Goal: Task Accomplishment & Management: Use online tool/utility

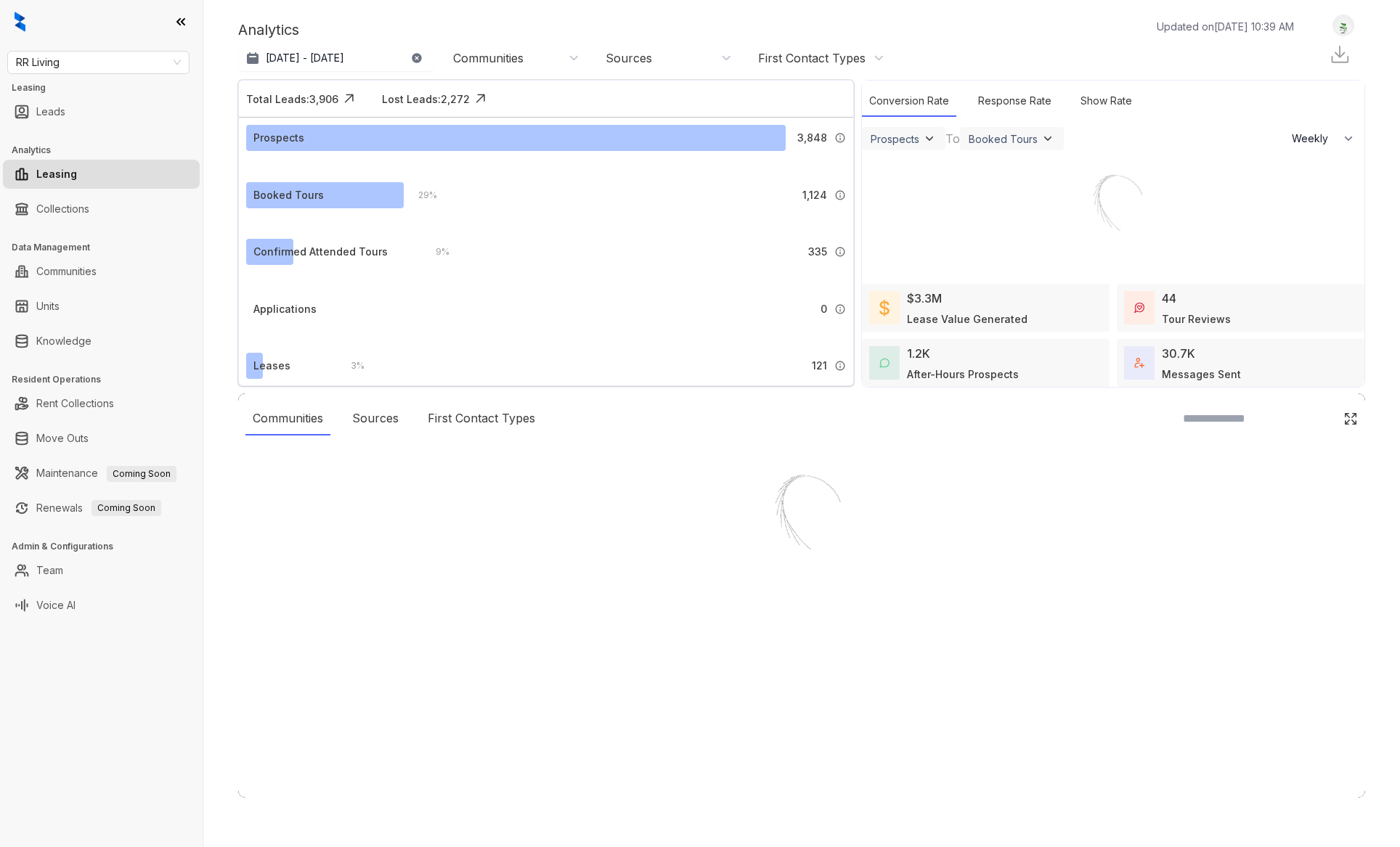
select select "******"
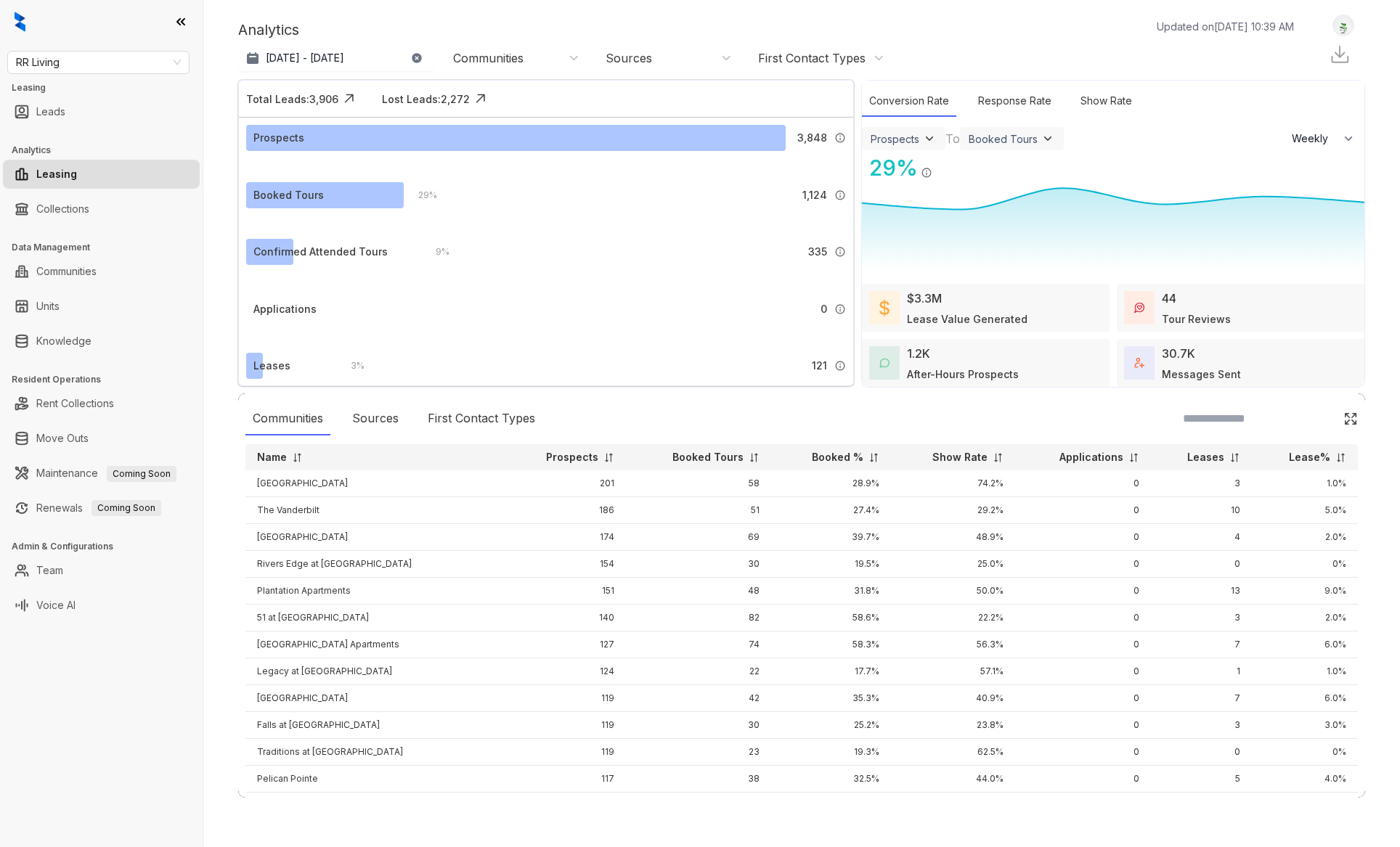
click at [527, 60] on div "Communities" at bounding box center [516, 59] width 126 height 16
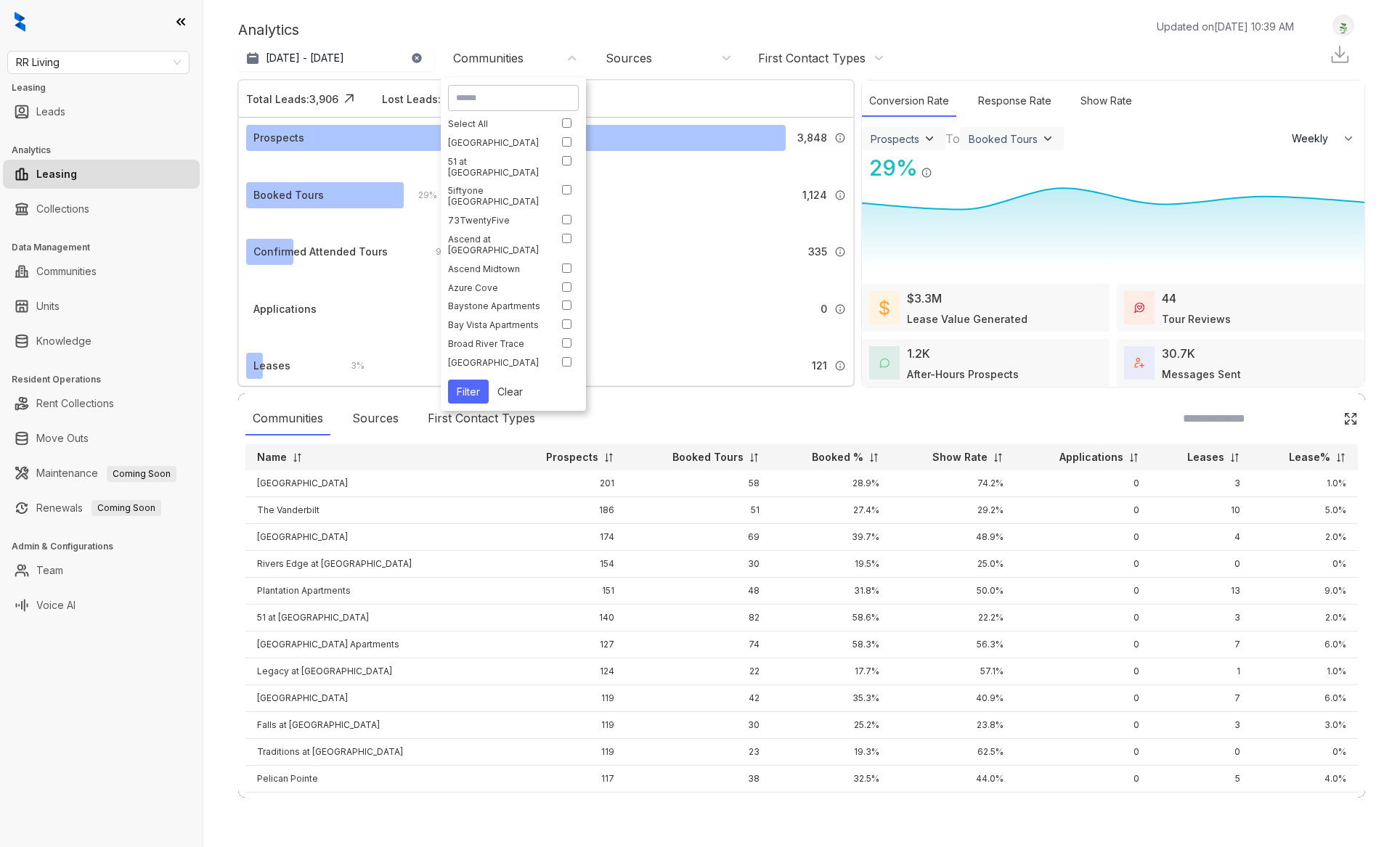
click at [572, 139] on div "Select All [GEOGRAPHIC_DATA] at [GEOGRAPHIC_DATA] [GEOGRAPHIC_DATA] Ascend at […" at bounding box center [513, 245] width 131 height 254
click at [469, 399] on button "Filter" at bounding box center [469, 391] width 41 height 24
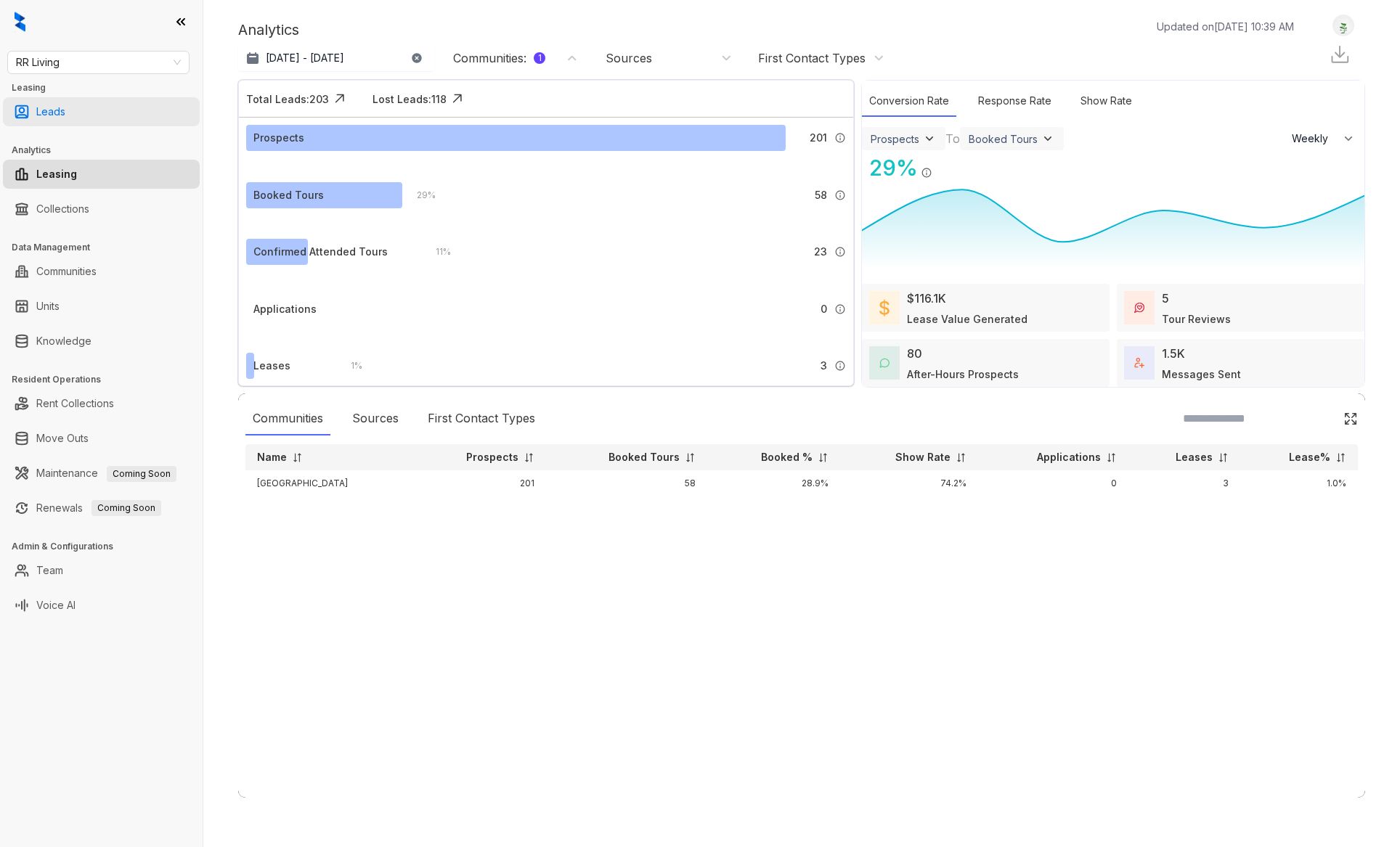
click at [59, 120] on link "Leads" at bounding box center [51, 112] width 29 height 29
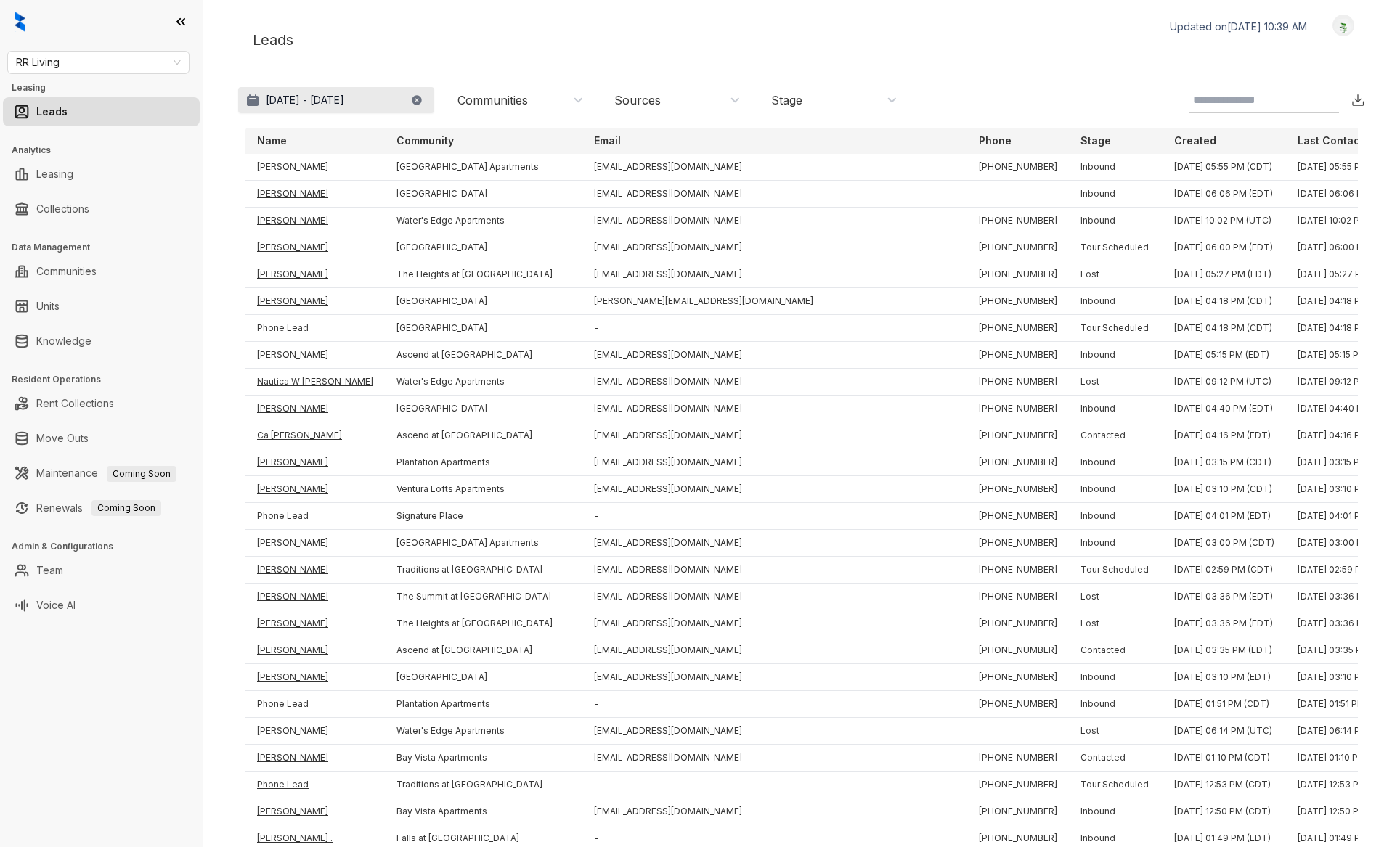
click at [344, 107] on p "[DATE] - [DATE]" at bounding box center [305, 100] width 78 height 15
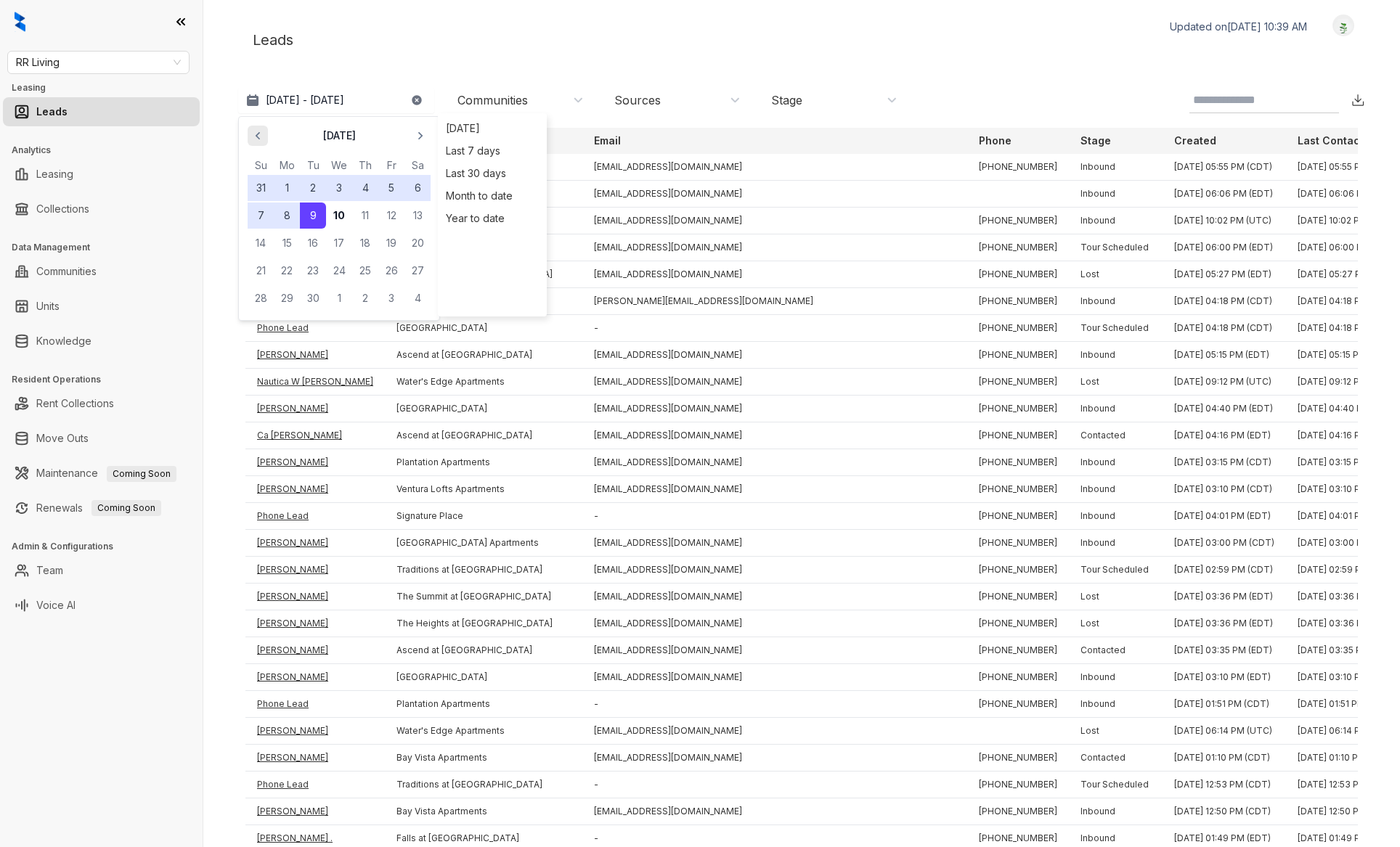
click at [261, 140] on icon "button" at bounding box center [258, 136] width 15 height 15
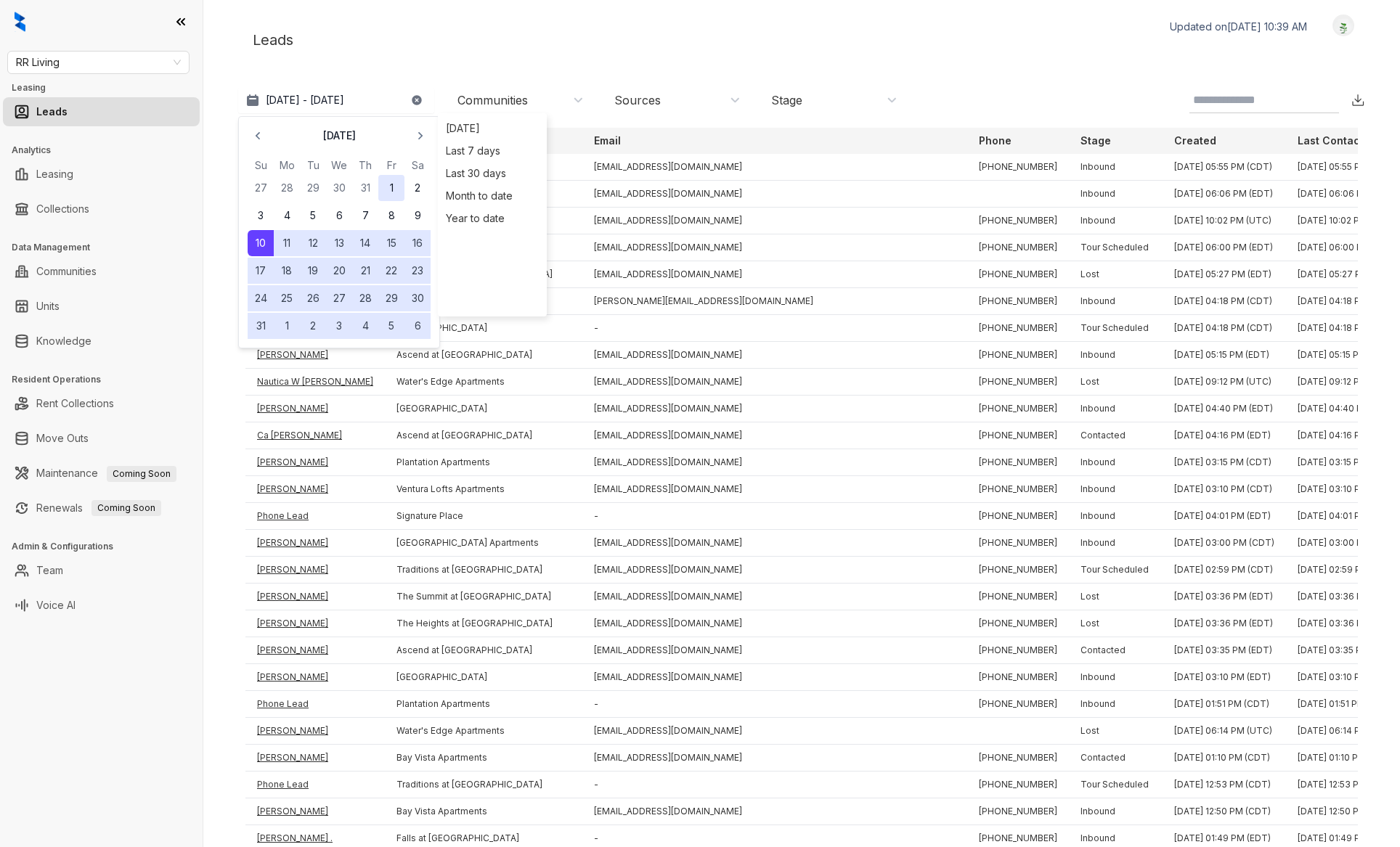
click at [383, 190] on button "1" at bounding box center [391, 188] width 26 height 26
click at [264, 324] on button "31" at bounding box center [260, 326] width 26 height 26
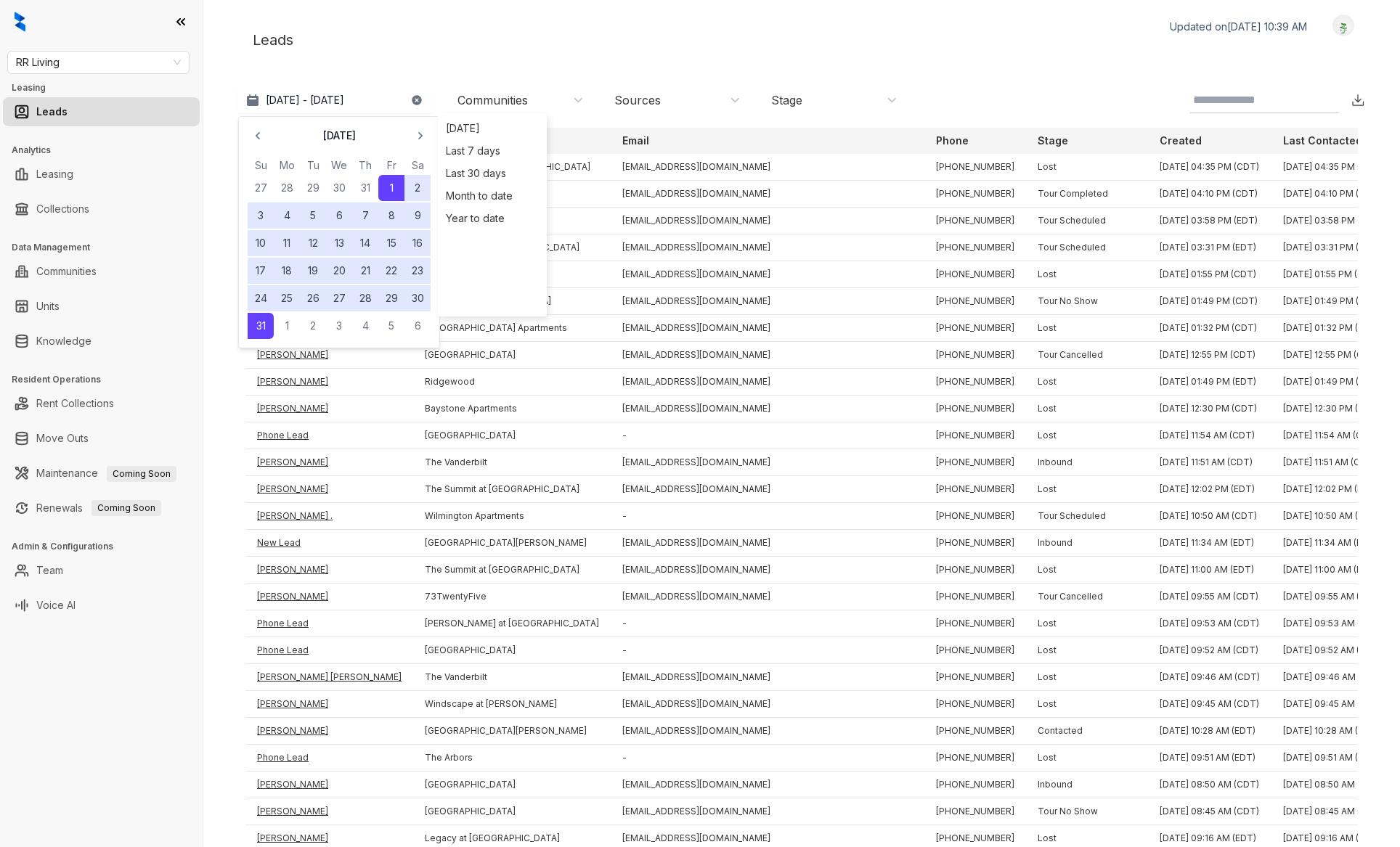
click at [558, 28] on div "Leads Updated on [DATE] 10:39 AM Logout" at bounding box center [801, 40] width 1127 height 50
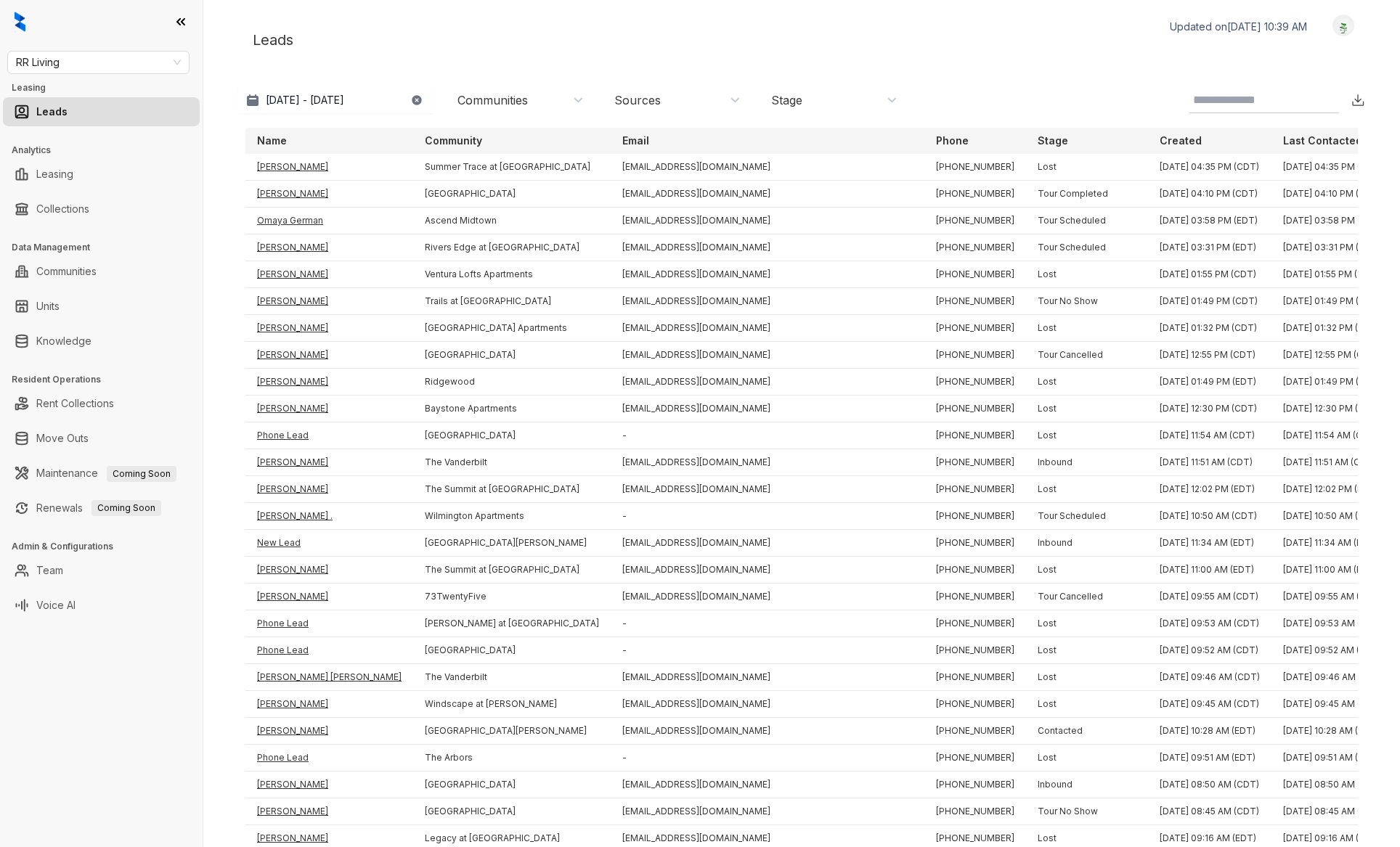
click at [1037, 138] on div "Stage" at bounding box center [1086, 141] width 98 height 15
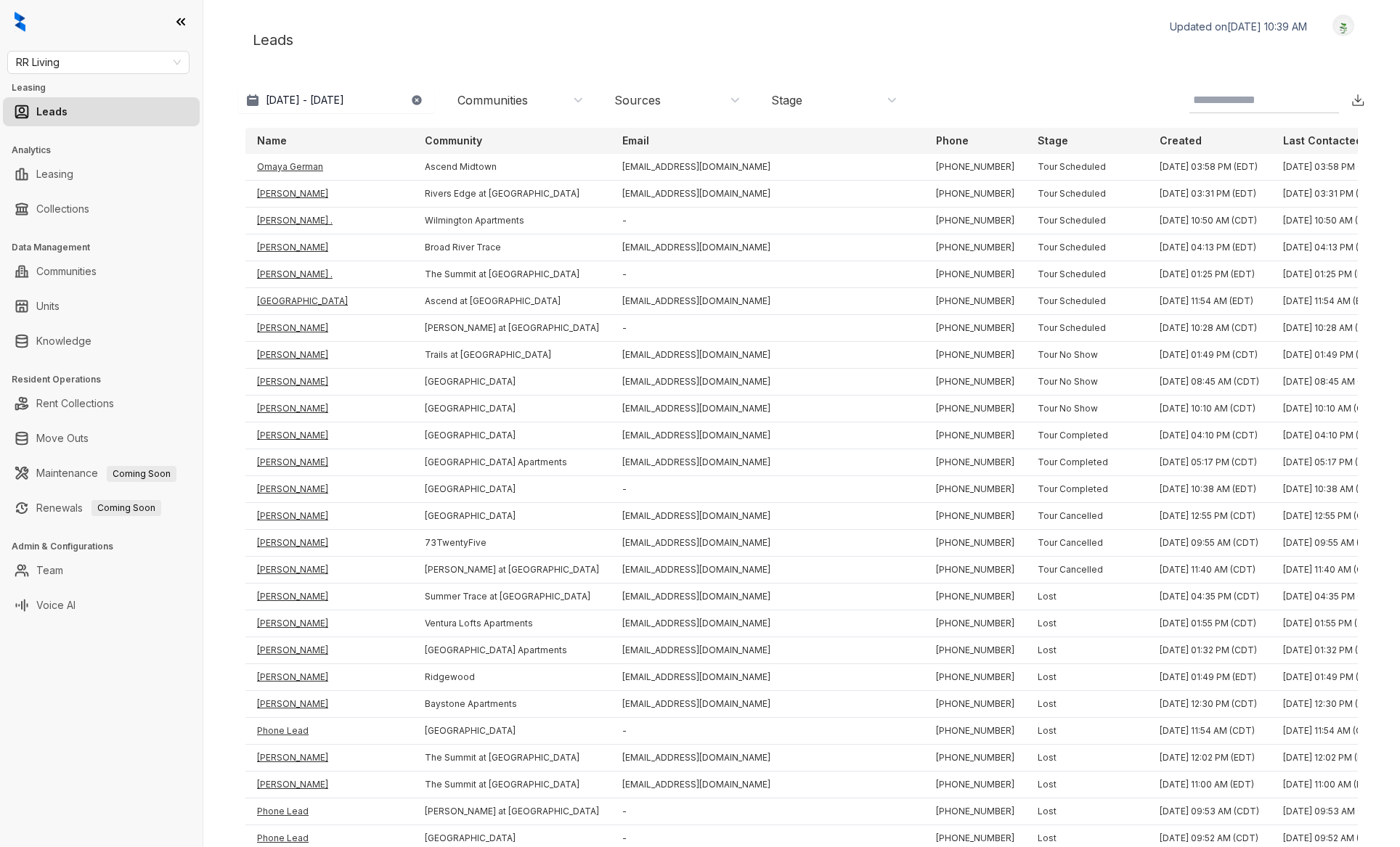
click at [563, 110] on div "Communities" at bounding box center [518, 100] width 145 height 24
click at [465, 427] on button "Filter" at bounding box center [461, 437] width 41 height 24
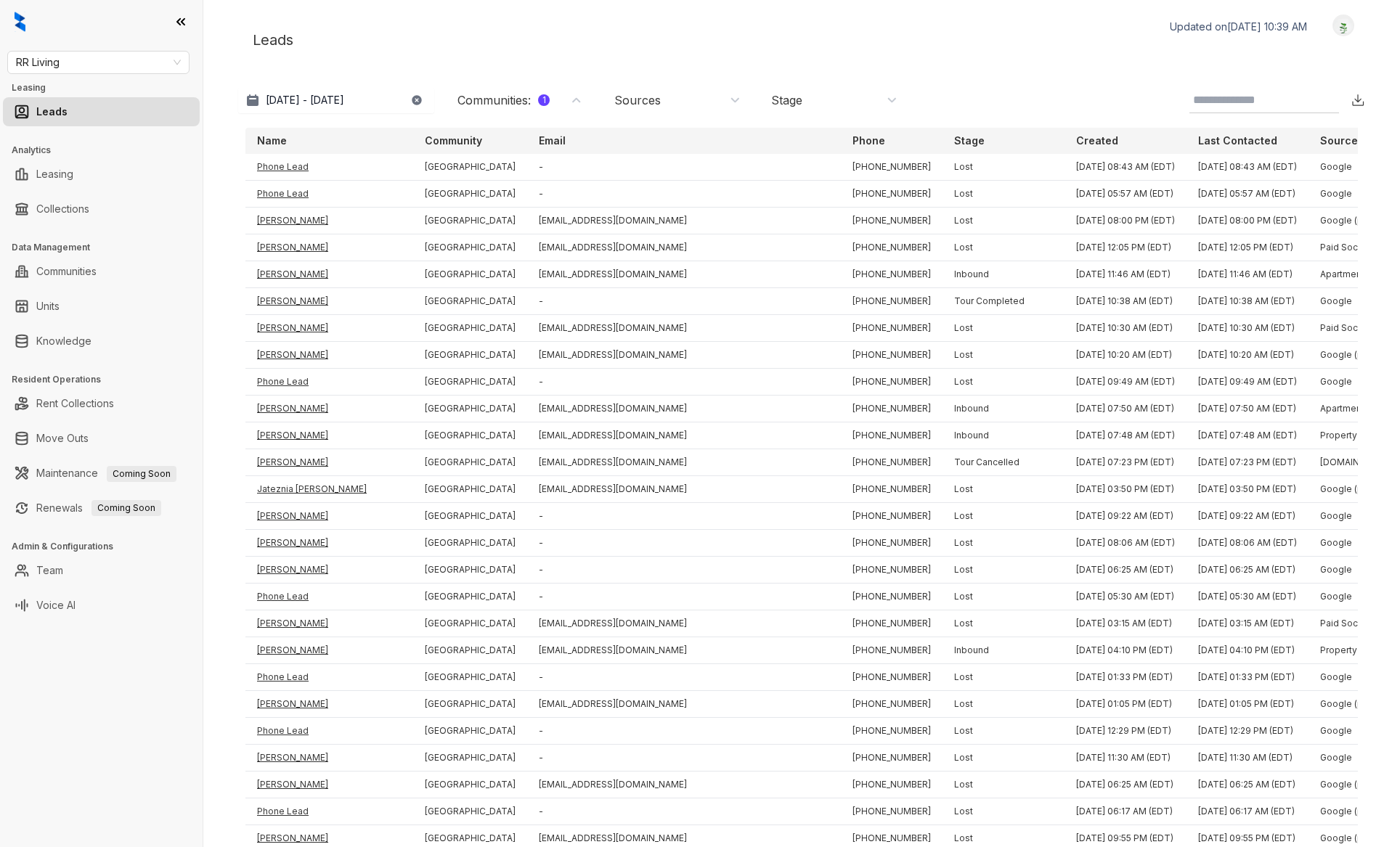
click at [954, 142] on div "Stage" at bounding box center [1003, 141] width 98 height 15
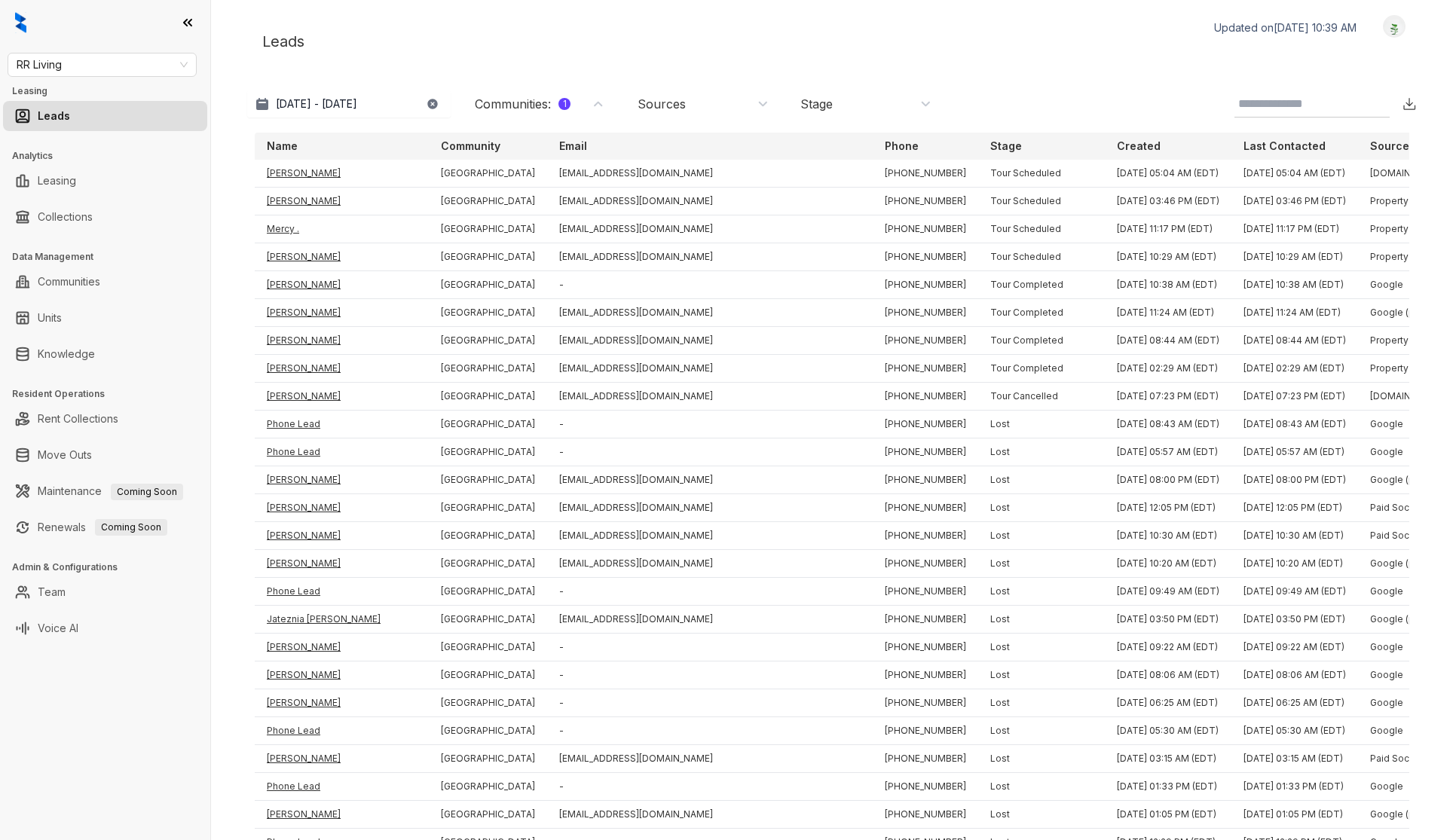
click at [858, 115] on div "Stage" at bounding box center [863, 104] width 150 height 24
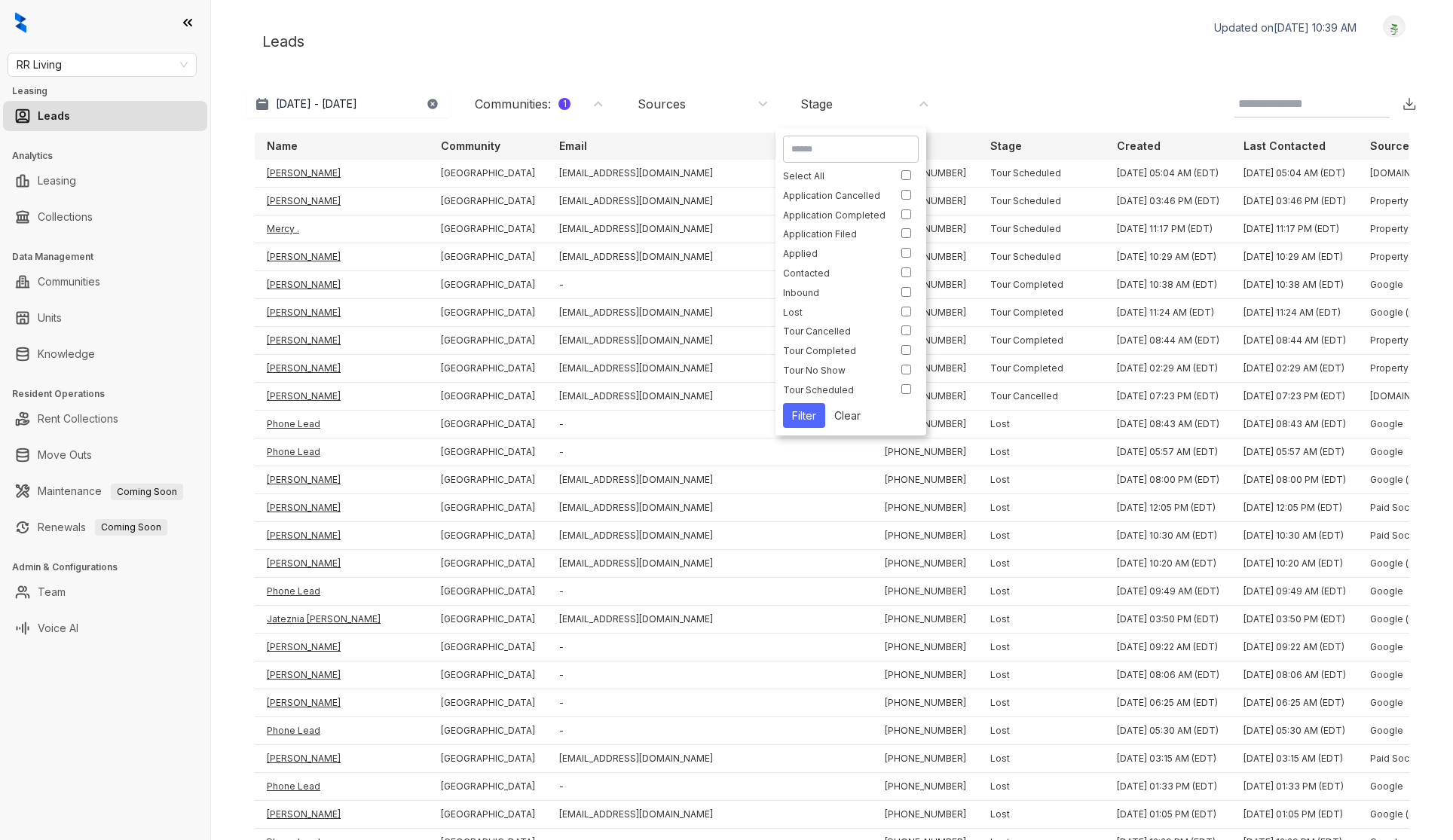
click at [894, 52] on div "Leads Updated on [DATE] 10:39 AM Logout" at bounding box center [832, 41] width 1169 height 52
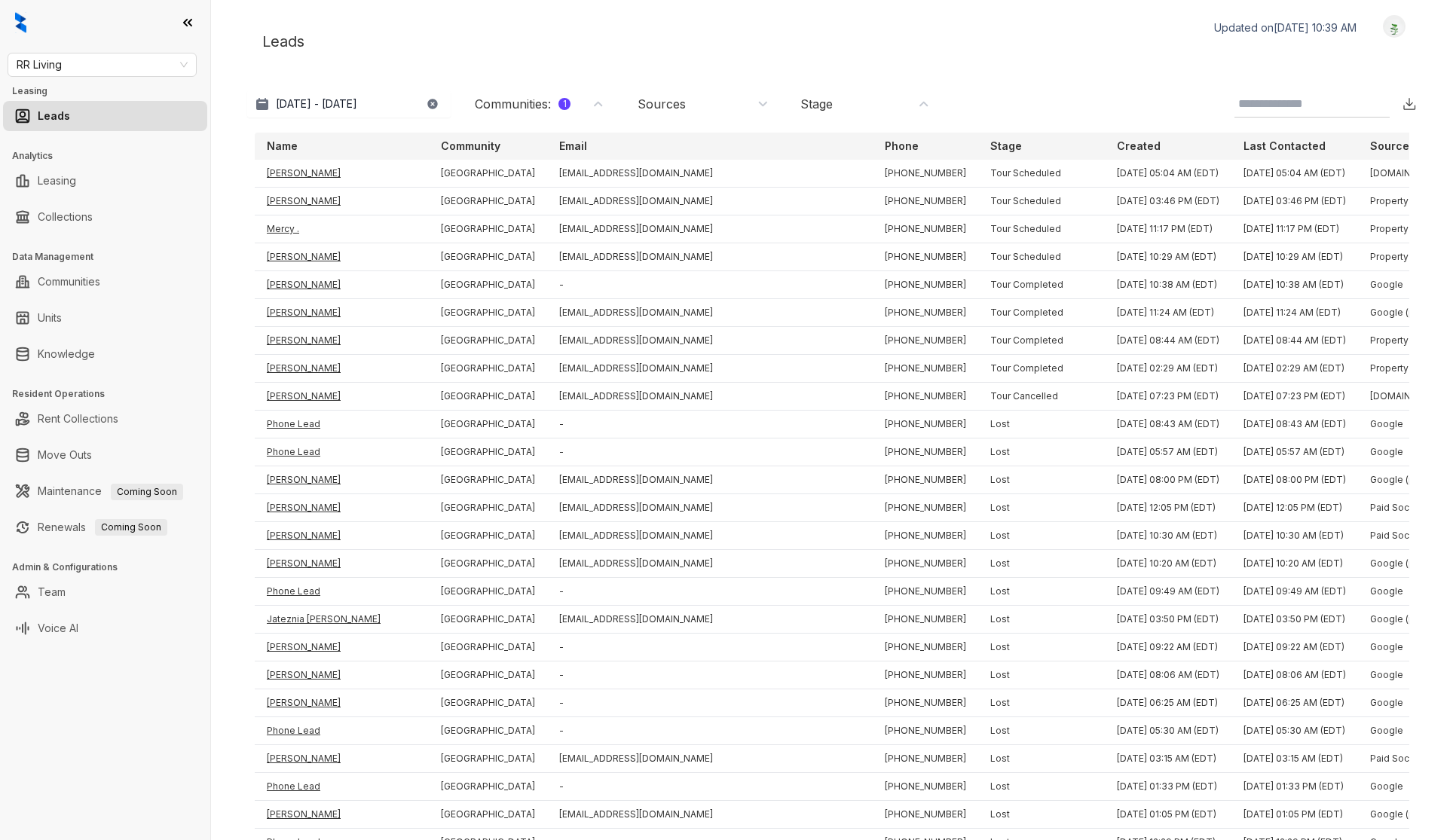
click at [864, 108] on div "Stage" at bounding box center [865, 104] width 131 height 17
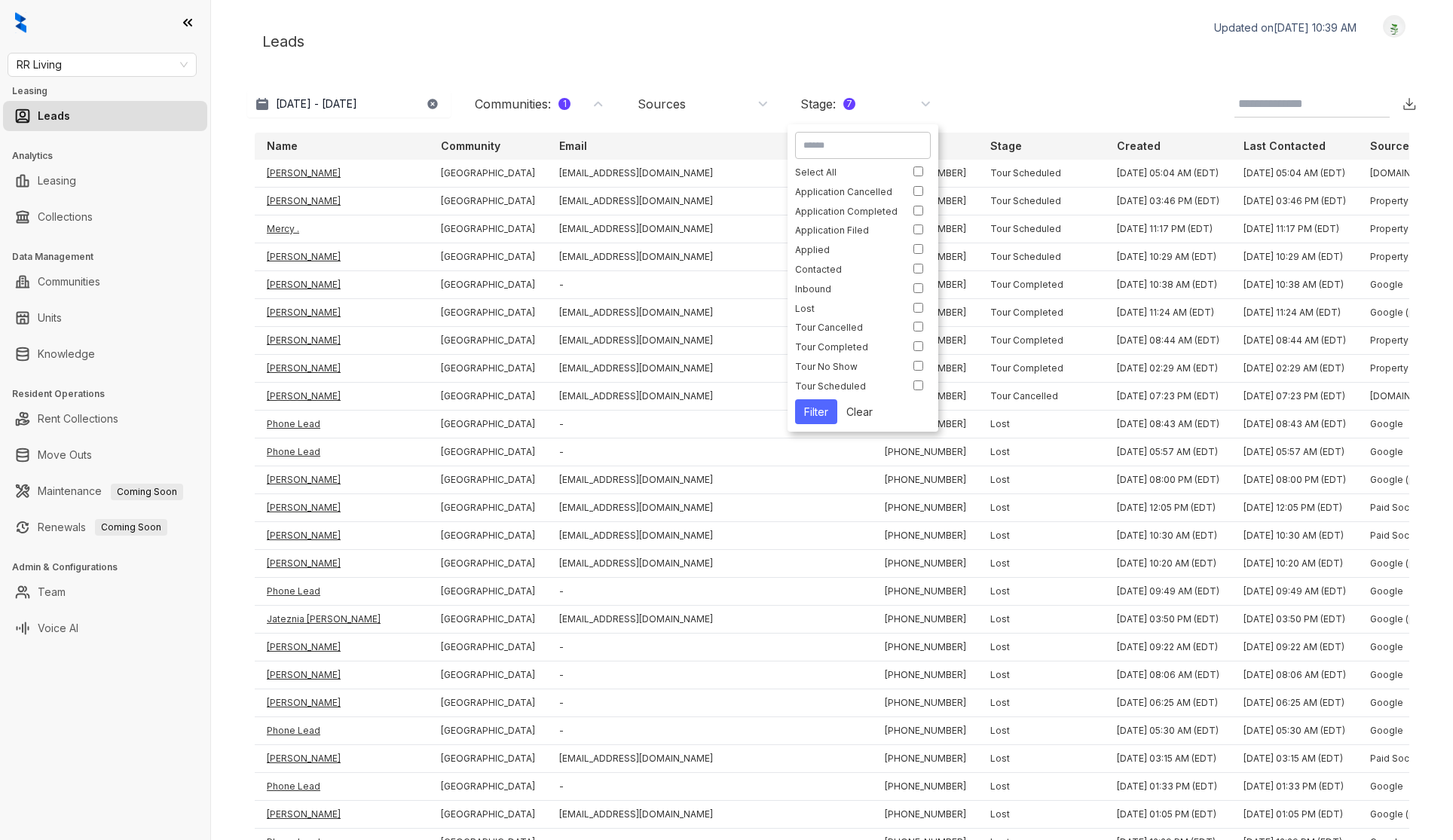
click at [812, 410] on button "Filter" at bounding box center [816, 411] width 42 height 24
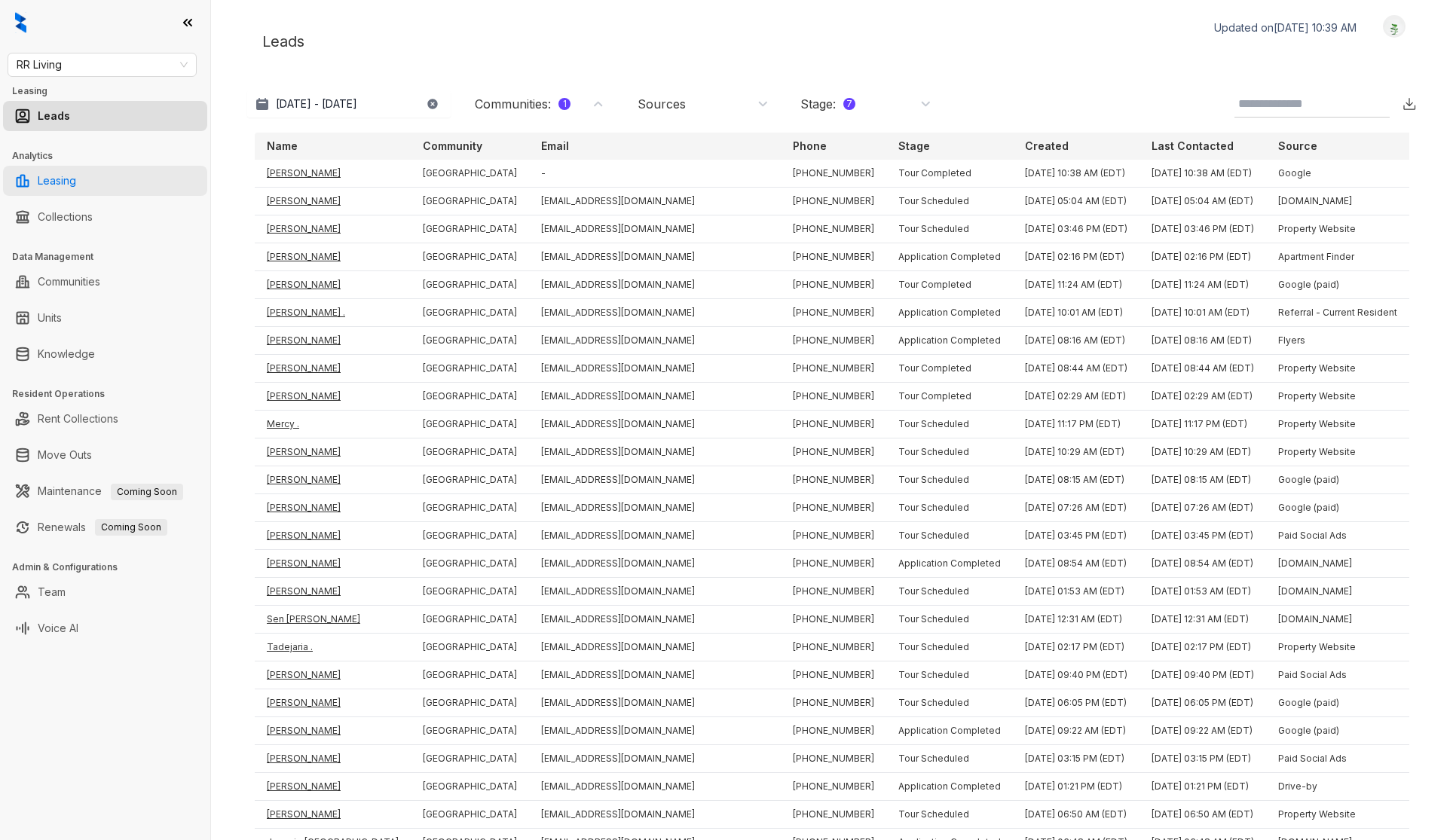
click at [45, 184] on link "Leasing" at bounding box center [57, 181] width 39 height 30
select select "******"
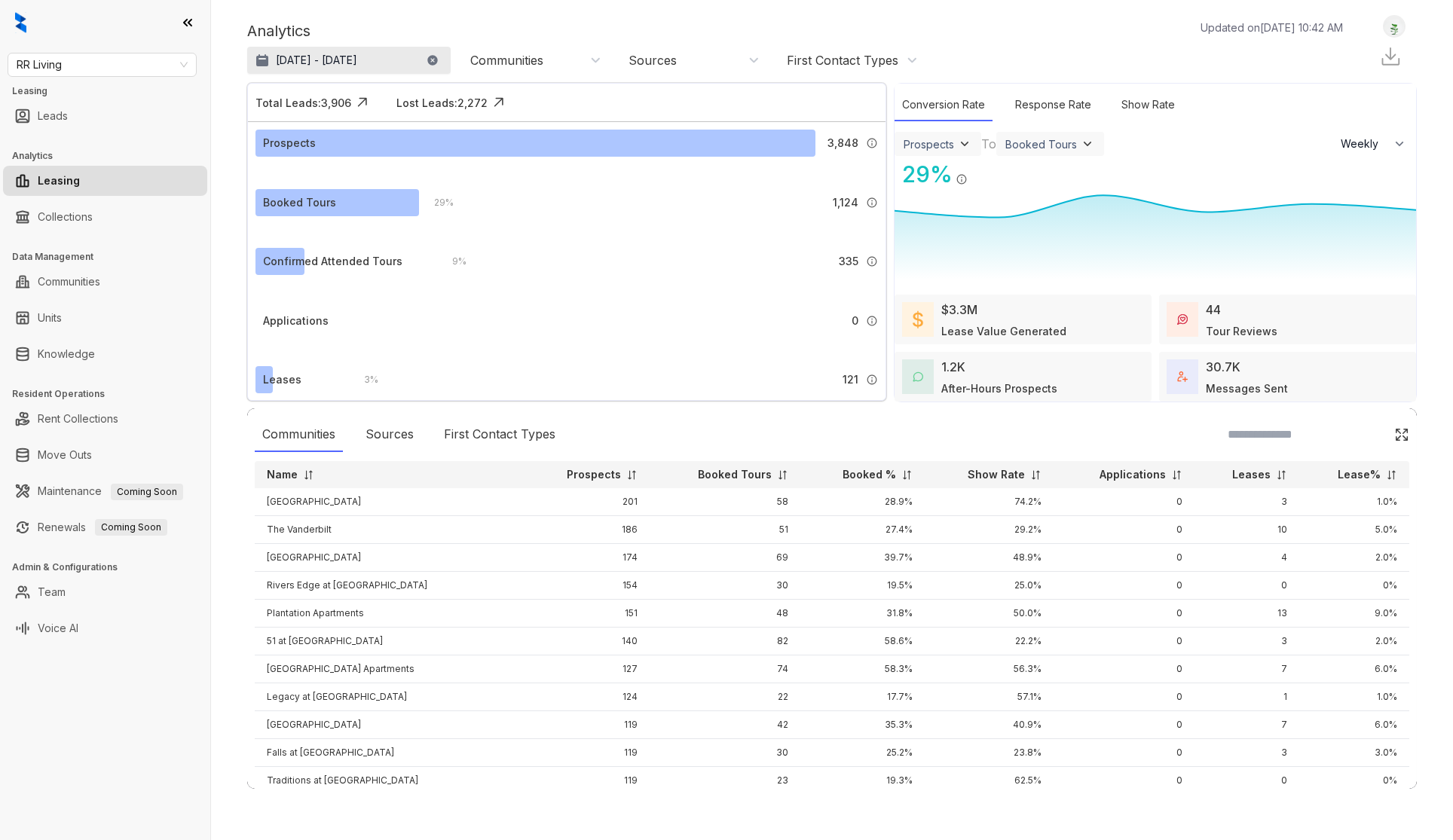
click at [323, 62] on p "[DATE] - [DATE]" at bounding box center [317, 60] width 81 height 15
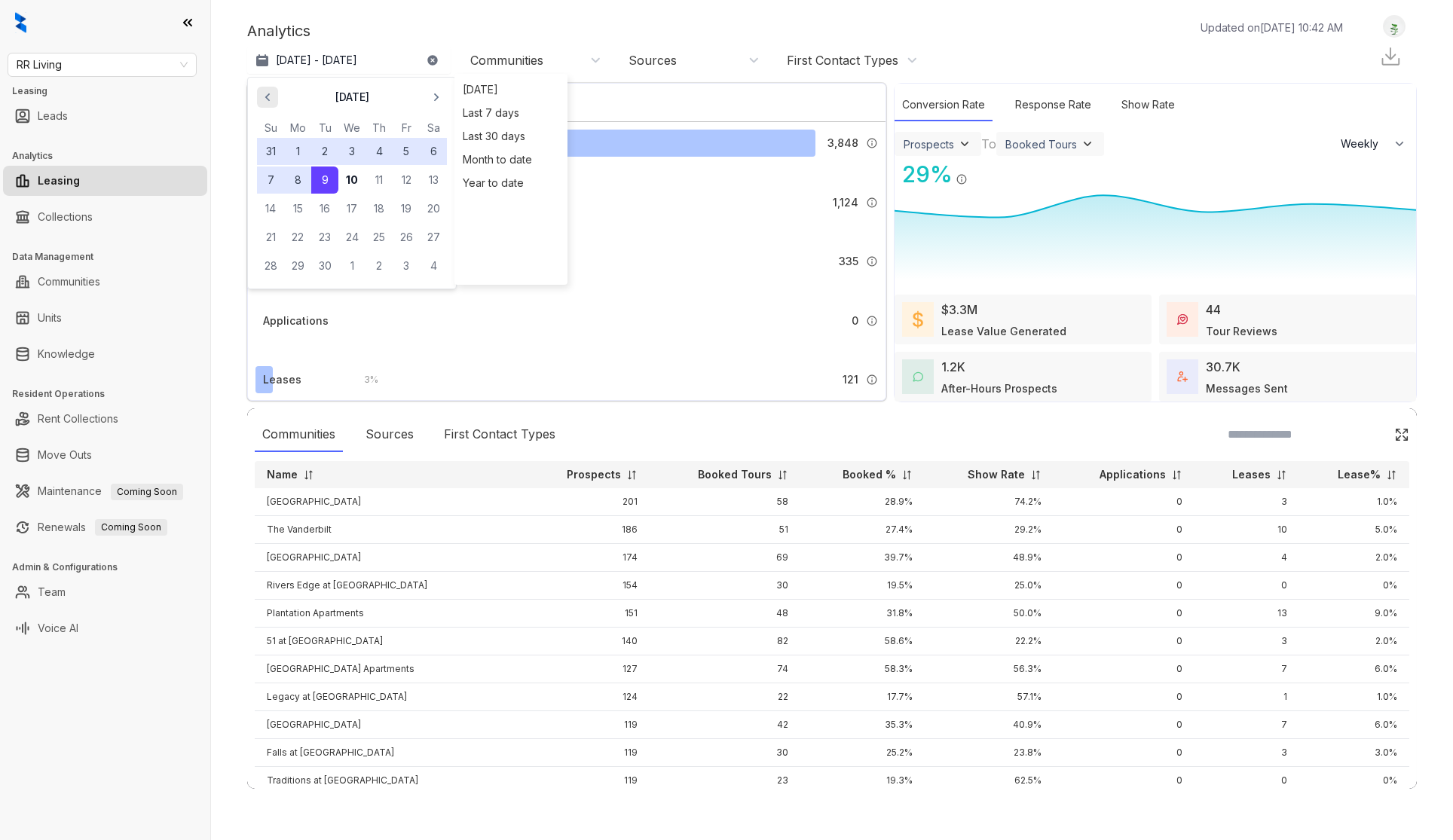
click at [277, 99] on span "button" at bounding box center [268, 97] width 24 height 24
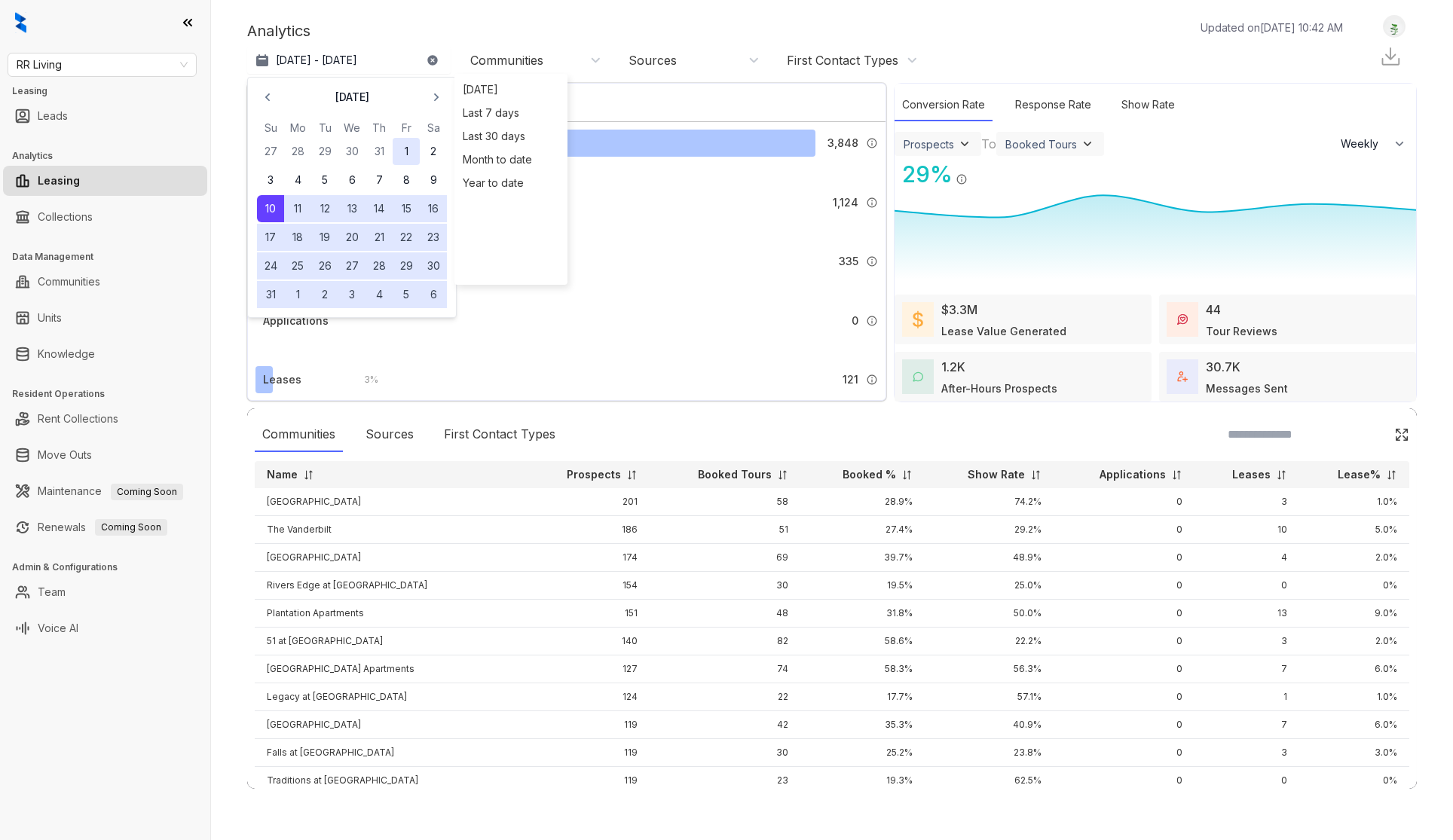
click at [403, 149] on button "1" at bounding box center [406, 151] width 27 height 27
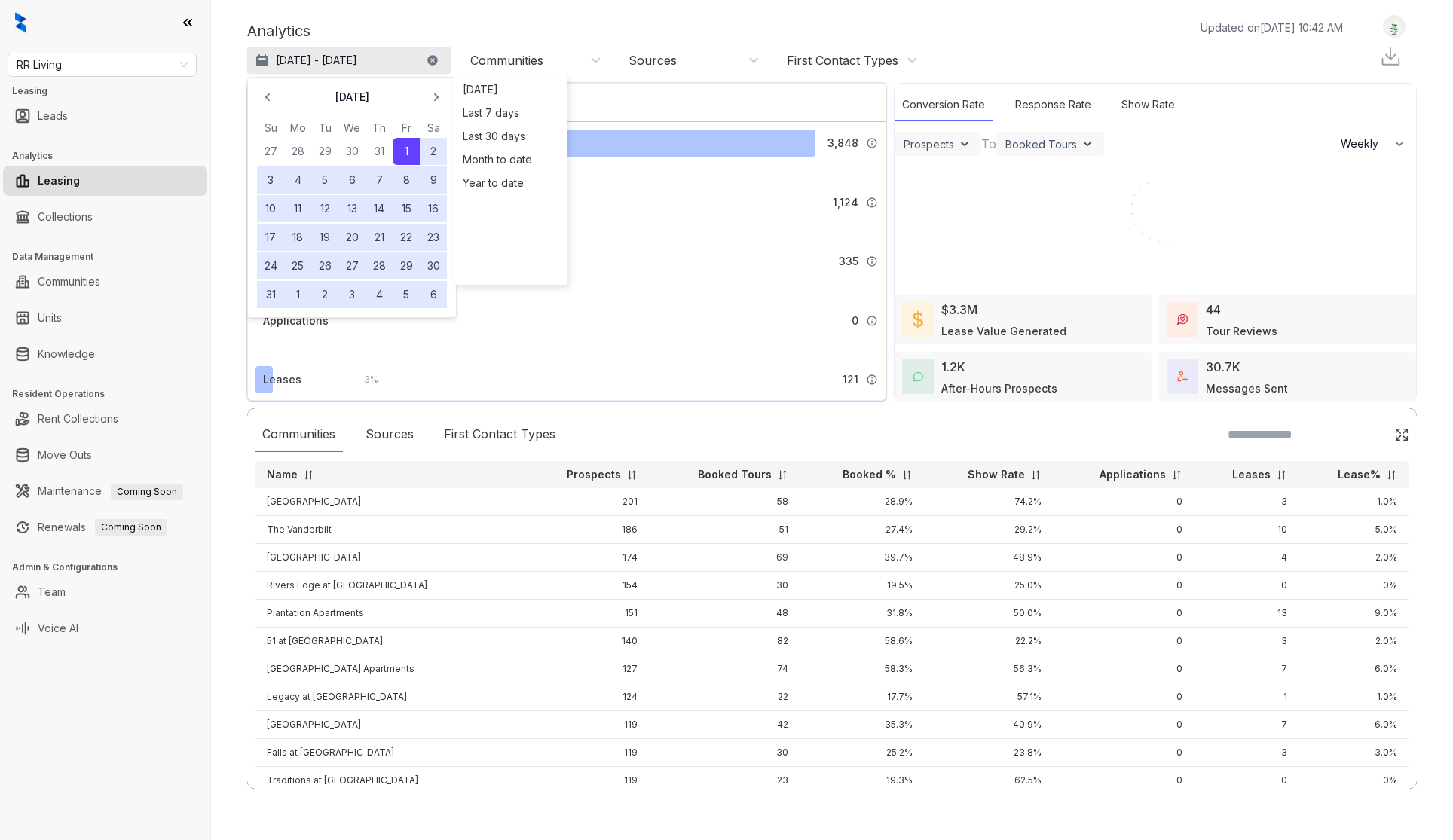
click at [357, 62] on p "[DATE] - [DATE]" at bounding box center [317, 60] width 81 height 15
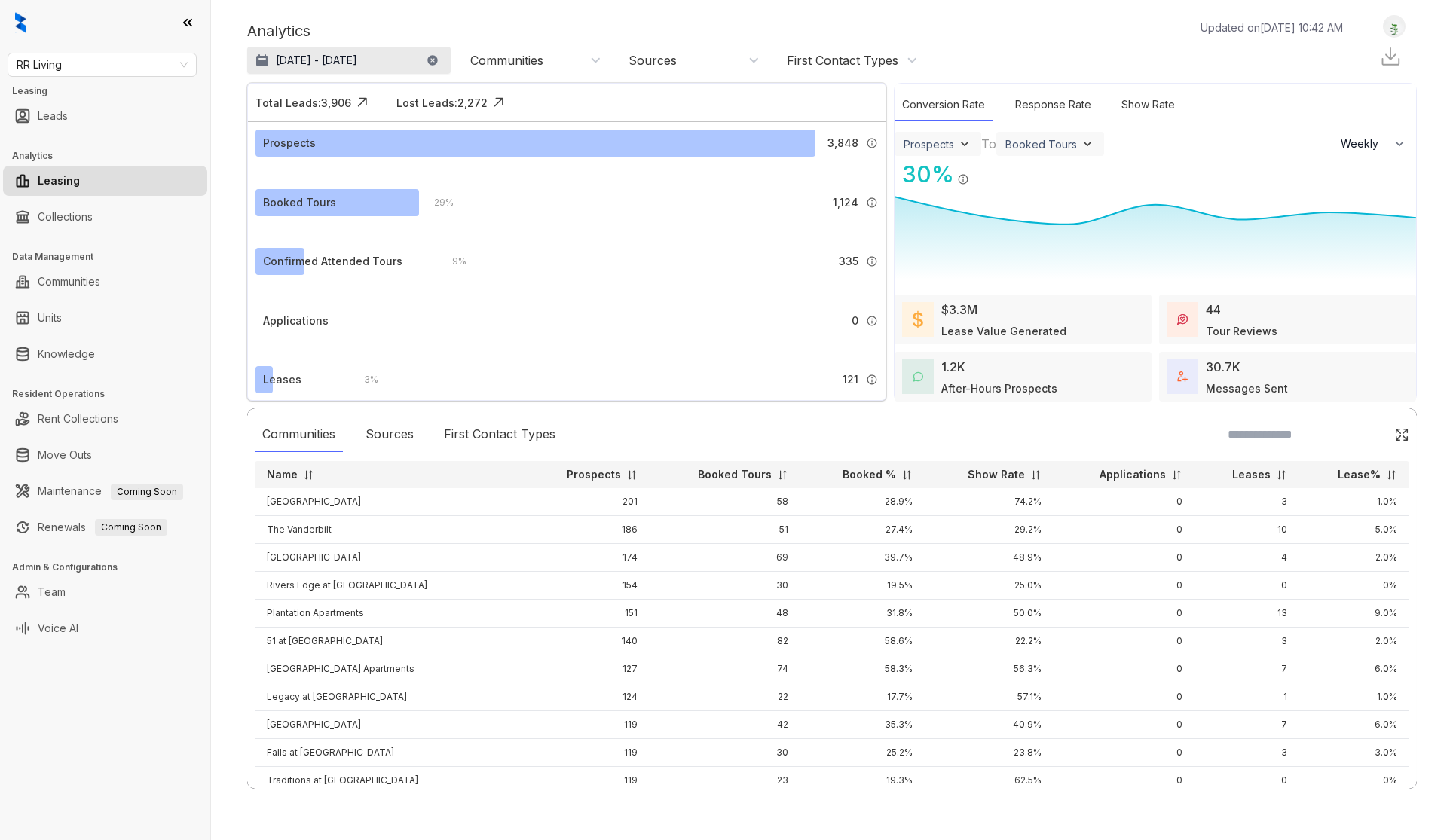
click at [357, 60] on p "[DATE] - [DATE]" at bounding box center [317, 60] width 81 height 15
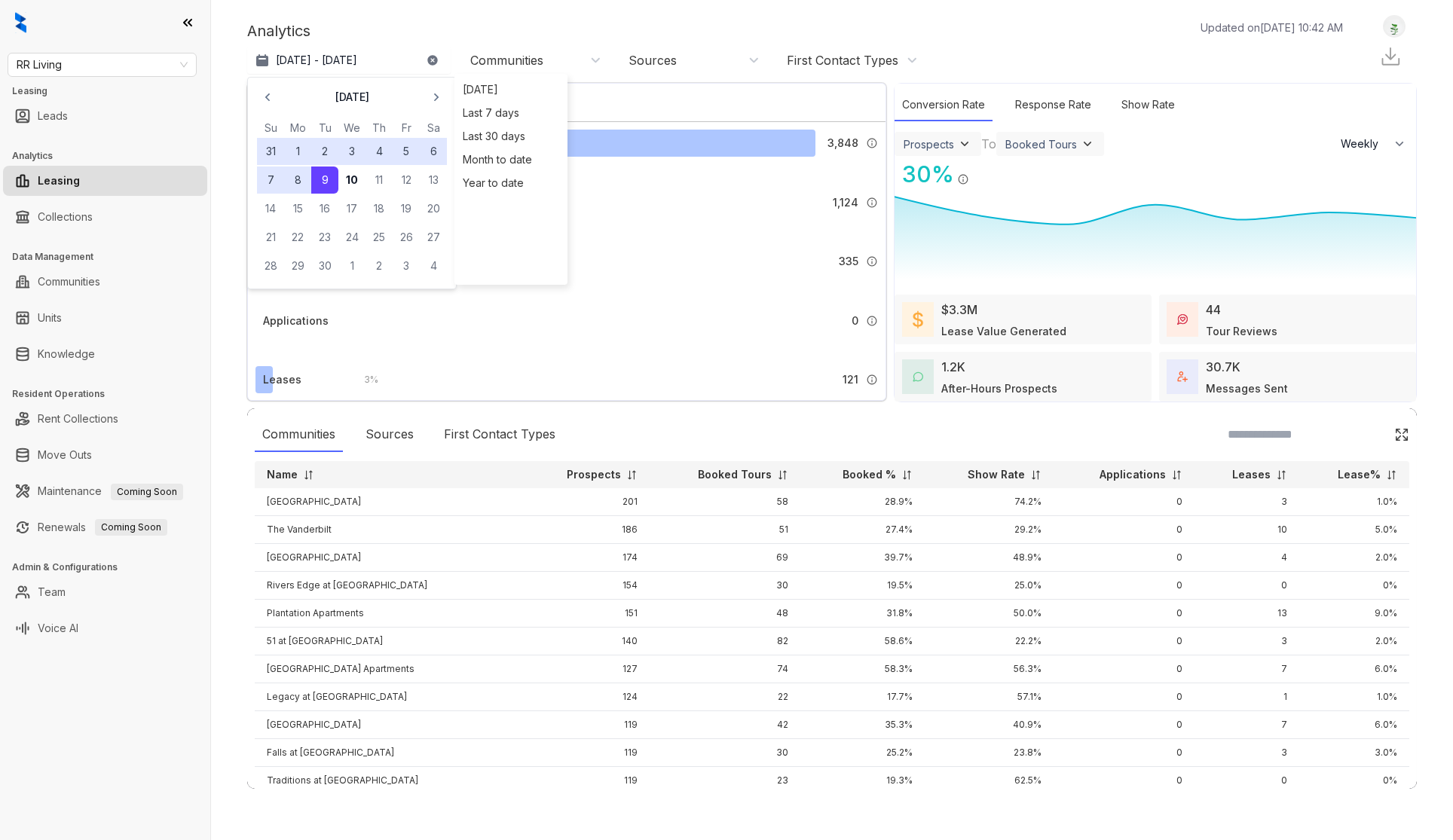
click at [269, 145] on button "31" at bounding box center [270, 151] width 27 height 27
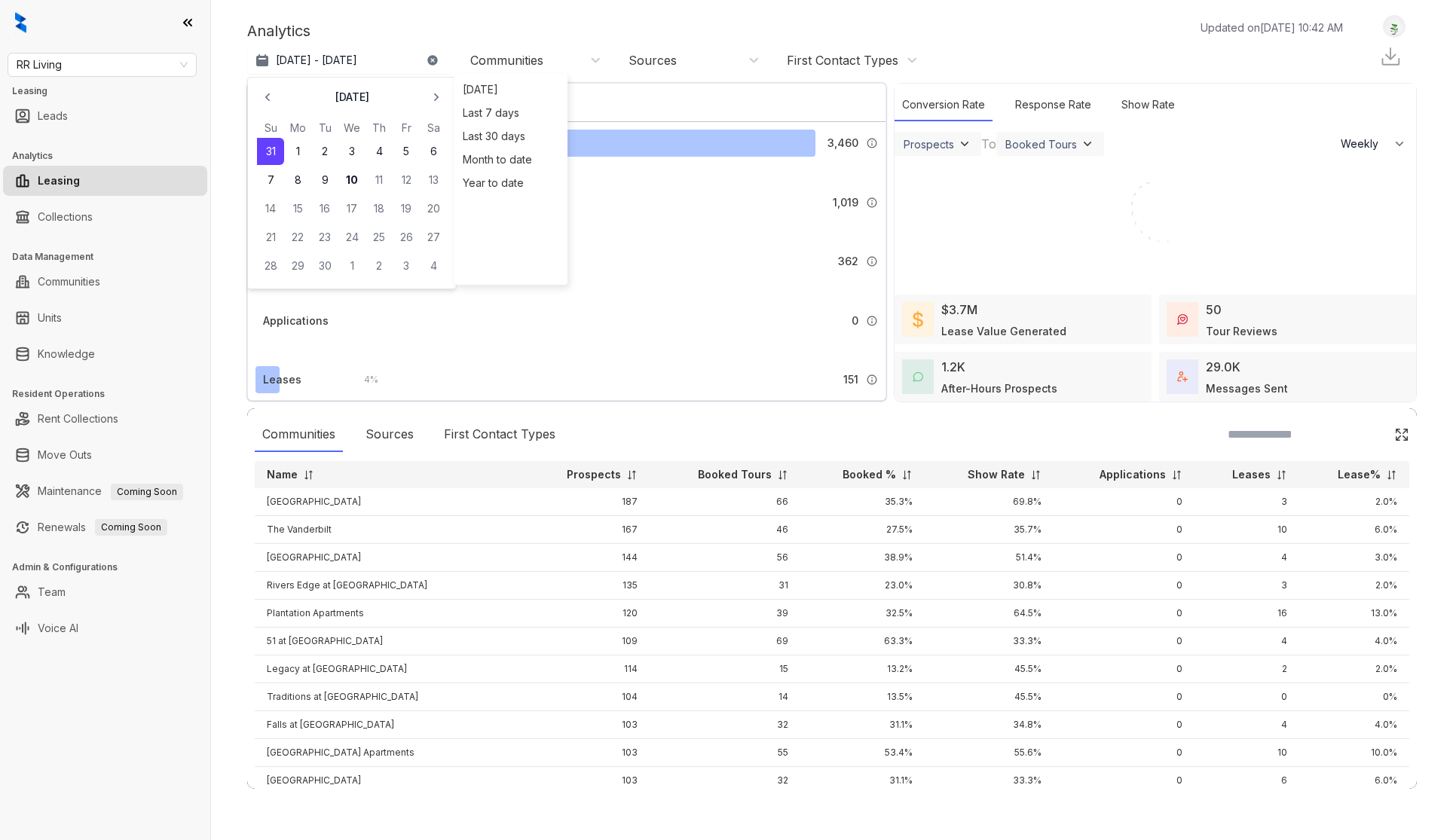
click at [543, 32] on div "Analytics Updated on [DATE] 10:42 AM" at bounding box center [802, 30] width 1110 height 23
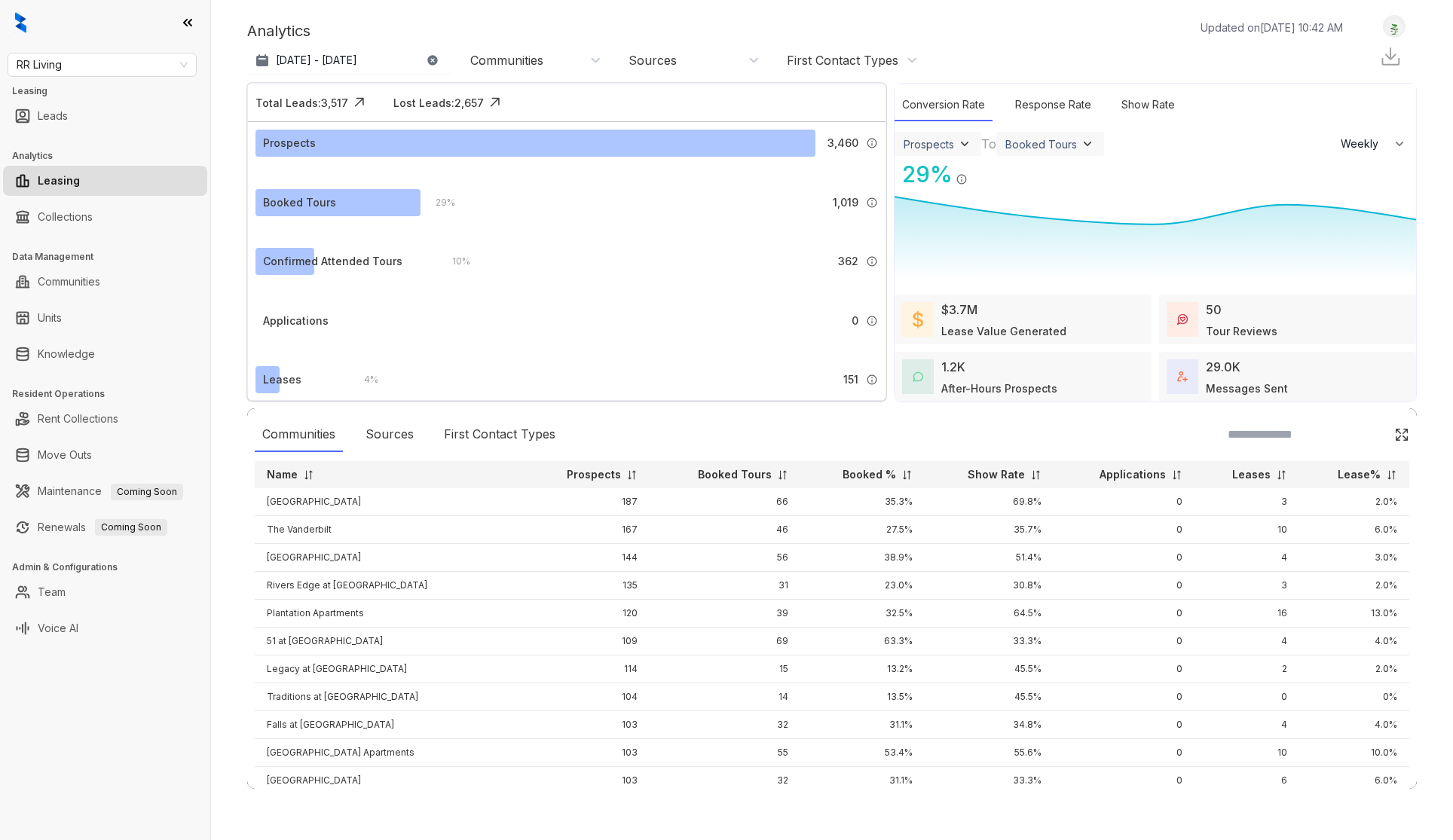
click at [548, 60] on div "Communities" at bounding box center [535, 61] width 131 height 17
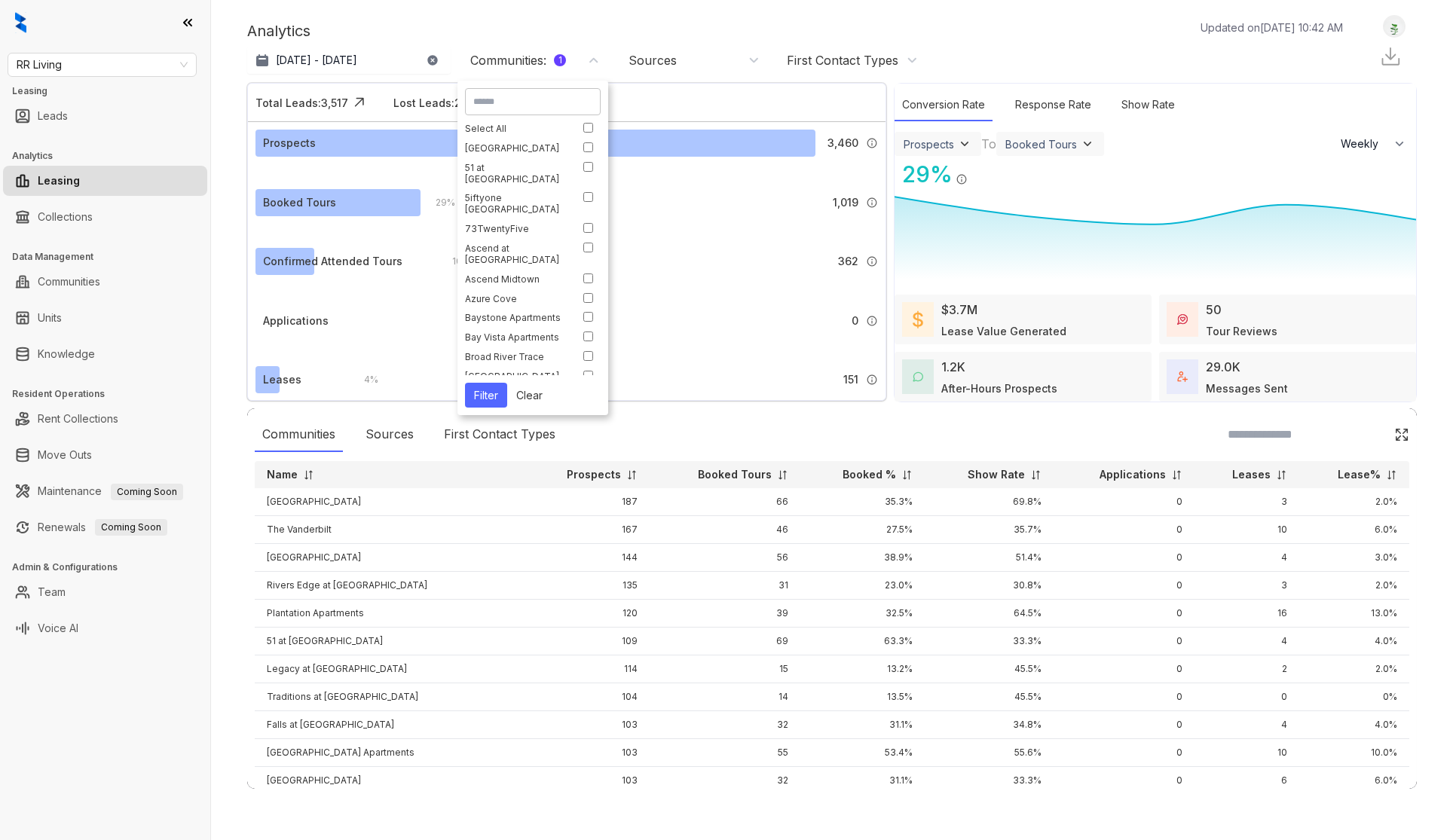
click at [491, 400] on button "Filter" at bounding box center [486, 394] width 42 height 24
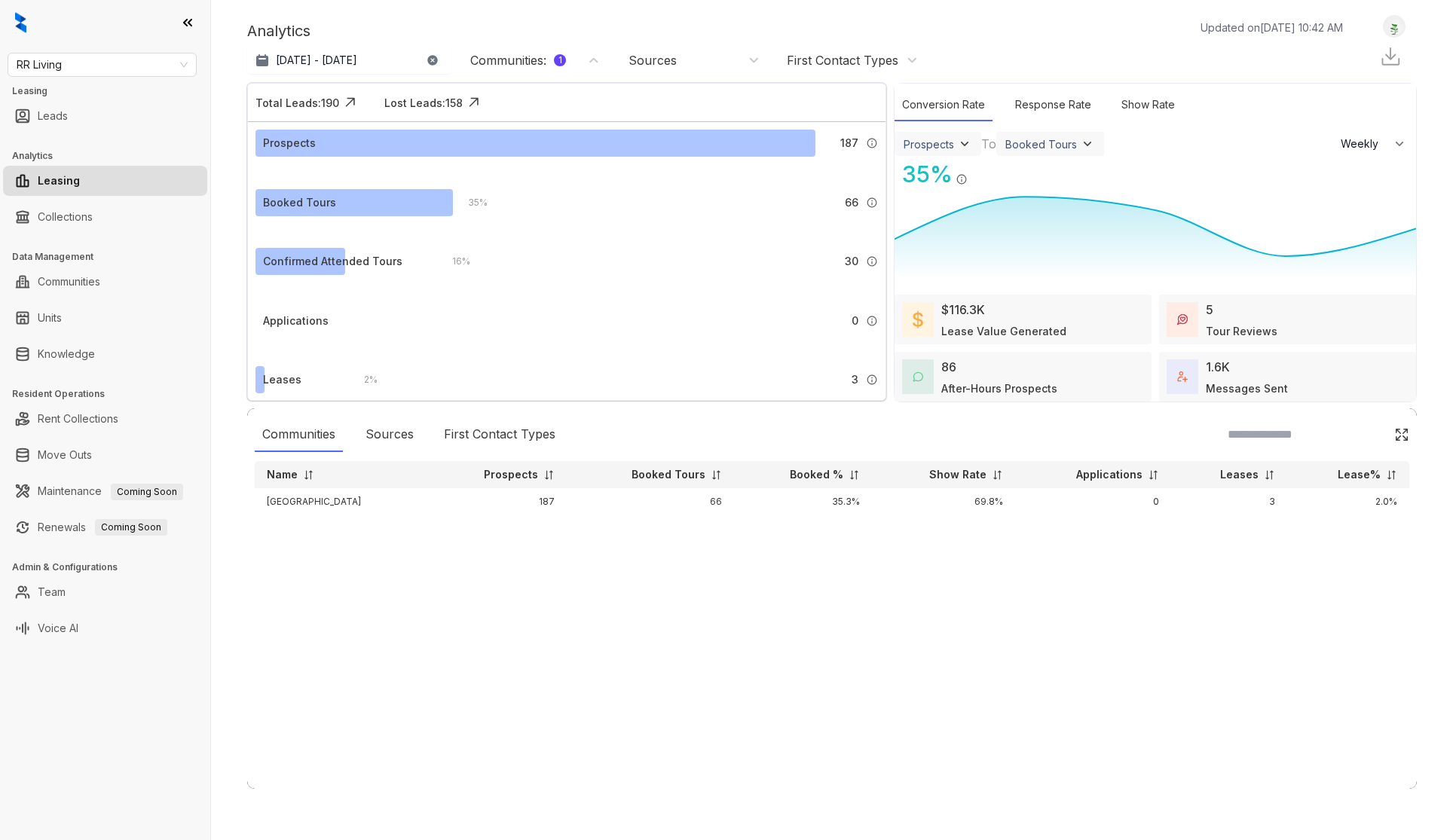
click at [589, 19] on div "Analytics Updated on [DATE] 10:42 AM" at bounding box center [802, 30] width 1110 height 23
click at [322, 55] on p "[DATE] - [DATE]" at bounding box center [317, 60] width 81 height 15
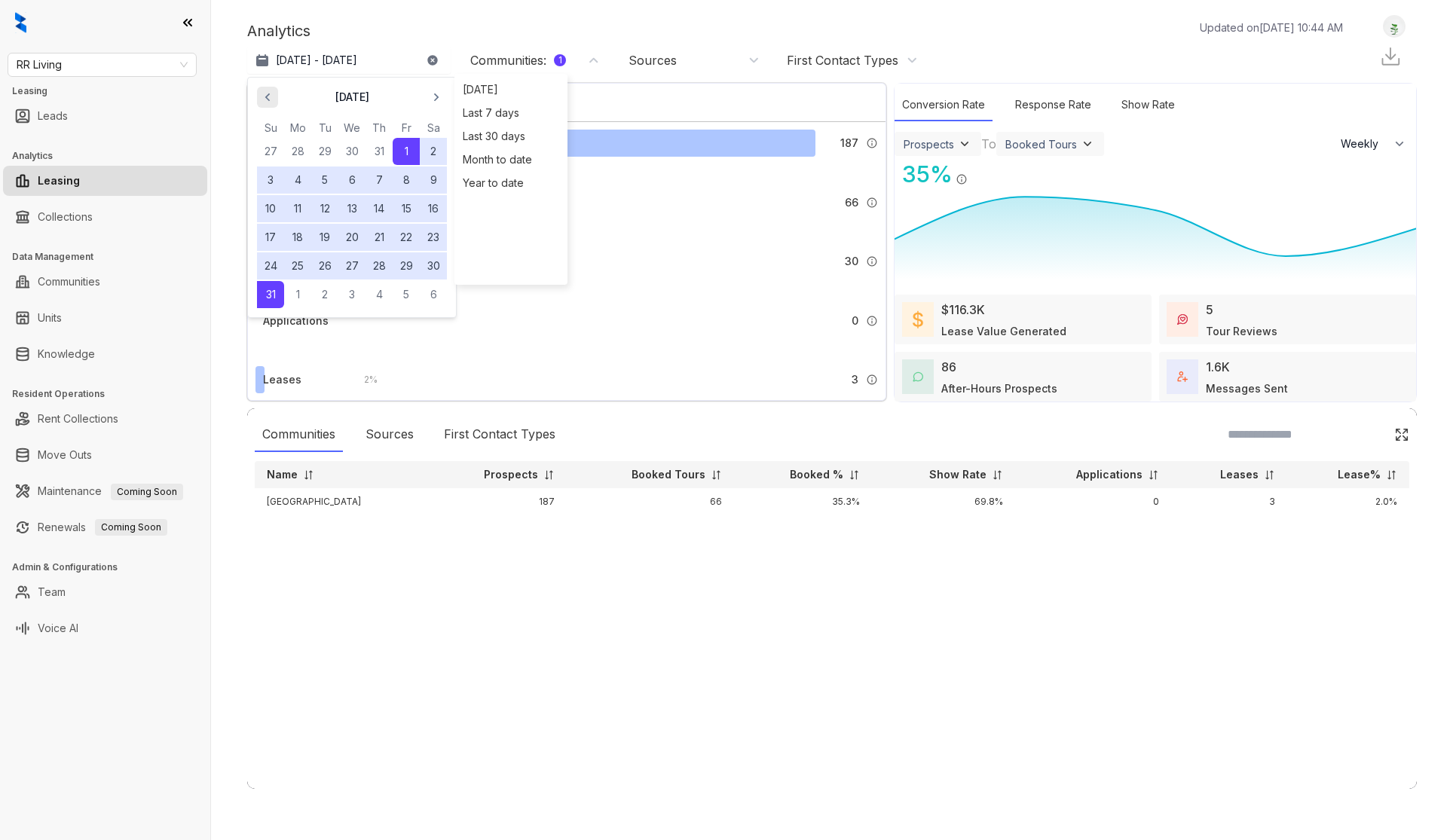
click at [266, 101] on icon "button" at bounding box center [268, 97] width 15 height 15
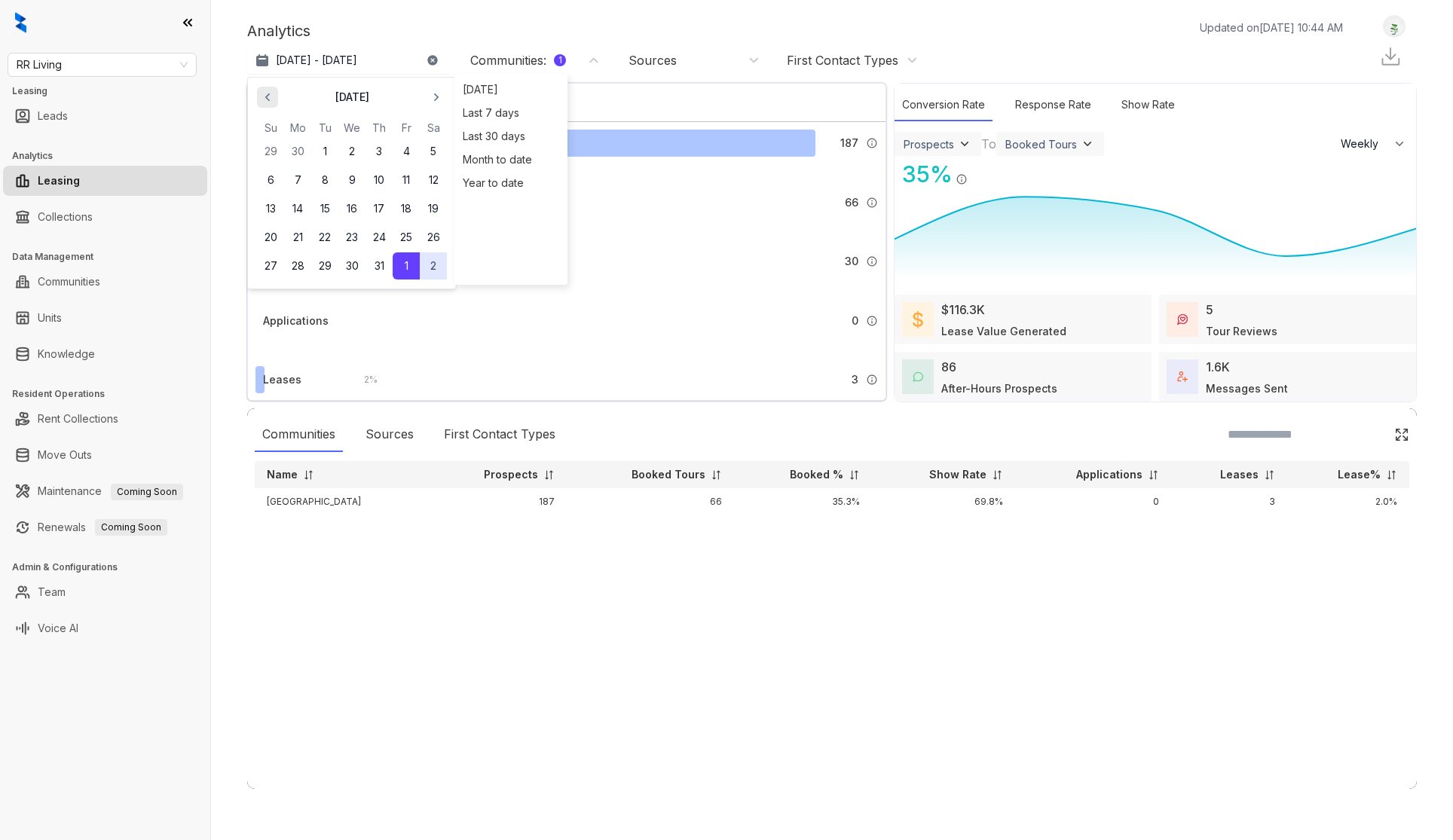
click at [266, 101] on icon "button" at bounding box center [268, 97] width 15 height 15
click at [272, 151] on button "1" at bounding box center [270, 151] width 27 height 27
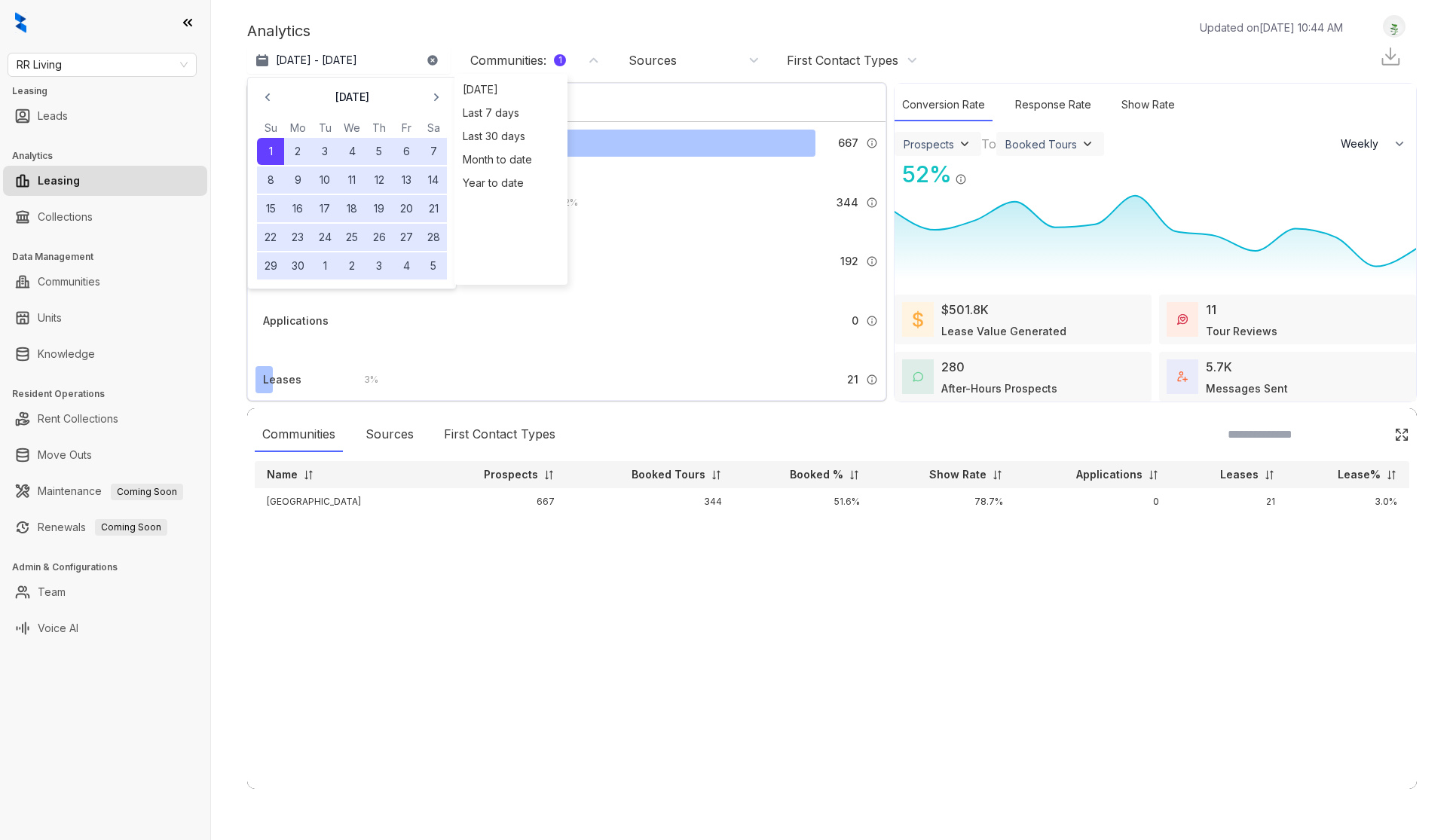
click at [299, 268] on button "30" at bounding box center [297, 266] width 27 height 27
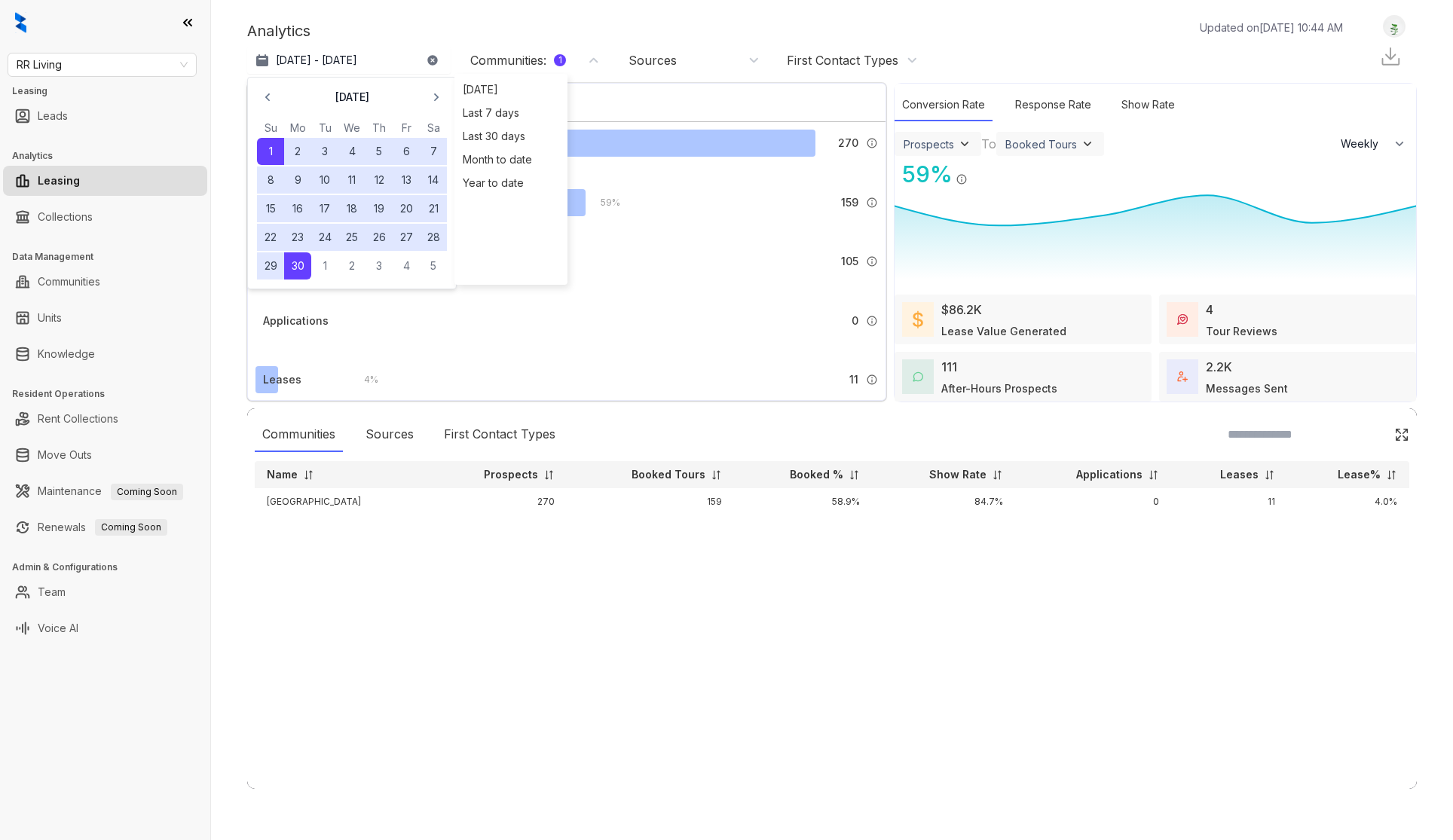
click at [568, 19] on div "Analytics Updated on [DATE] 10:44 AM" at bounding box center [802, 30] width 1110 height 23
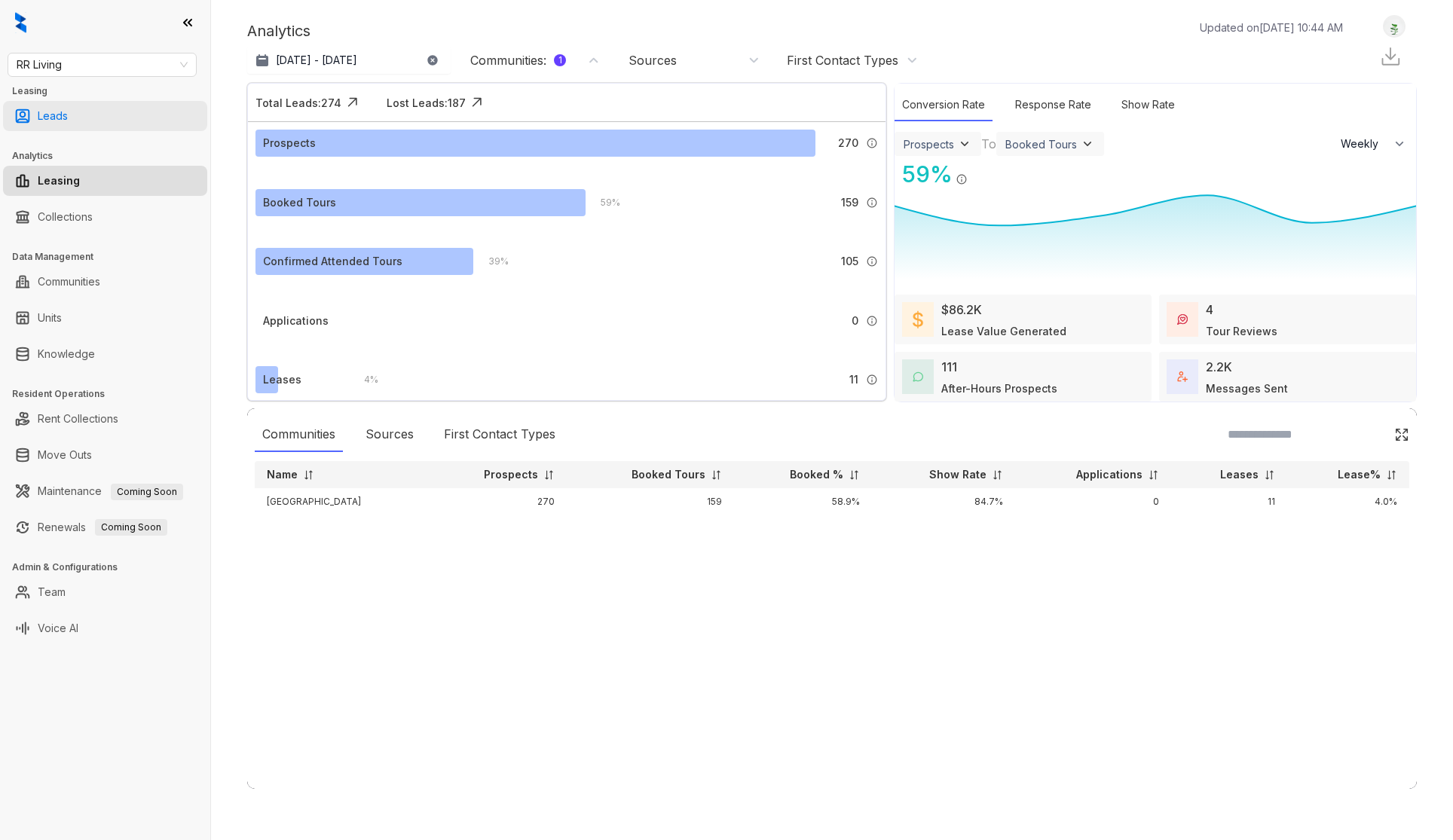
click at [38, 117] on link "Leads" at bounding box center [53, 117] width 30 height 30
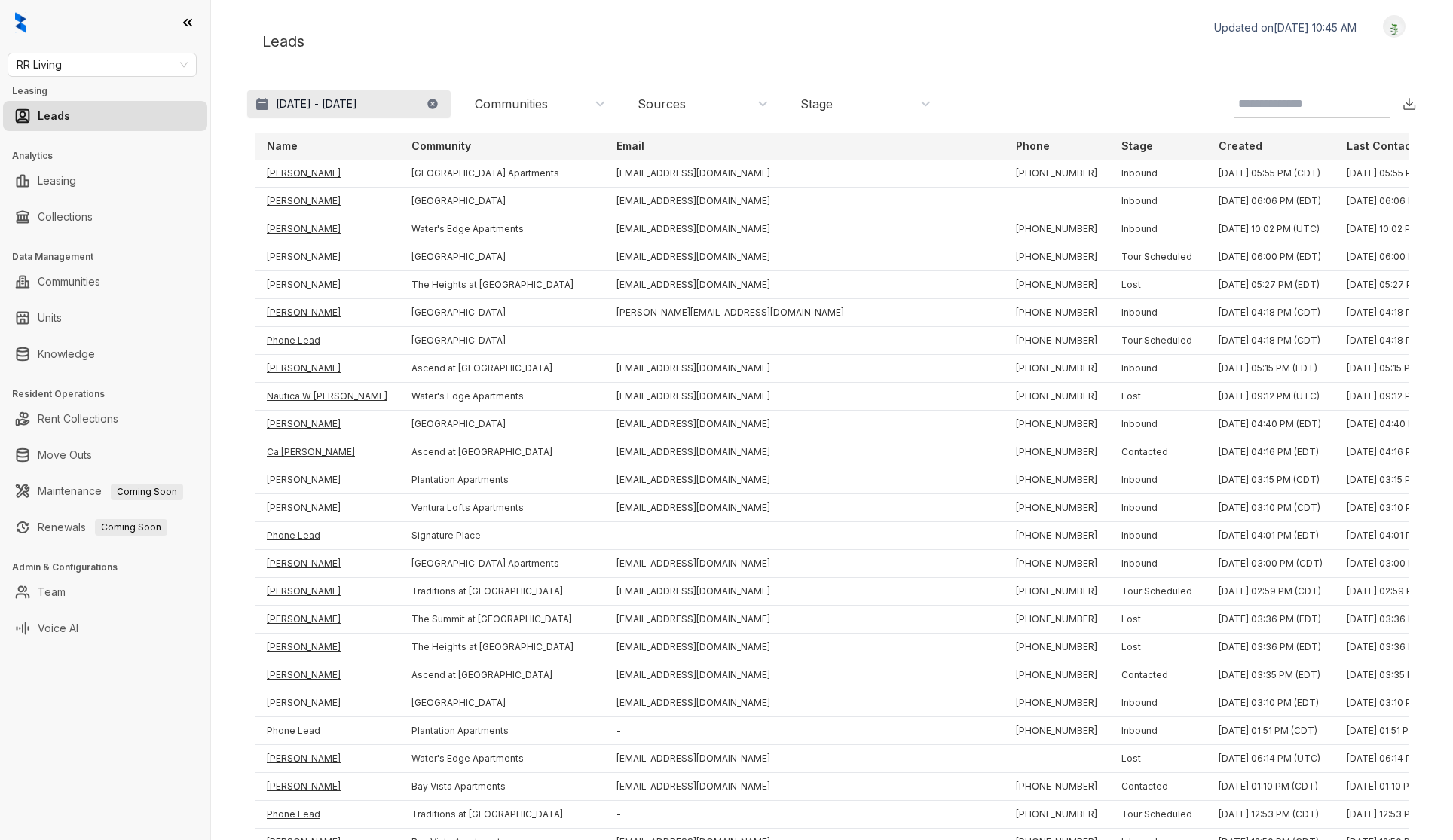
click at [366, 93] on button "[DATE] - [DATE]" at bounding box center [349, 104] width 203 height 27
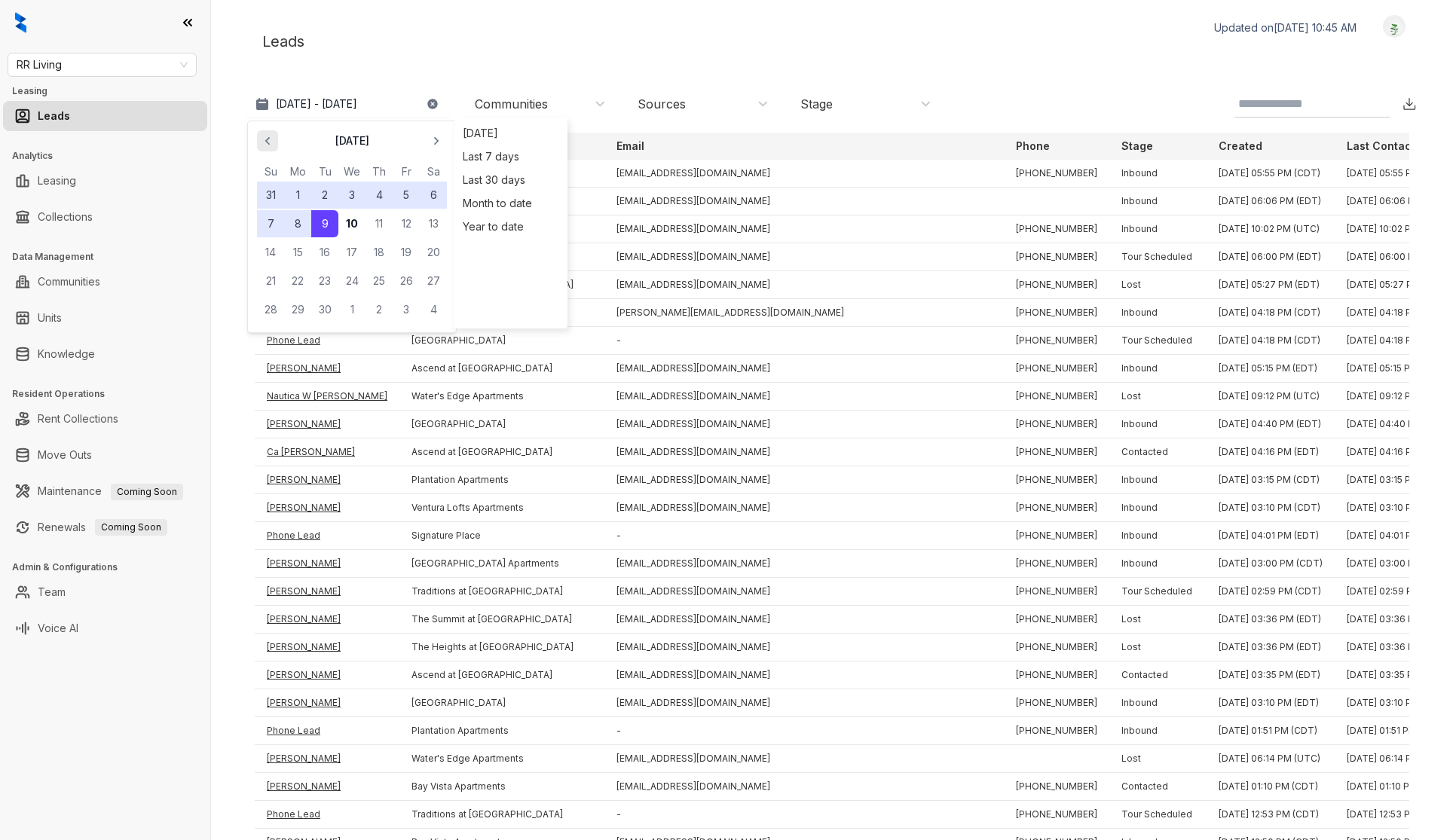
click at [277, 138] on span "button" at bounding box center [268, 141] width 24 height 24
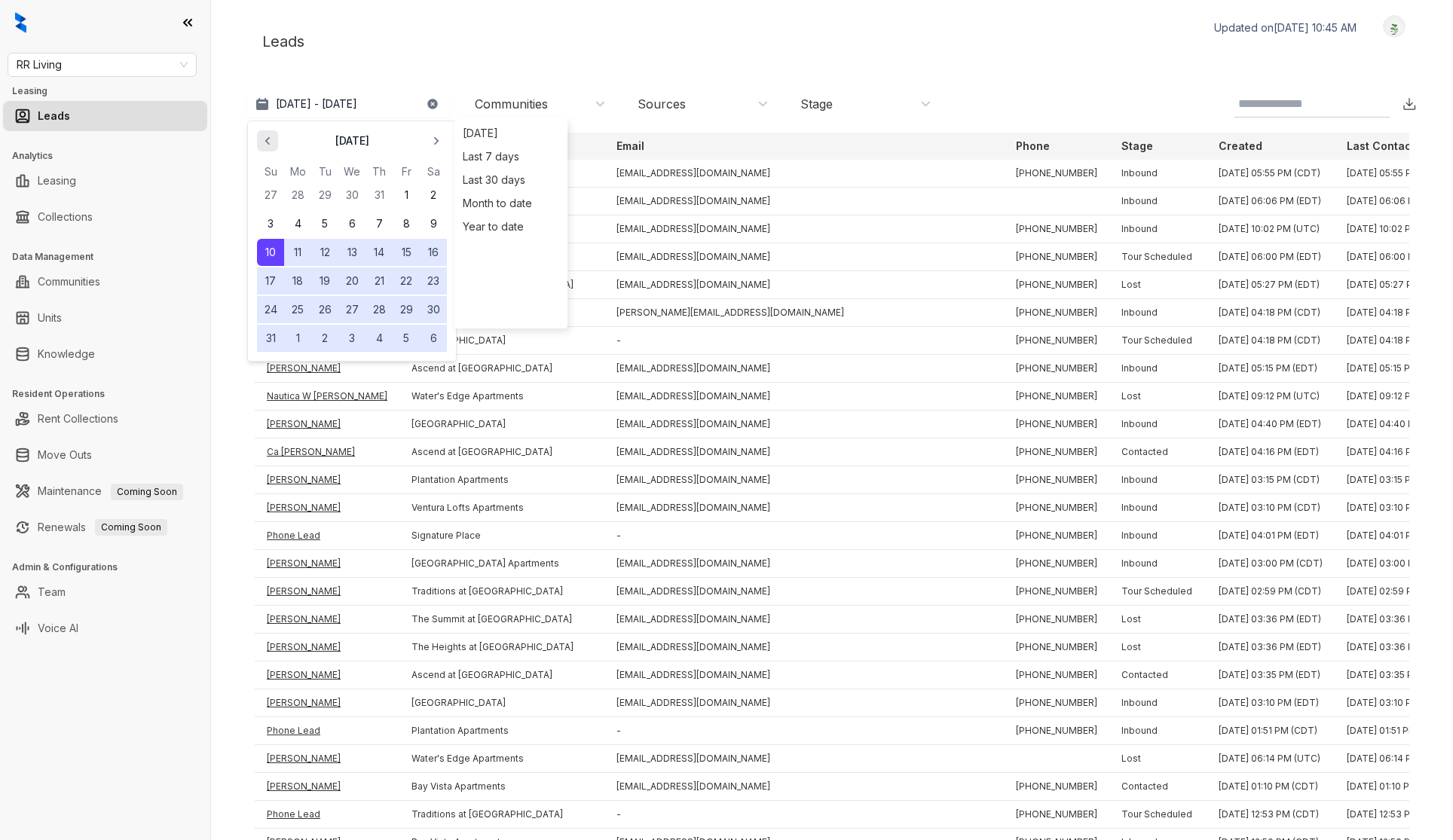
click at [277, 138] on span "button" at bounding box center [268, 141] width 24 height 24
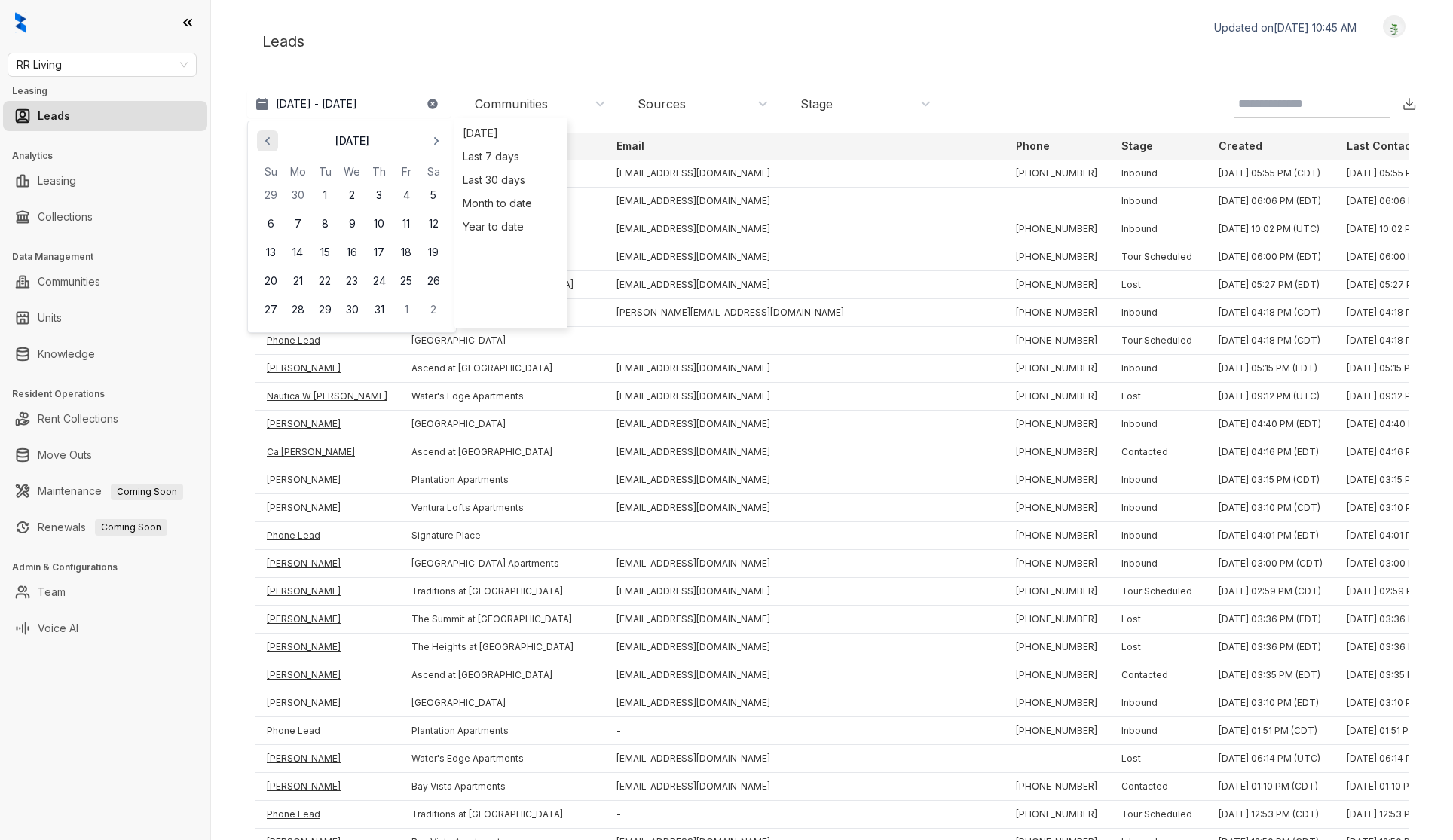
click at [276, 140] on span "button" at bounding box center [268, 141] width 24 height 24
click at [268, 192] on button "1" at bounding box center [270, 195] width 27 height 27
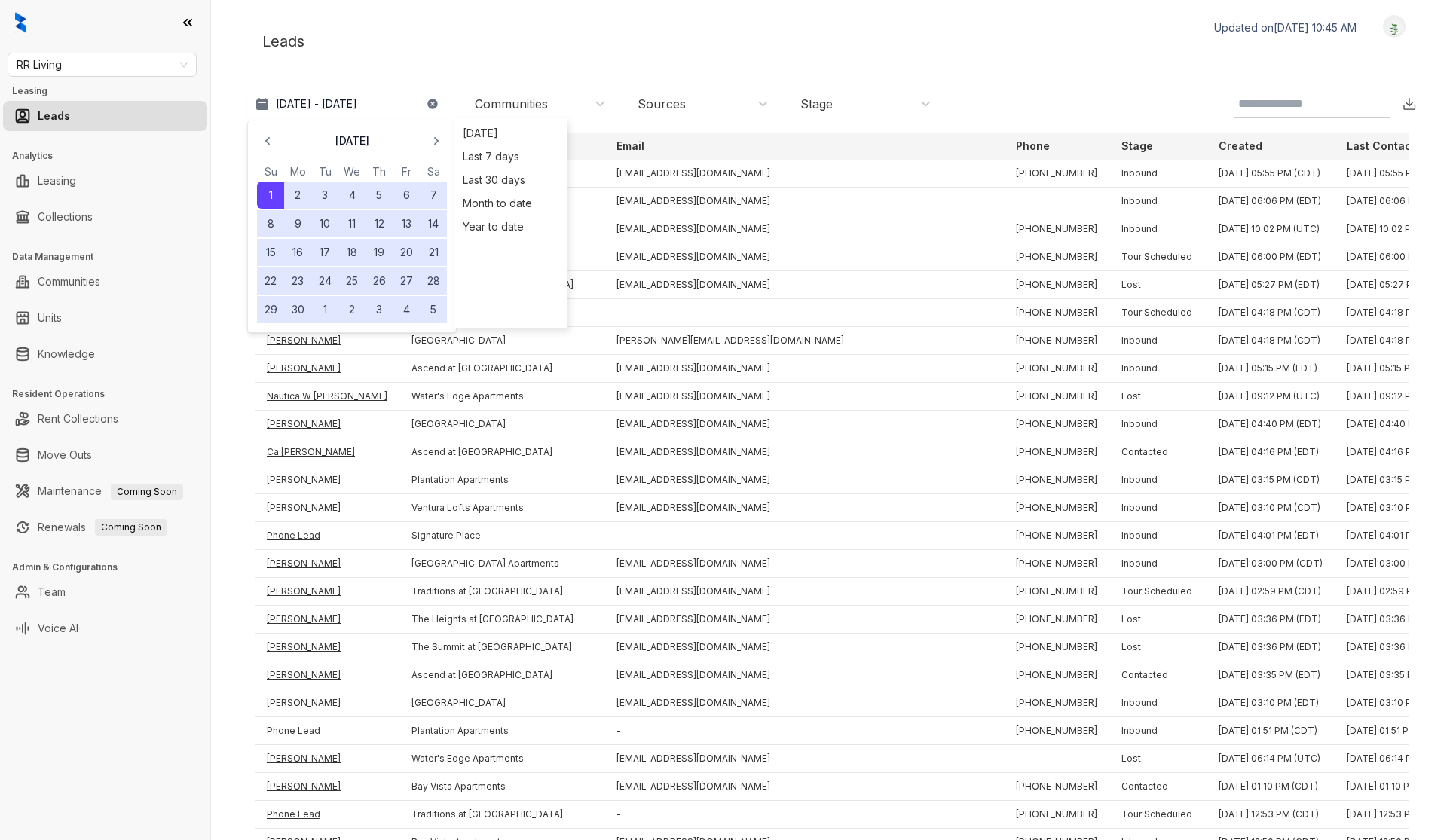
click at [298, 307] on button "30" at bounding box center [297, 310] width 27 height 27
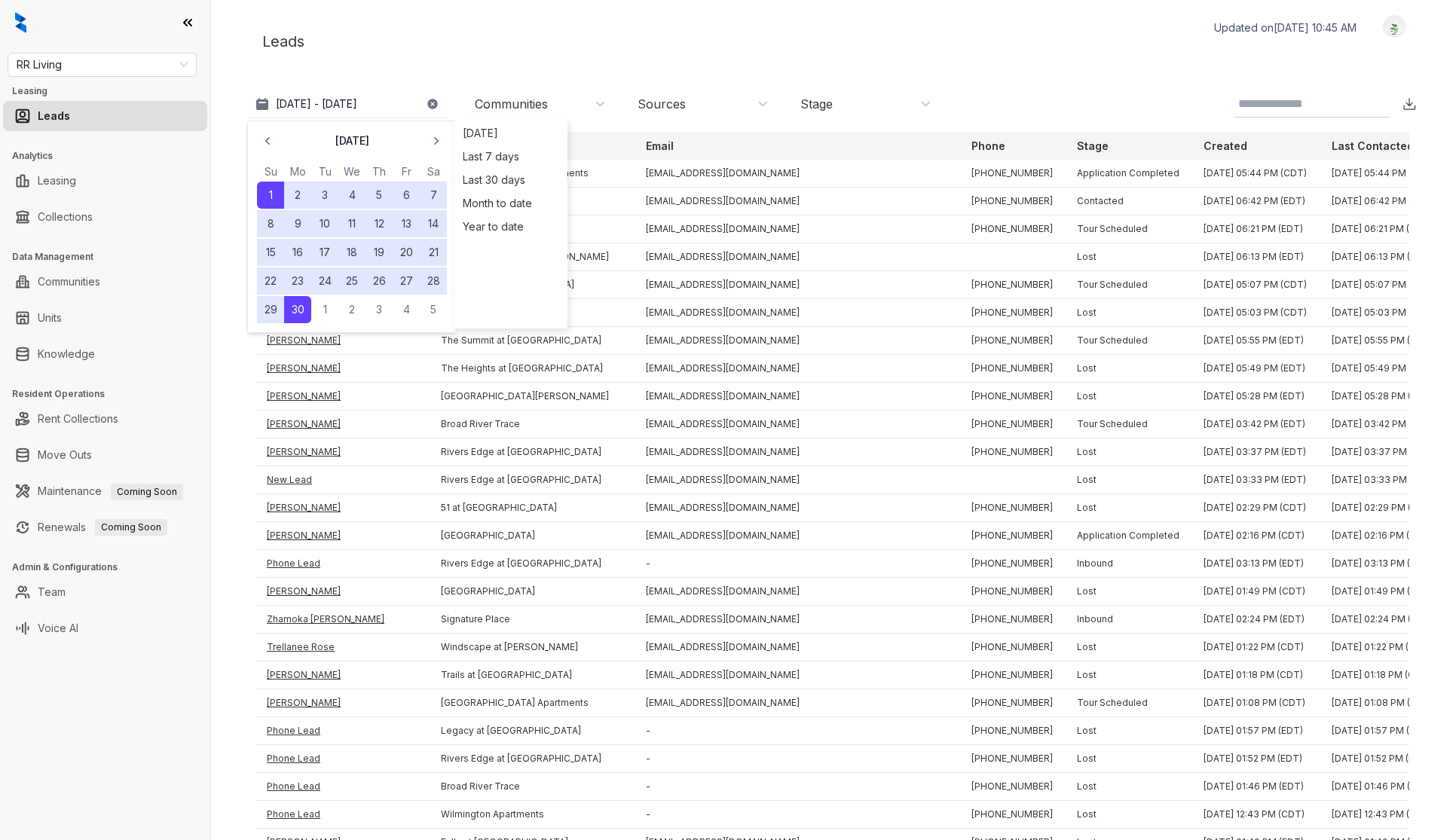
click at [553, 99] on div "Communities" at bounding box center [539, 104] width 131 height 17
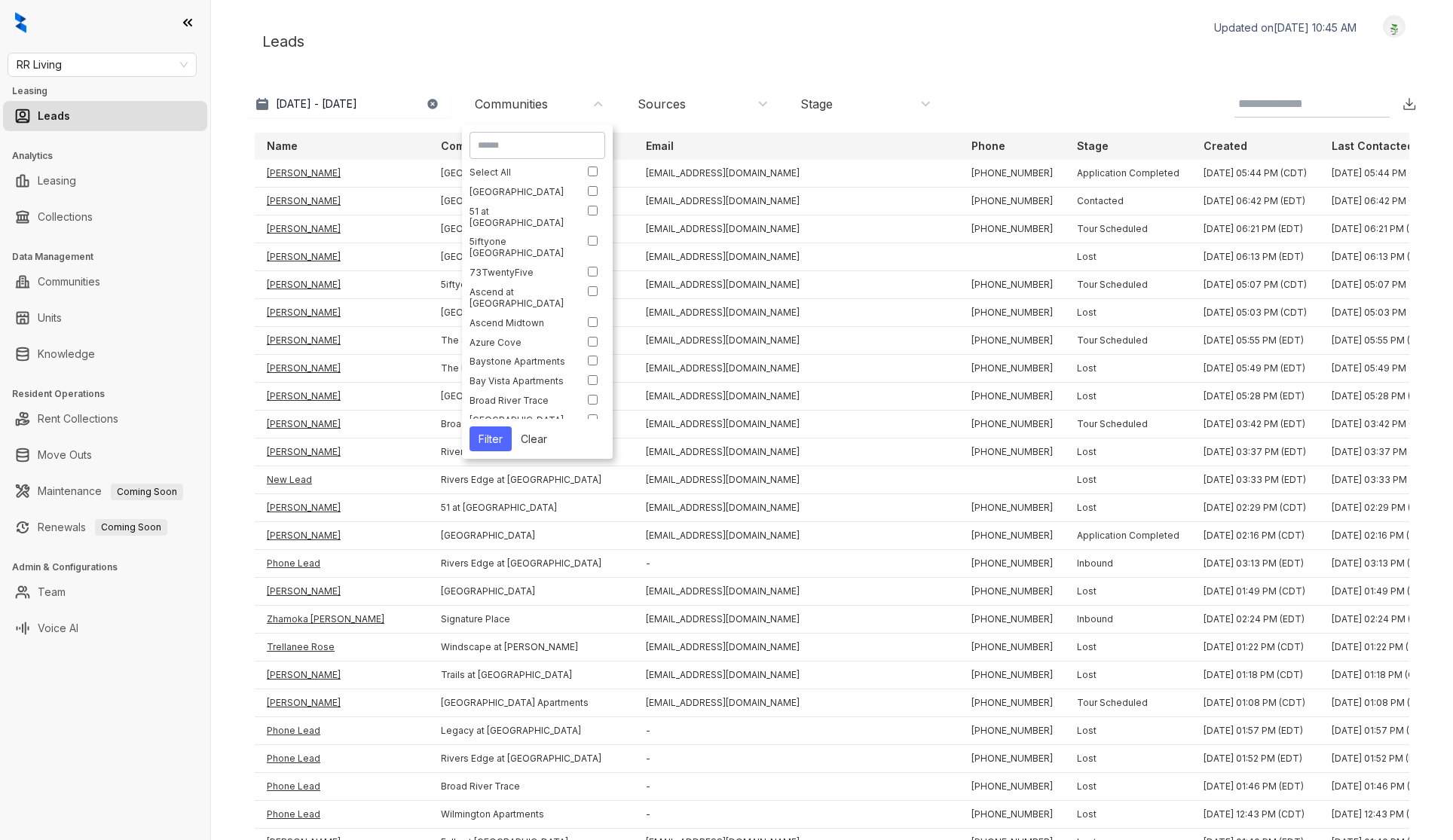
click at [592, 195] on div "[GEOGRAPHIC_DATA]" at bounding box center [534, 191] width 128 height 11
click at [500, 432] on button "Filter" at bounding box center [491, 438] width 42 height 24
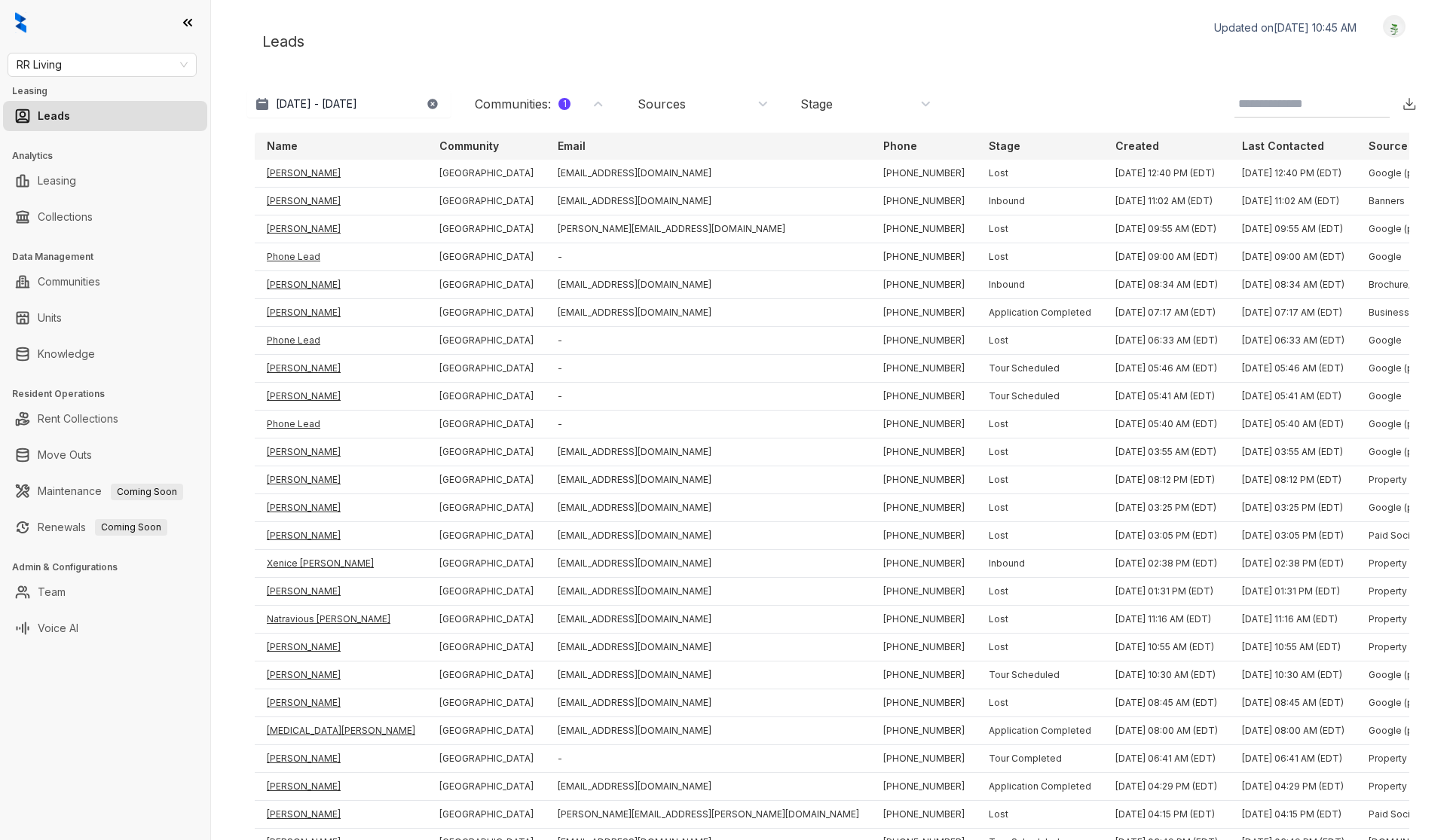
click at [729, 96] on div "Sources" at bounding box center [702, 104] width 131 height 17
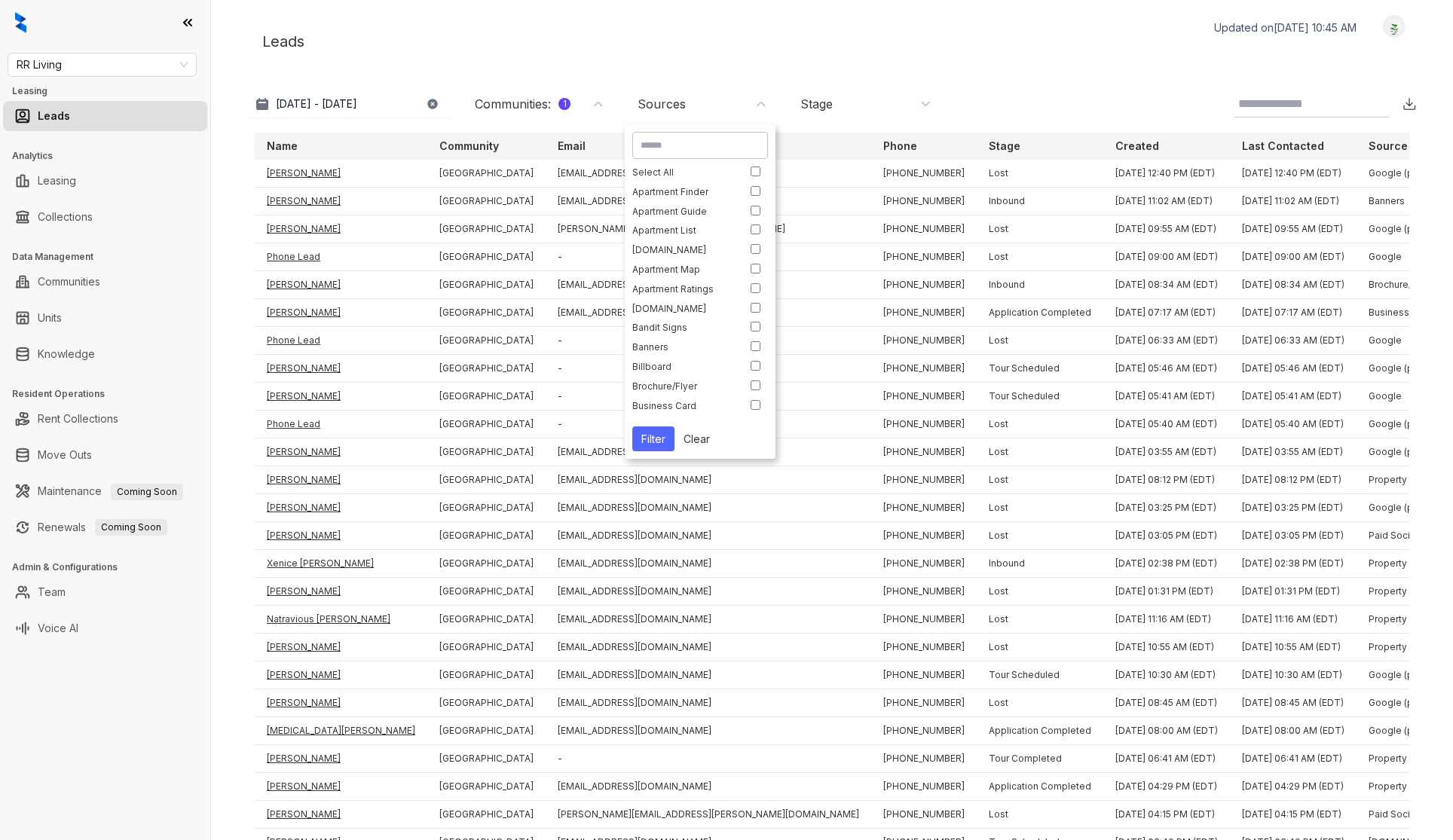
click at [829, 103] on div "Stage" at bounding box center [816, 104] width 32 height 17
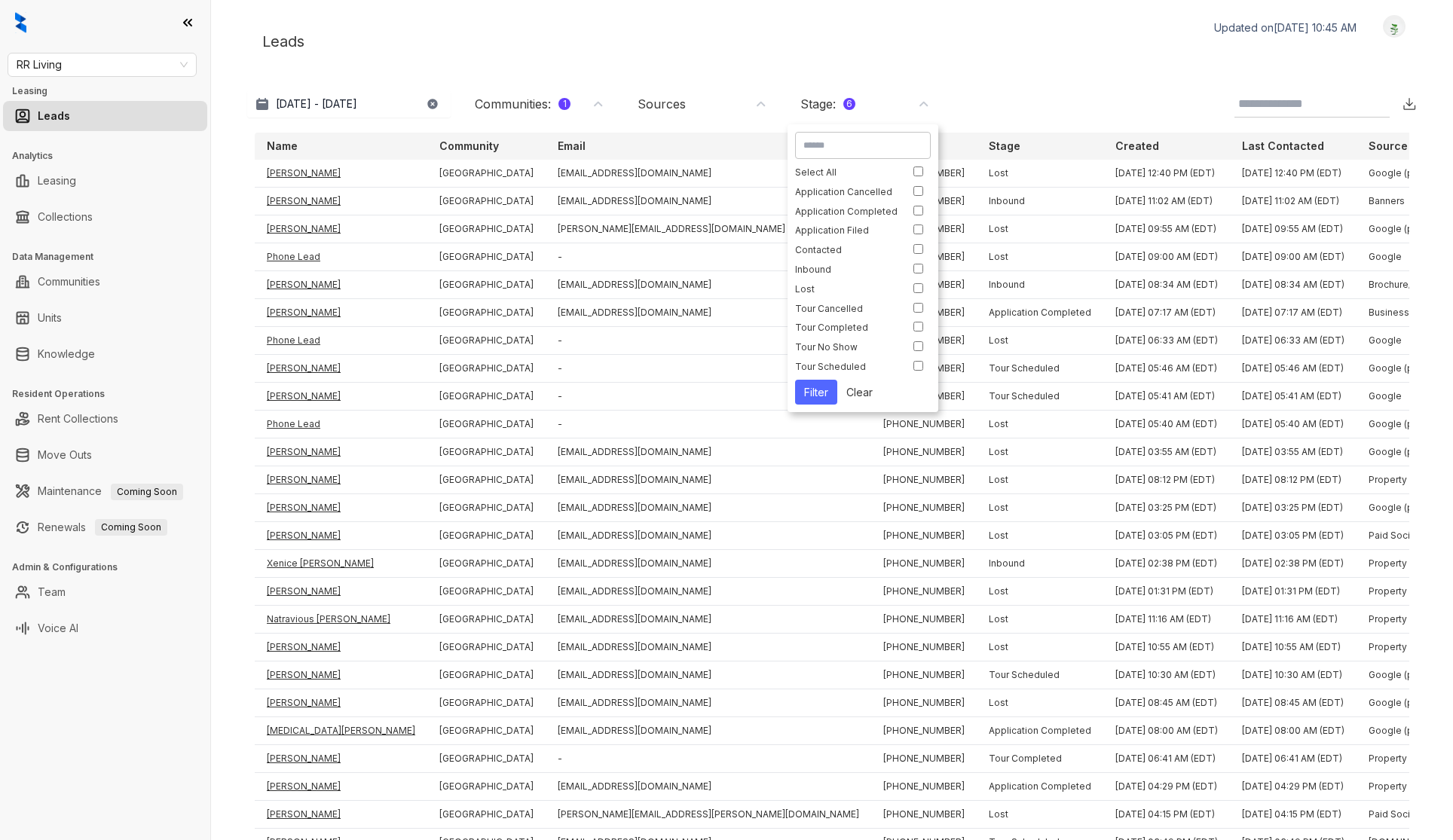
click at [821, 393] on button "Filter" at bounding box center [816, 392] width 42 height 24
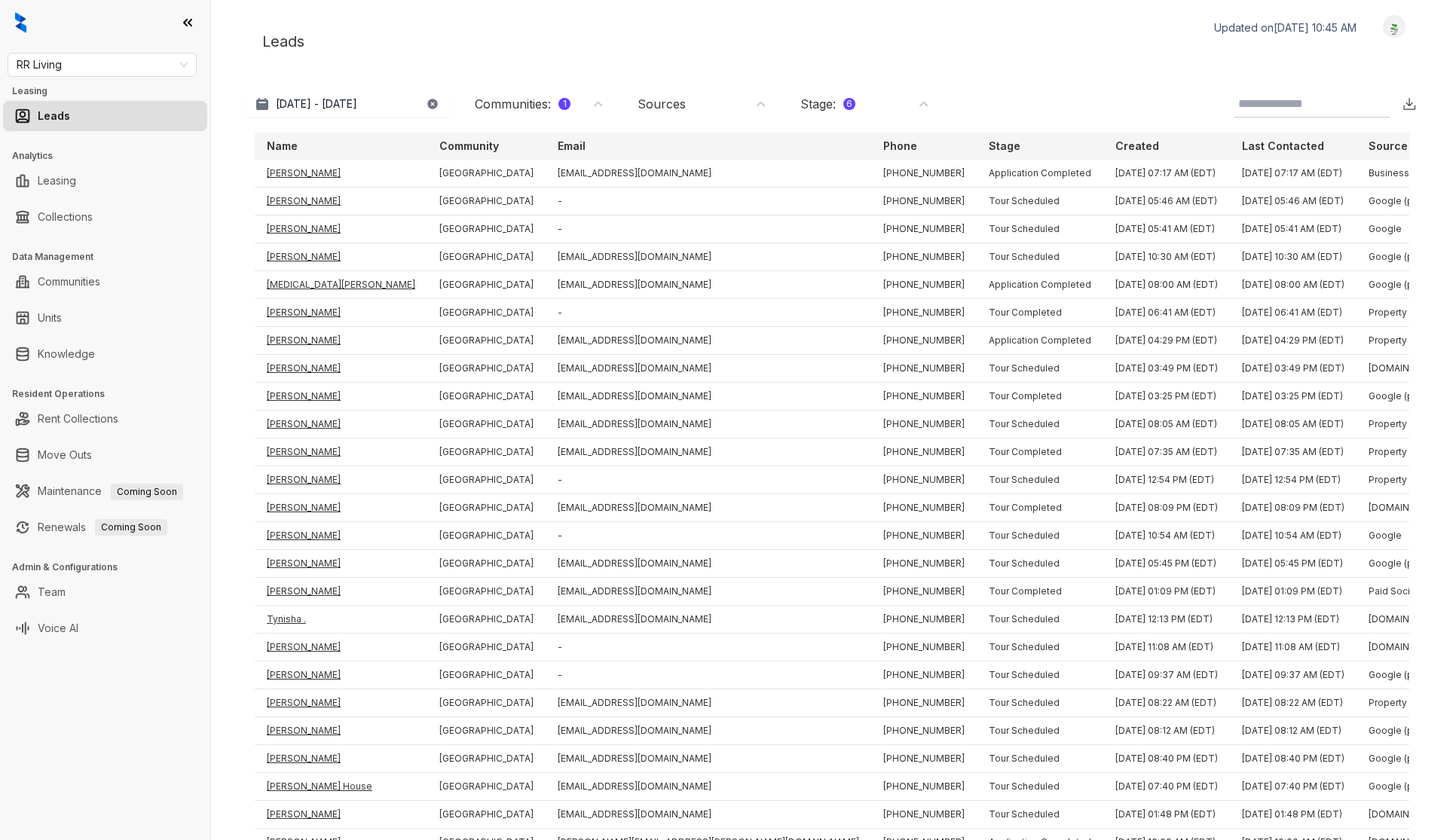
click at [886, 106] on div "Stage : 6" at bounding box center [865, 104] width 131 height 17
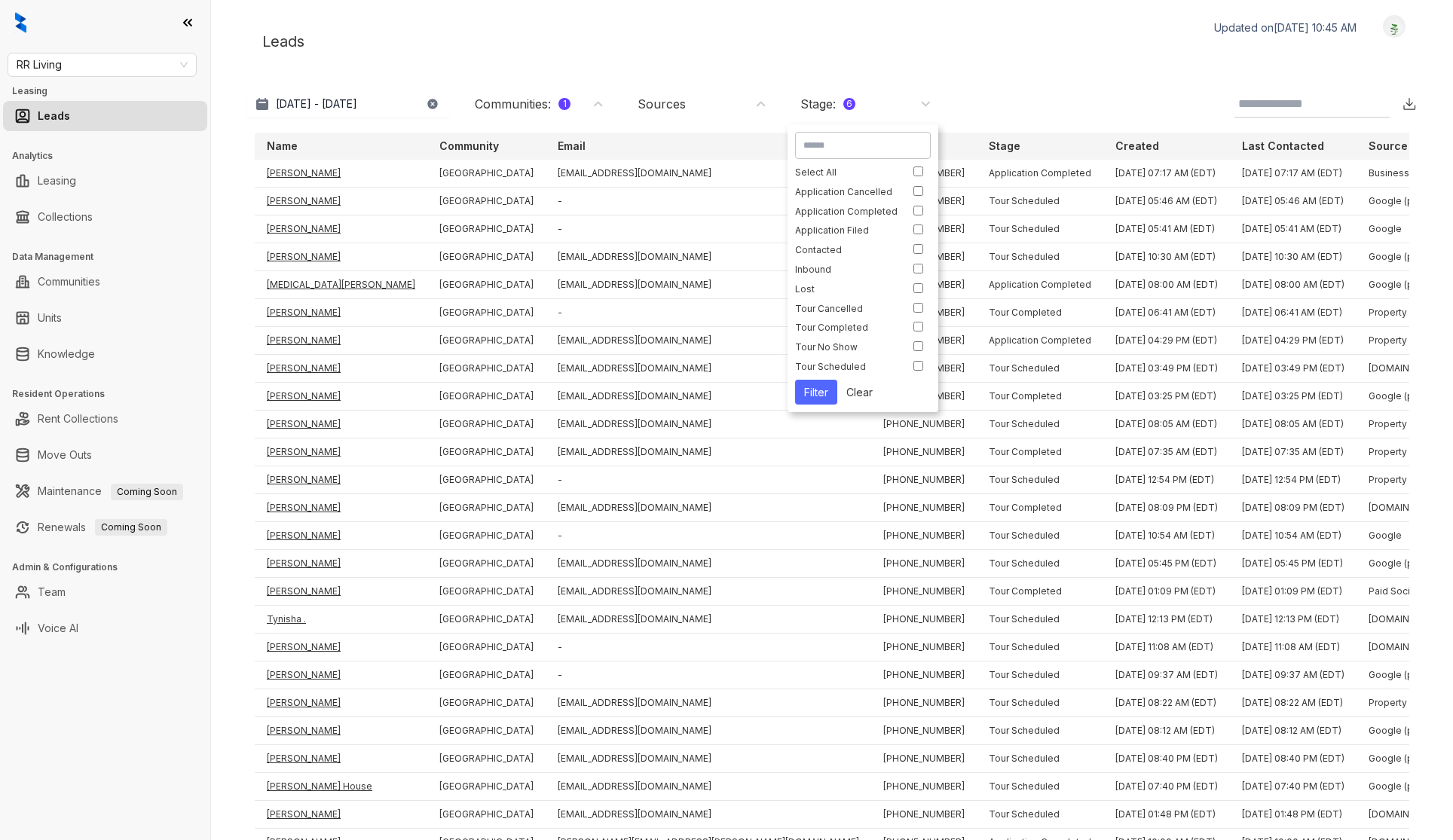
click at [918, 165] on div at bounding box center [863, 162] width 136 height 8
click at [815, 390] on button "Filter" at bounding box center [816, 392] width 42 height 24
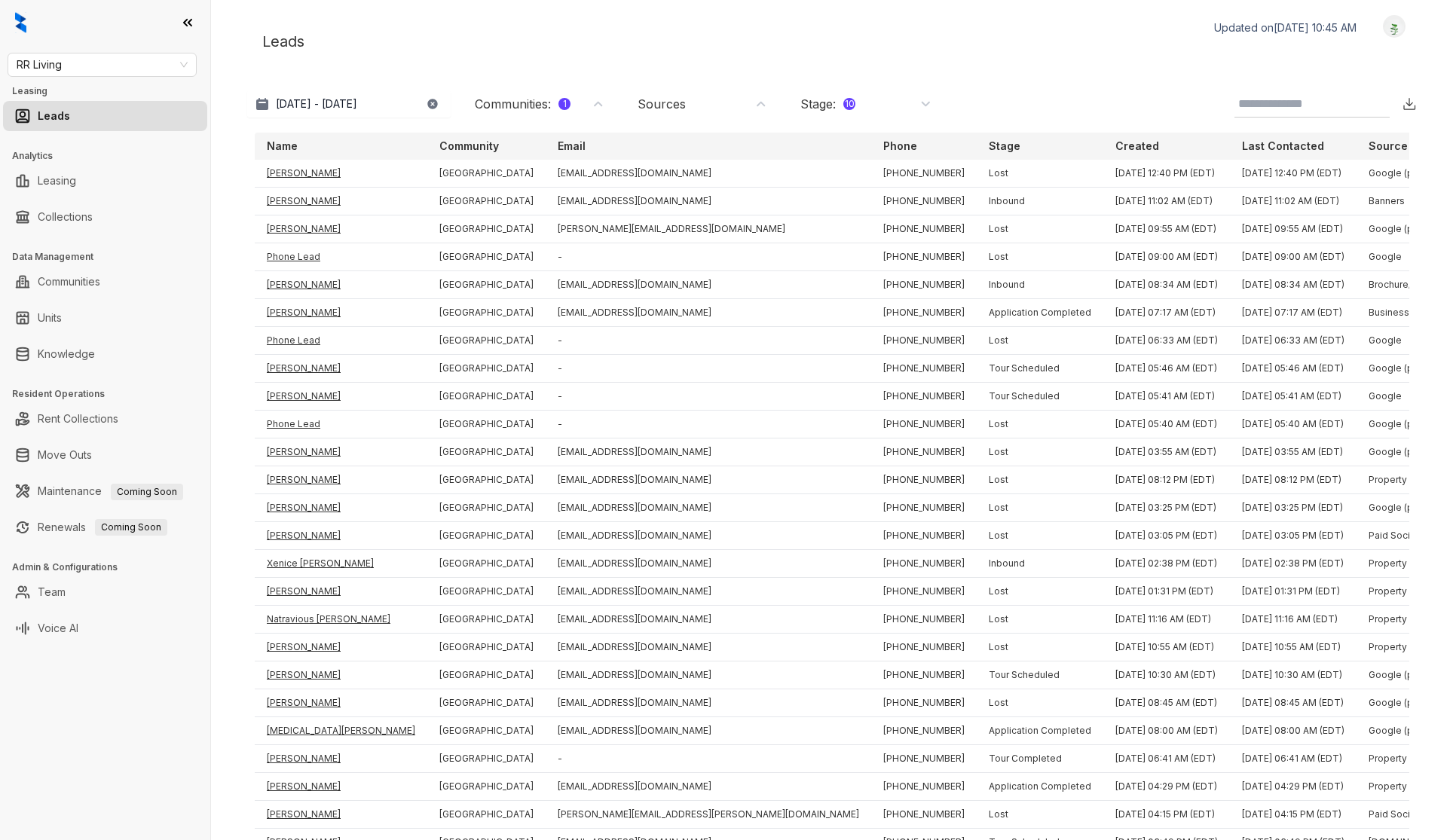
click at [1412, 106] on img at bounding box center [1409, 104] width 15 height 15
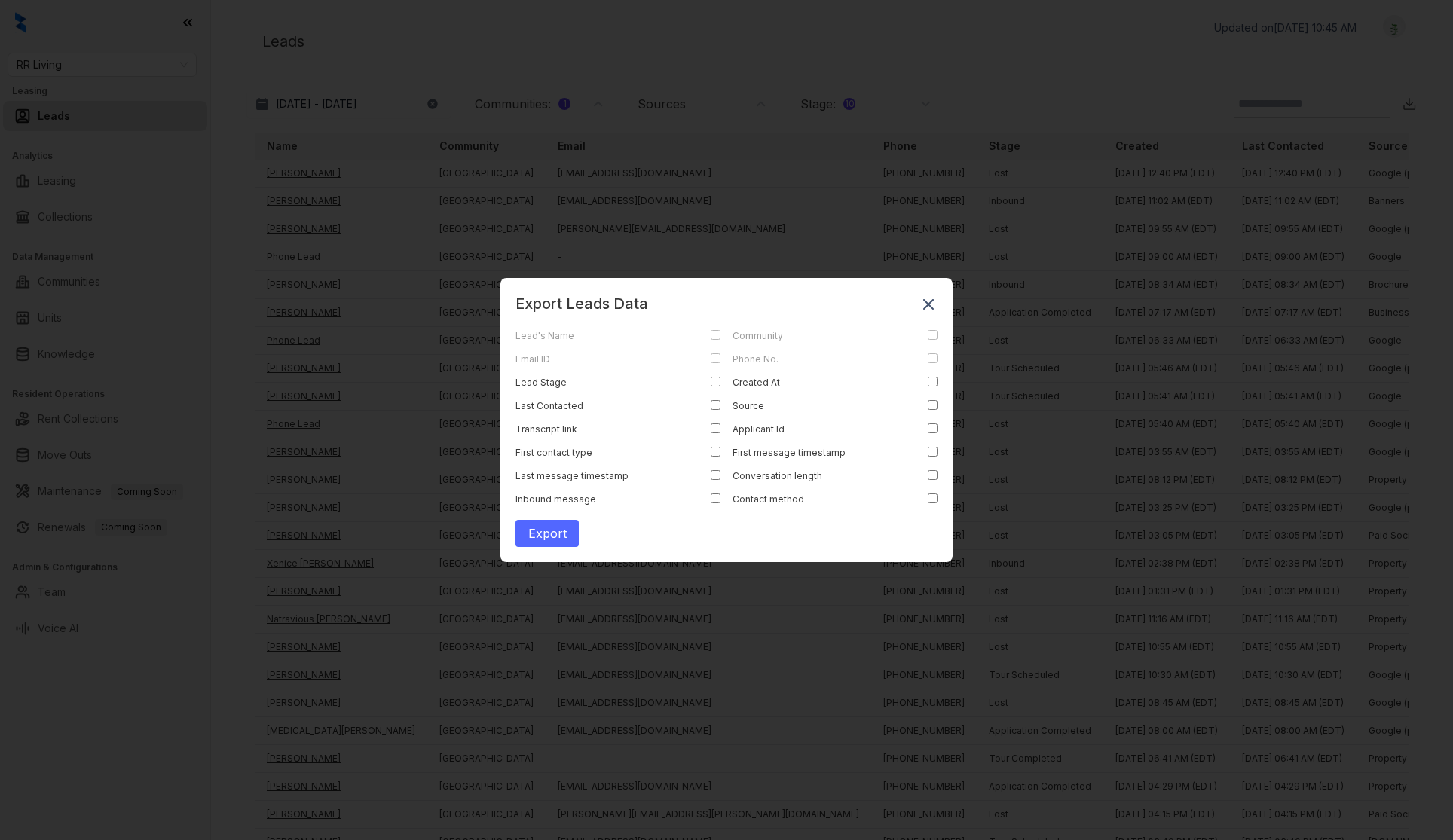
click at [550, 536] on button "Export" at bounding box center [546, 534] width 63 height 27
click at [930, 304] on icon at bounding box center [928, 303] width 10 height 10
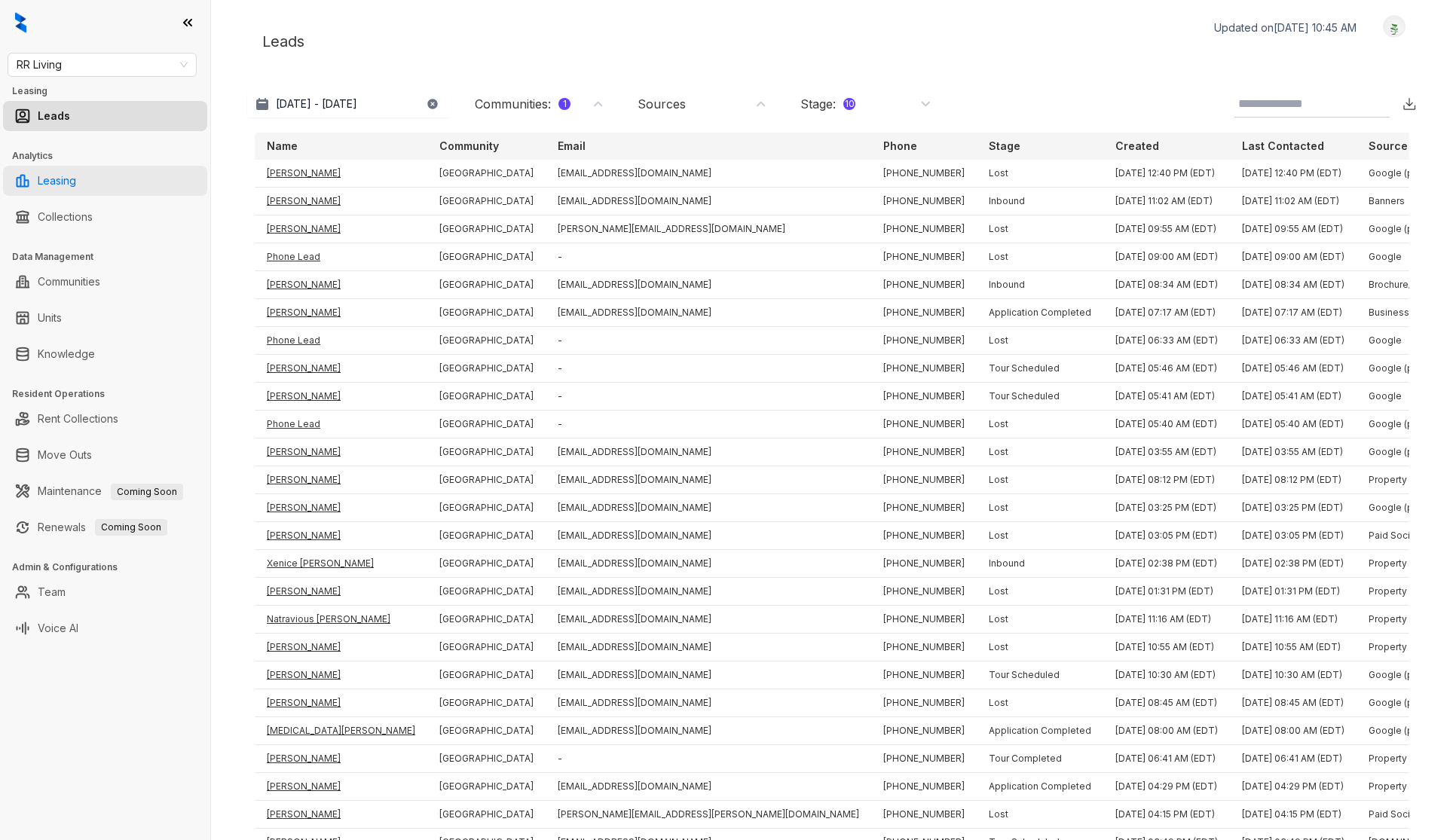
click at [64, 181] on link "Leasing" at bounding box center [57, 181] width 39 height 30
select select "******"
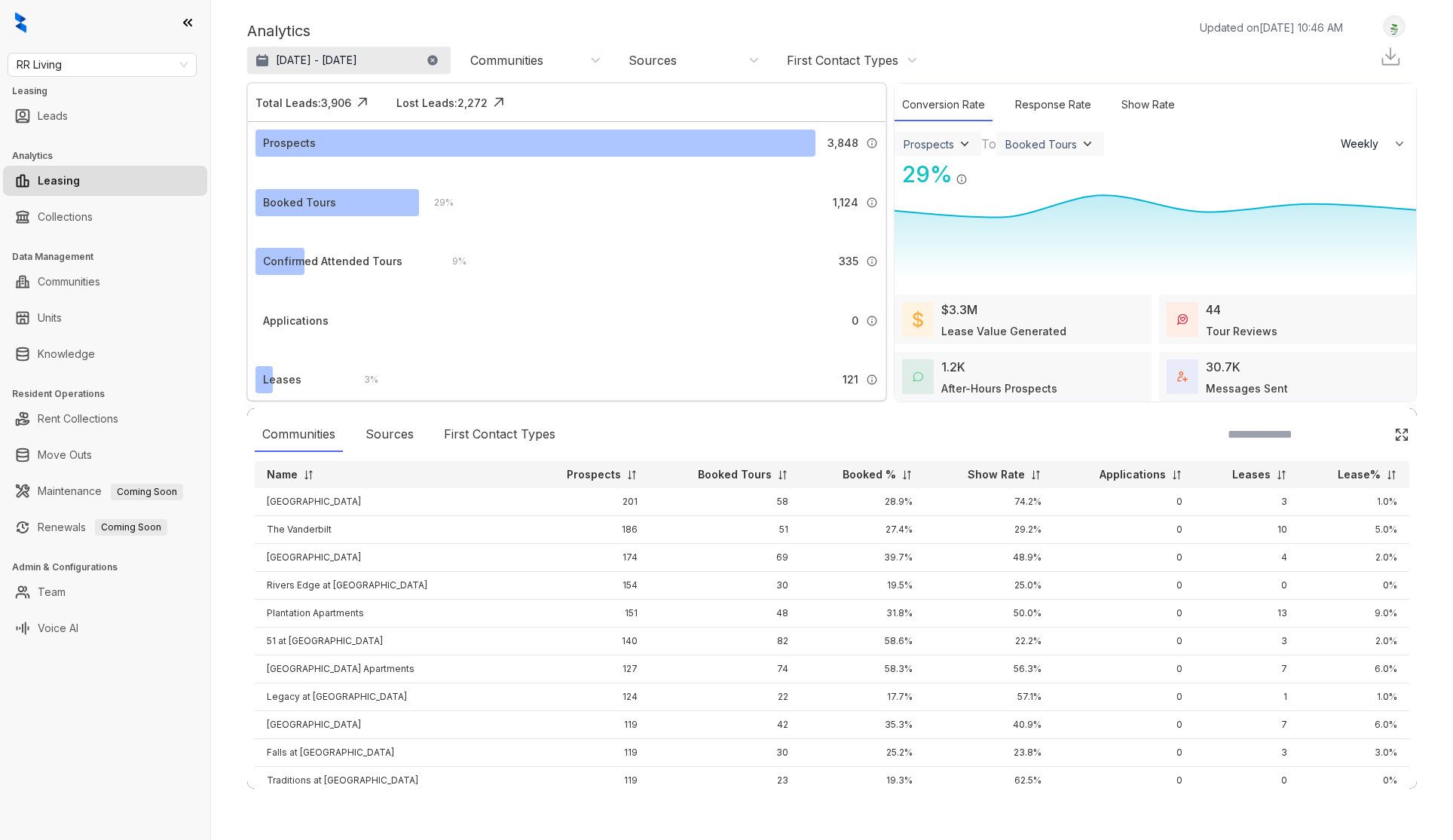
click at [307, 70] on button "[DATE] - [DATE]" at bounding box center [349, 60] width 203 height 27
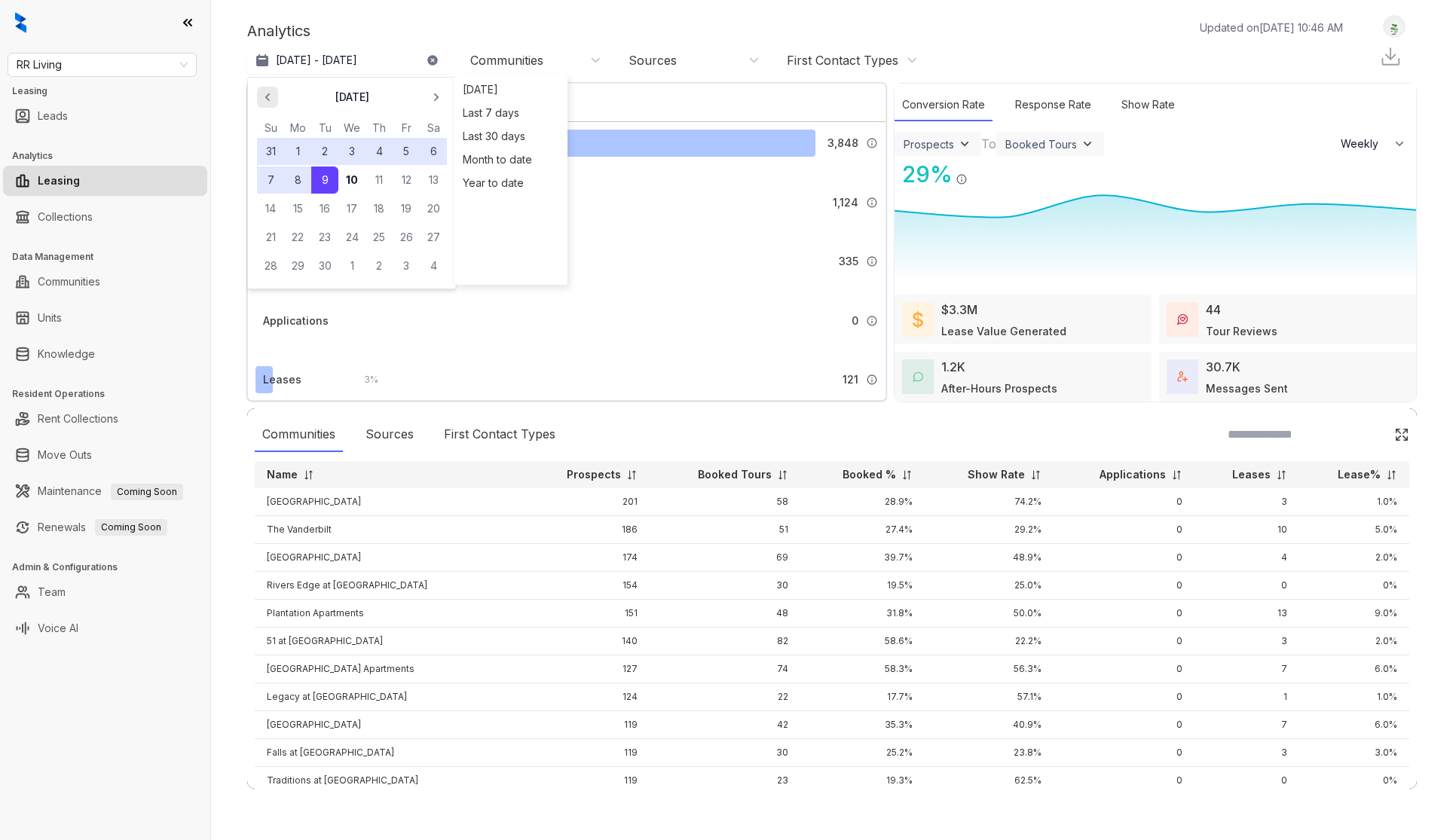
click at [271, 100] on icon "button" at bounding box center [268, 97] width 15 height 15
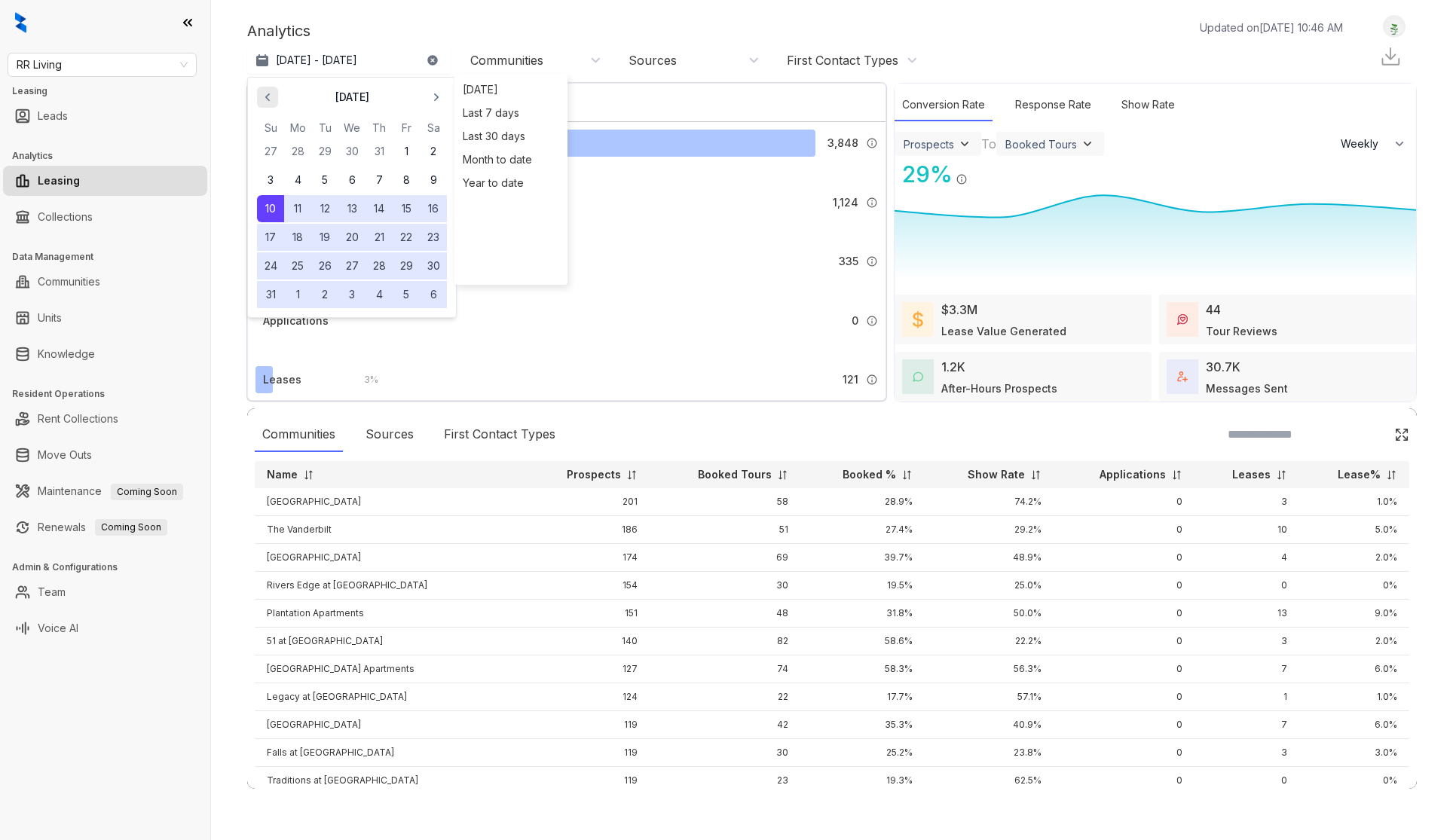
click at [271, 100] on icon "button" at bounding box center [268, 97] width 15 height 15
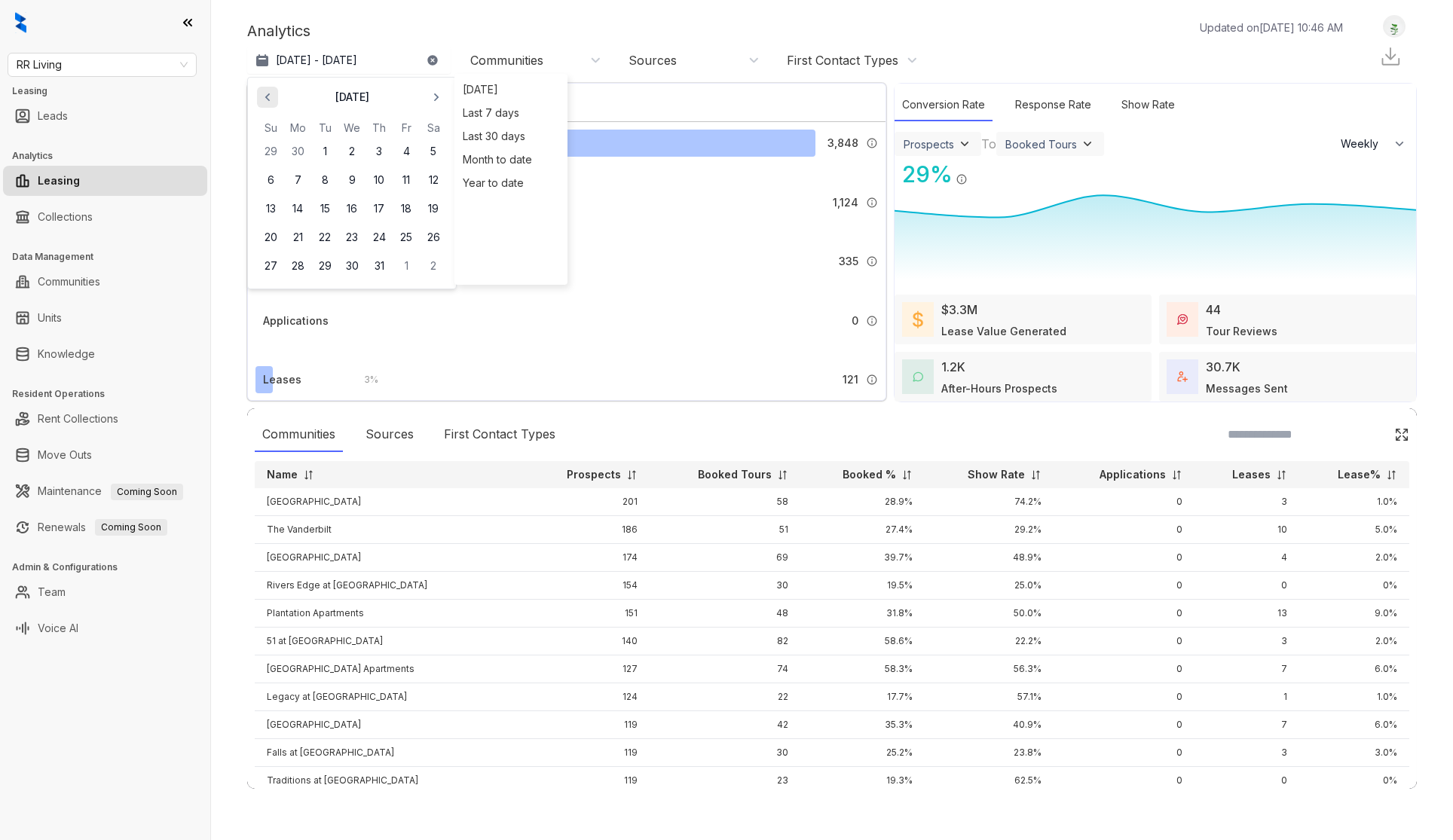
click at [271, 100] on icon "button" at bounding box center [268, 97] width 15 height 15
click at [277, 154] on button "1" at bounding box center [270, 151] width 27 height 27
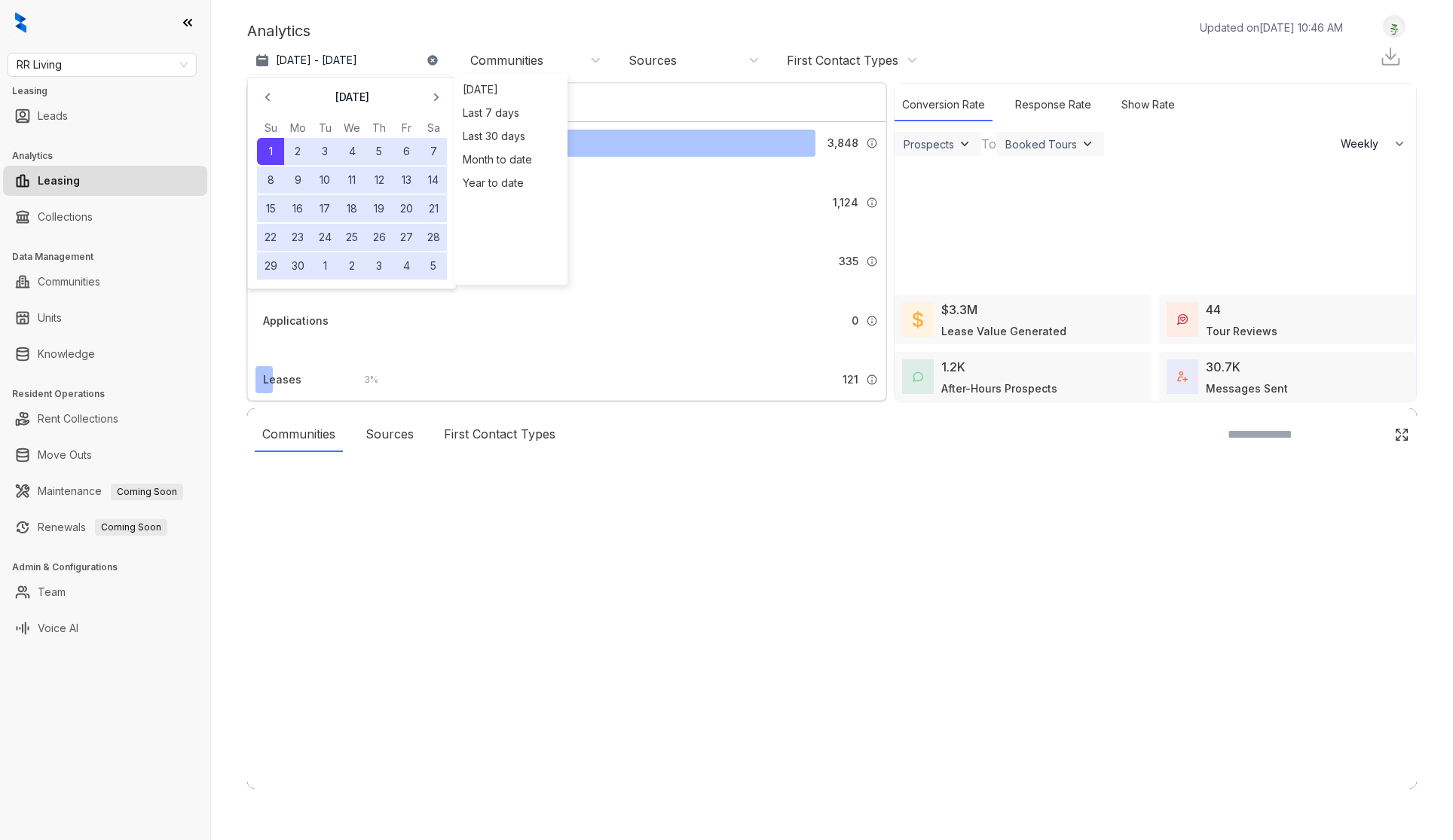
click at [298, 268] on div at bounding box center [726, 420] width 1453 height 840
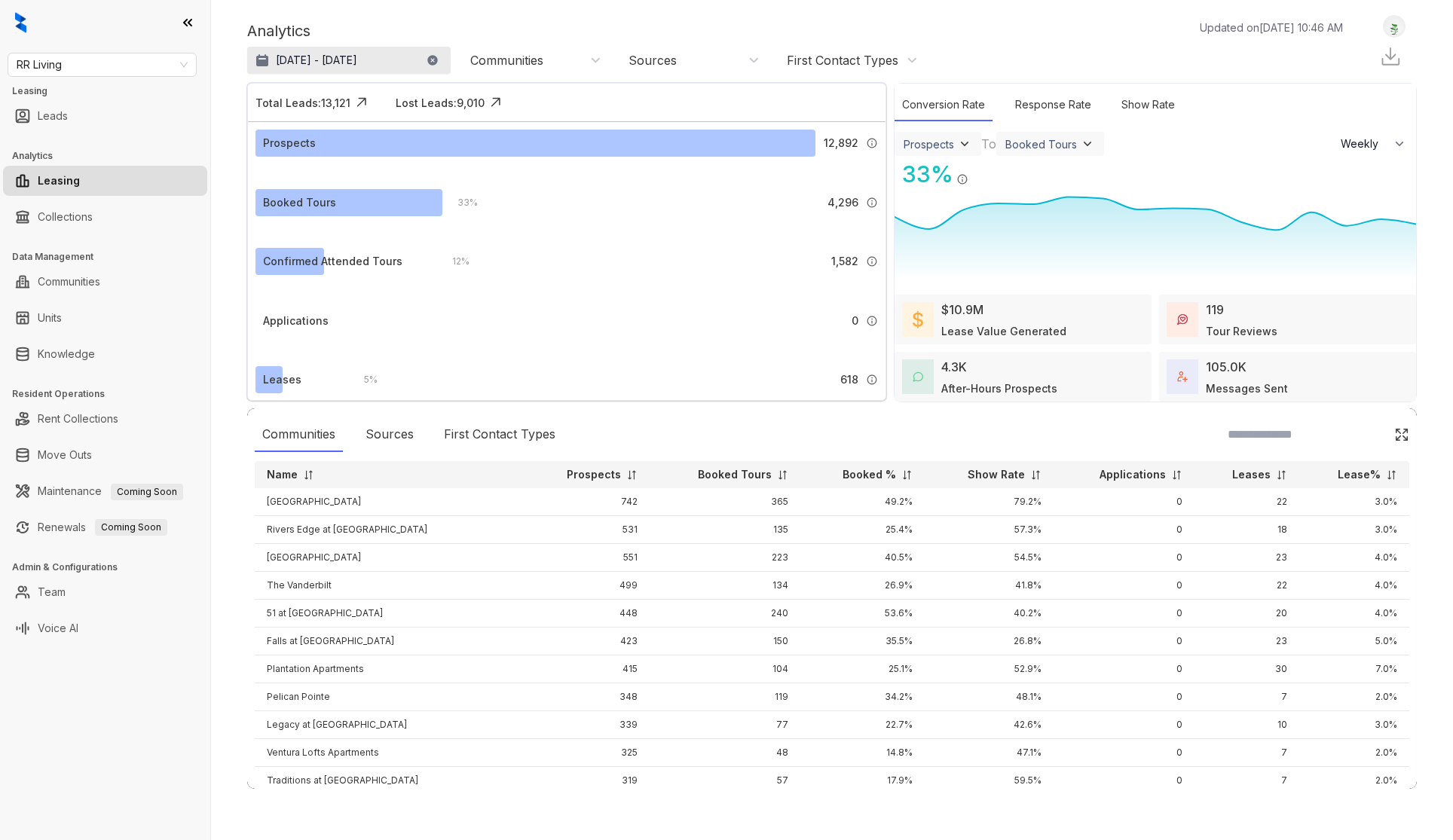
click at [357, 65] on p "[DATE] - [DATE]" at bounding box center [317, 60] width 81 height 15
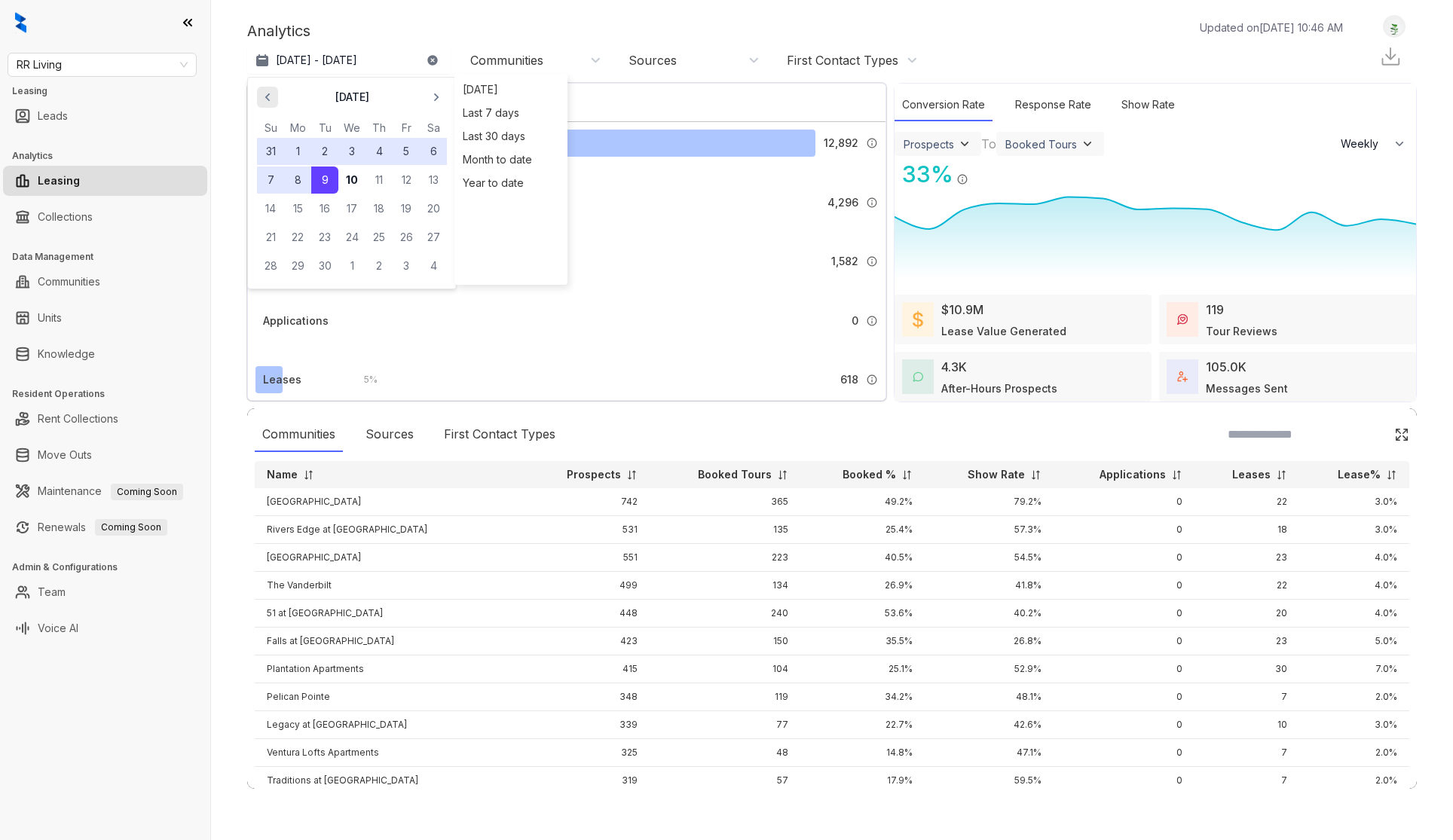
click at [265, 95] on icon "button" at bounding box center [268, 97] width 15 height 15
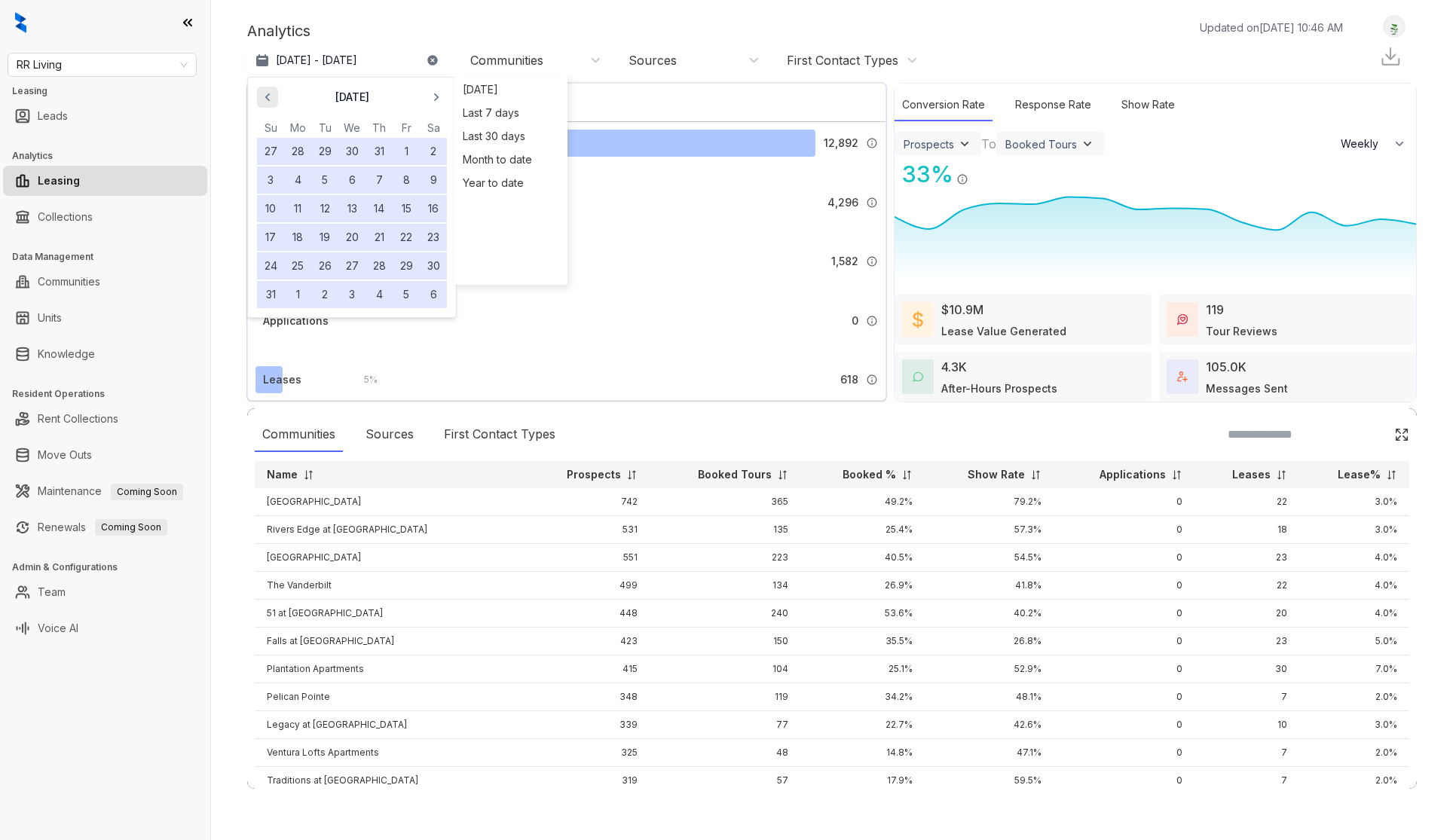
click at [265, 95] on icon "button" at bounding box center [268, 97] width 15 height 15
click at [265, 94] on icon "button" at bounding box center [268, 97] width 15 height 15
click at [298, 265] on button "30" at bounding box center [297, 266] width 27 height 27
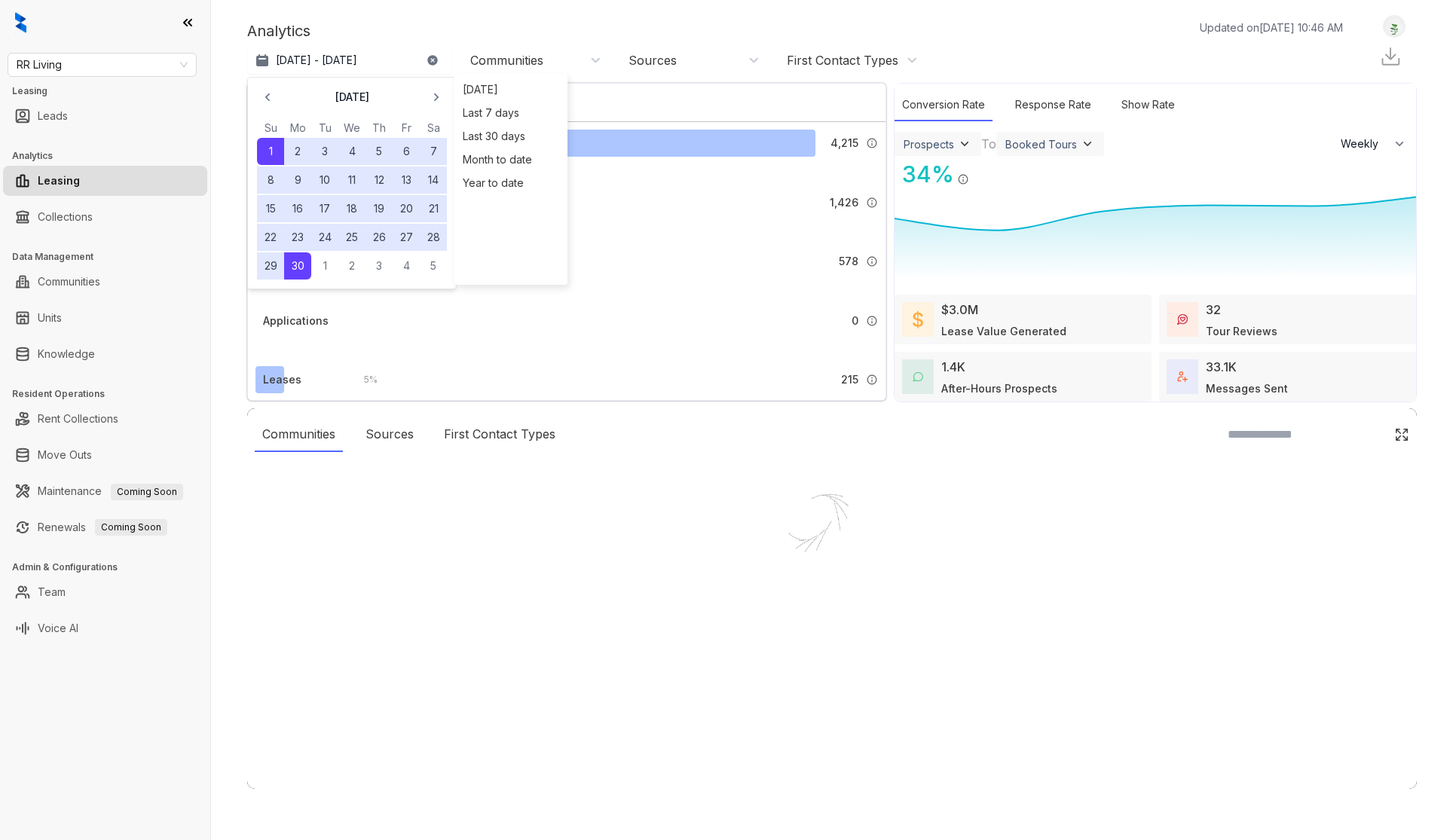
click at [648, 23] on div "Analytics Updated on [DATE] 10:46 AM" at bounding box center [802, 30] width 1110 height 23
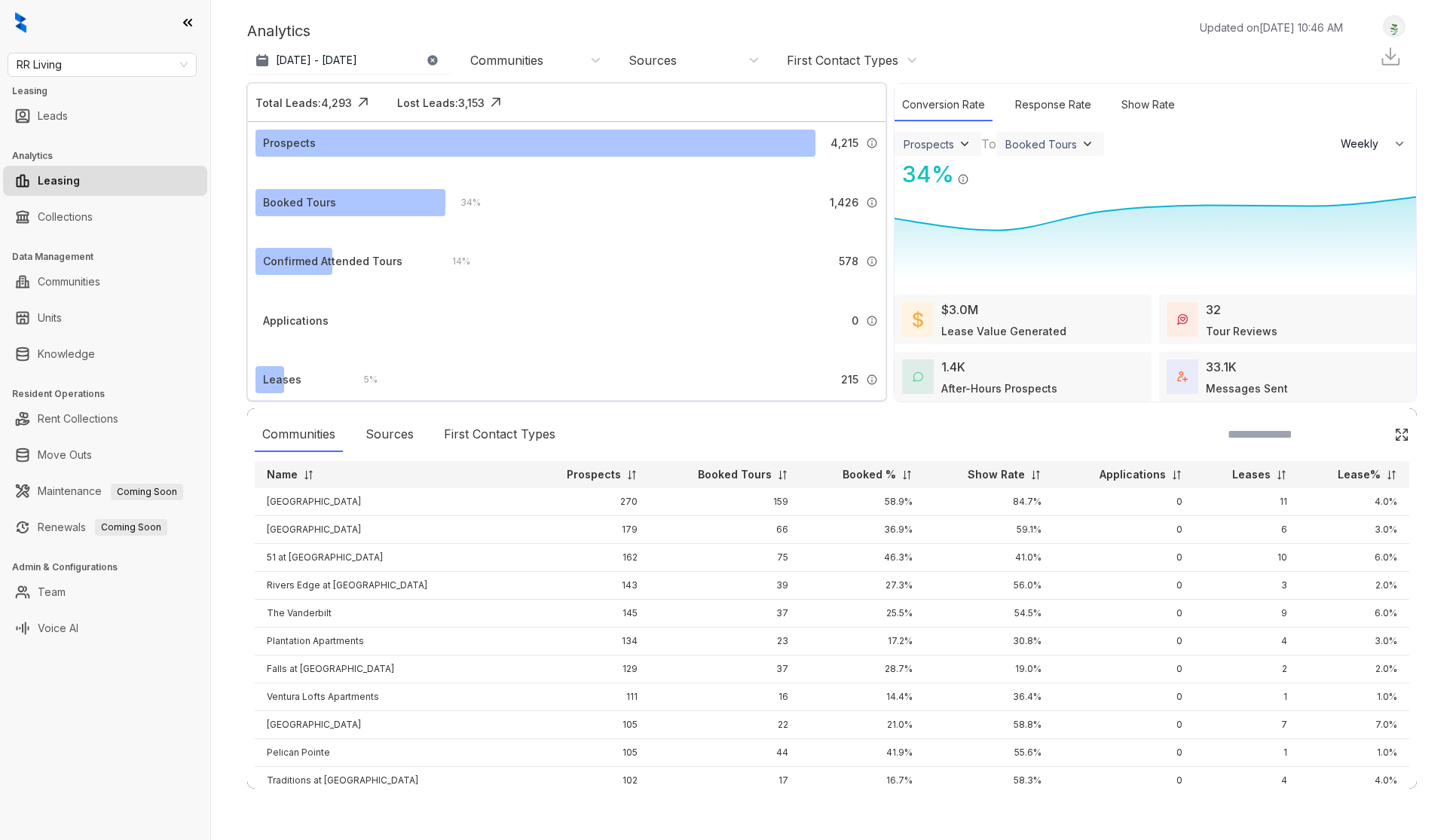
click at [550, 68] on div "Communities" at bounding box center [534, 60] width 150 height 24
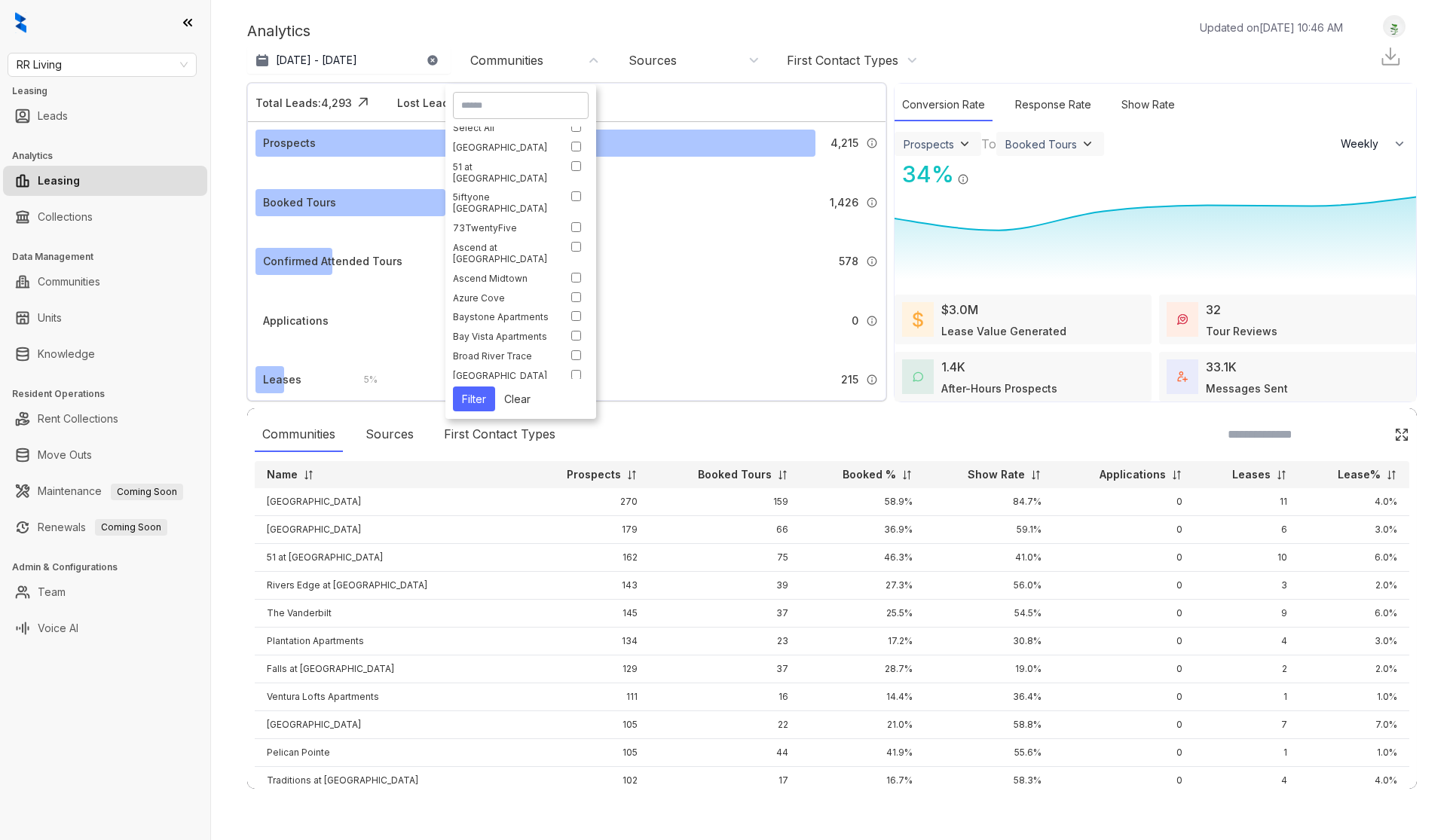
scroll to position [3, 0]
click at [568, 147] on div "[GEOGRAPHIC_DATA]" at bounding box center [517, 149] width 128 height 11
click at [570, 144] on div "[GEOGRAPHIC_DATA]" at bounding box center [517, 148] width 128 height 11
click at [469, 390] on button "Filter" at bounding box center [474, 398] width 42 height 24
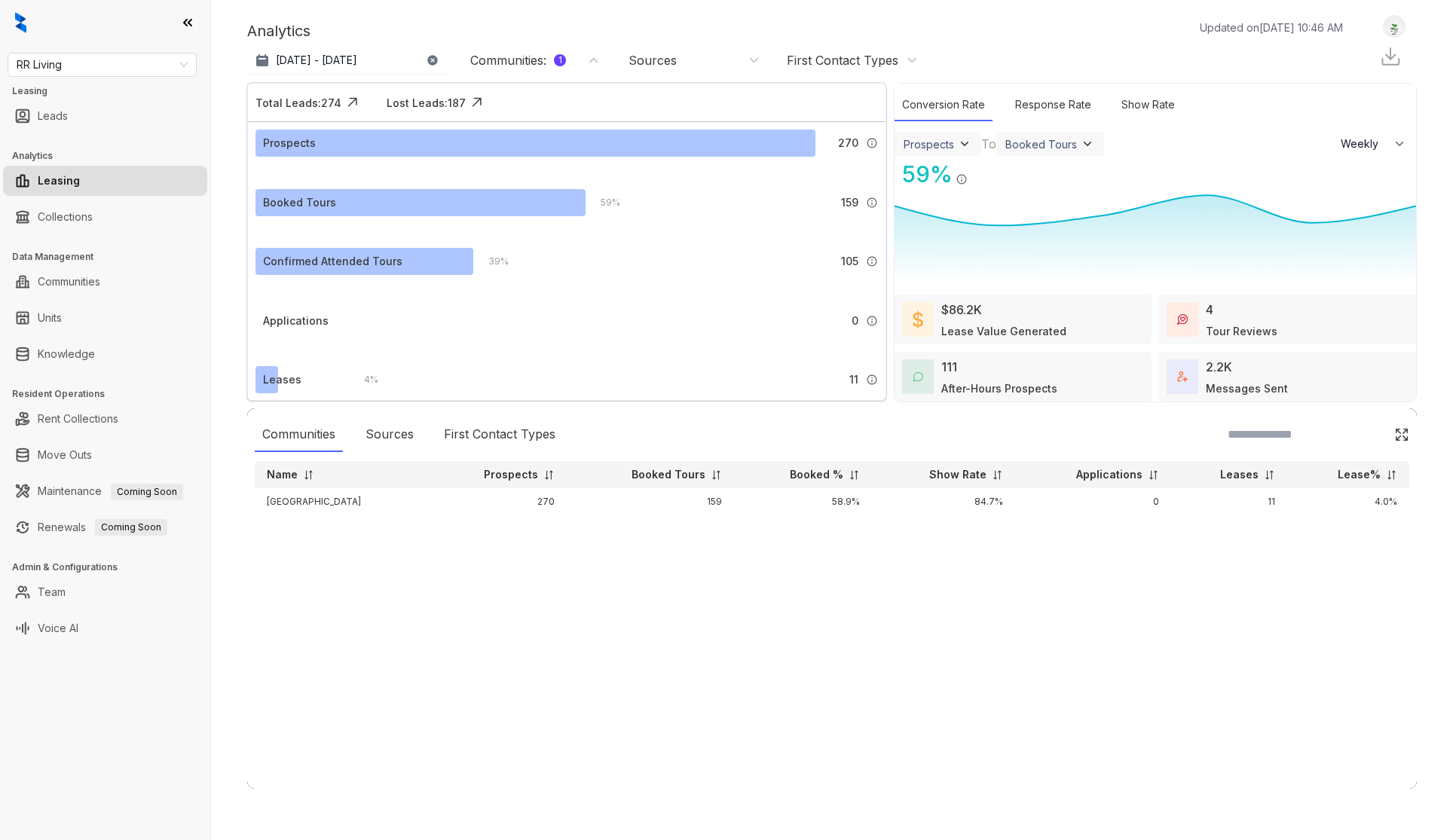
click at [1386, 60] on img at bounding box center [1390, 57] width 23 height 23
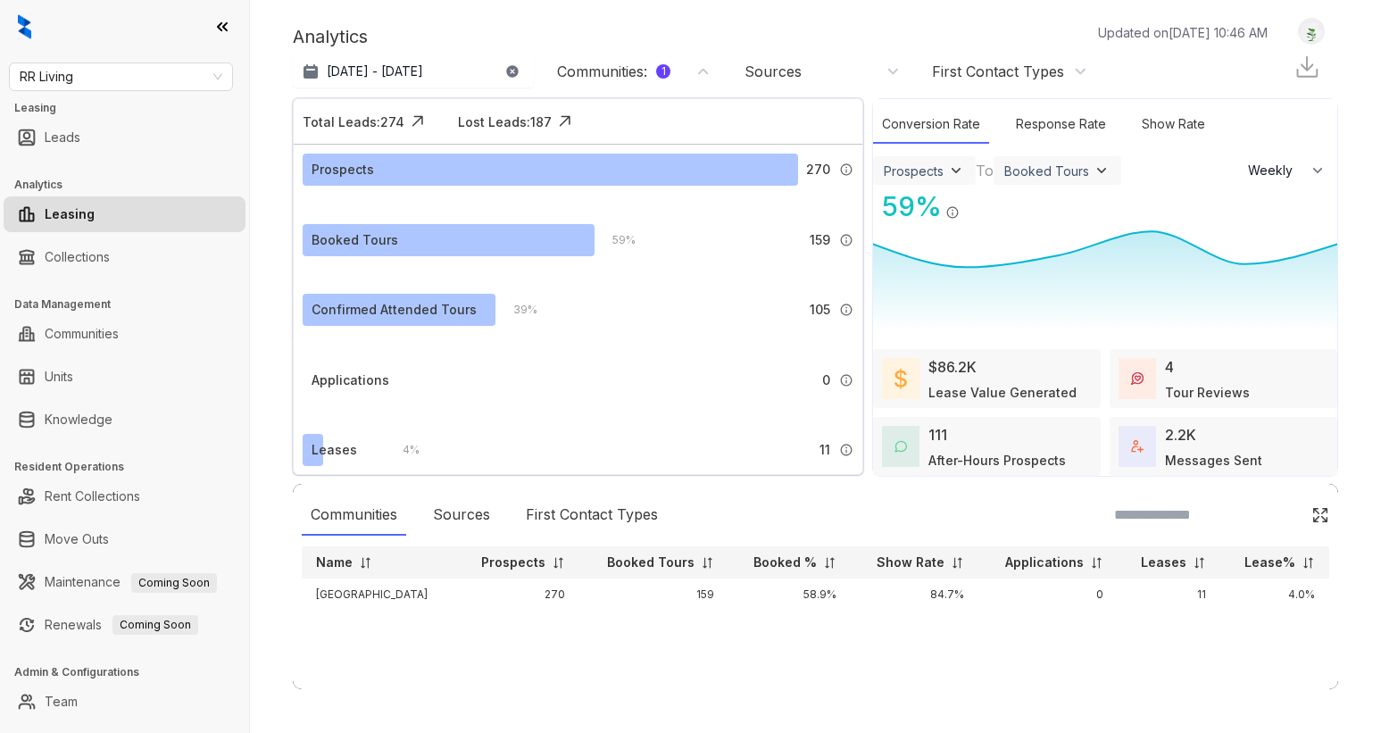
click at [693, 73] on div "Communities : 1" at bounding box center [634, 72] width 155 height 20
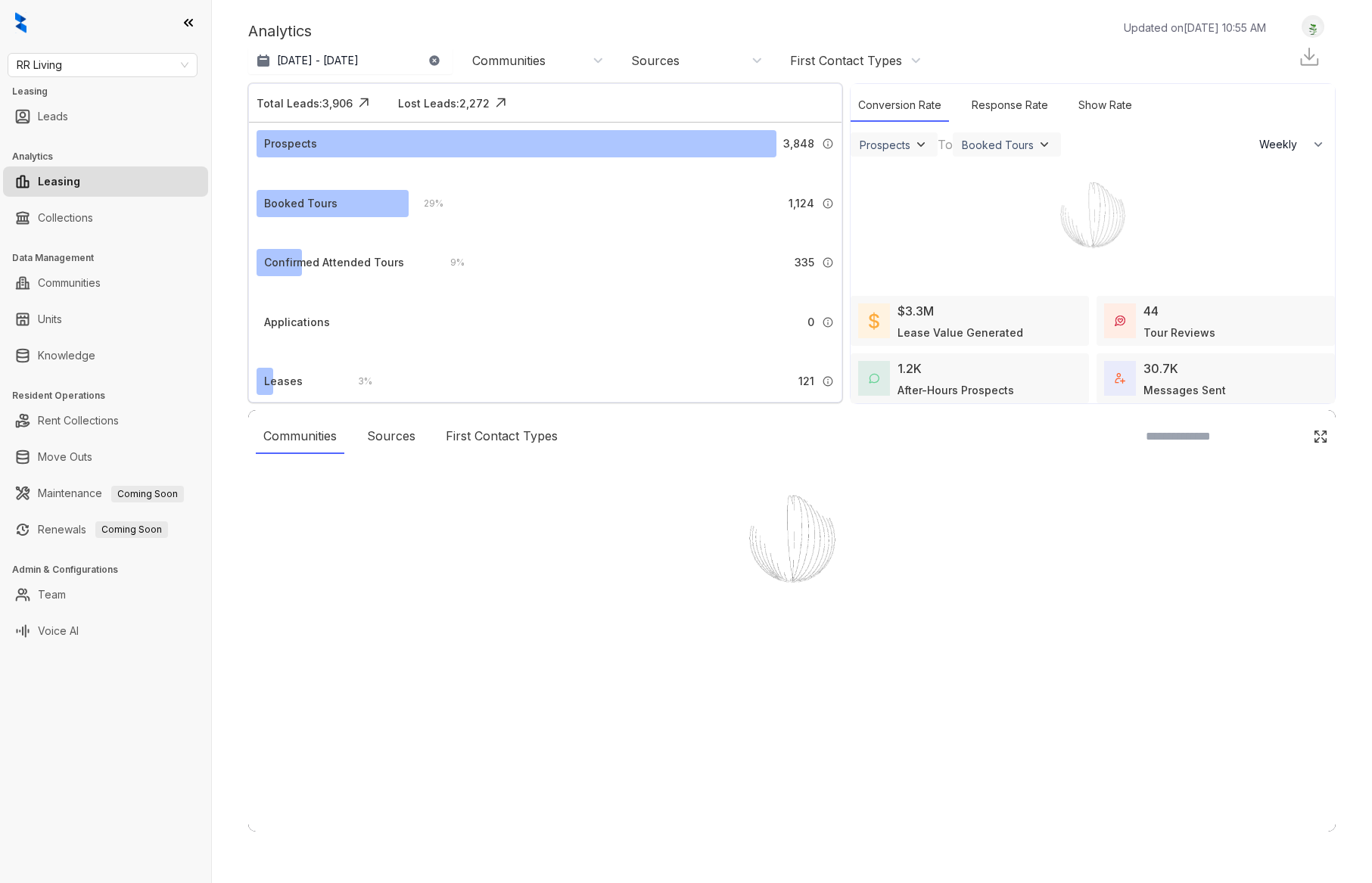
select select "******"
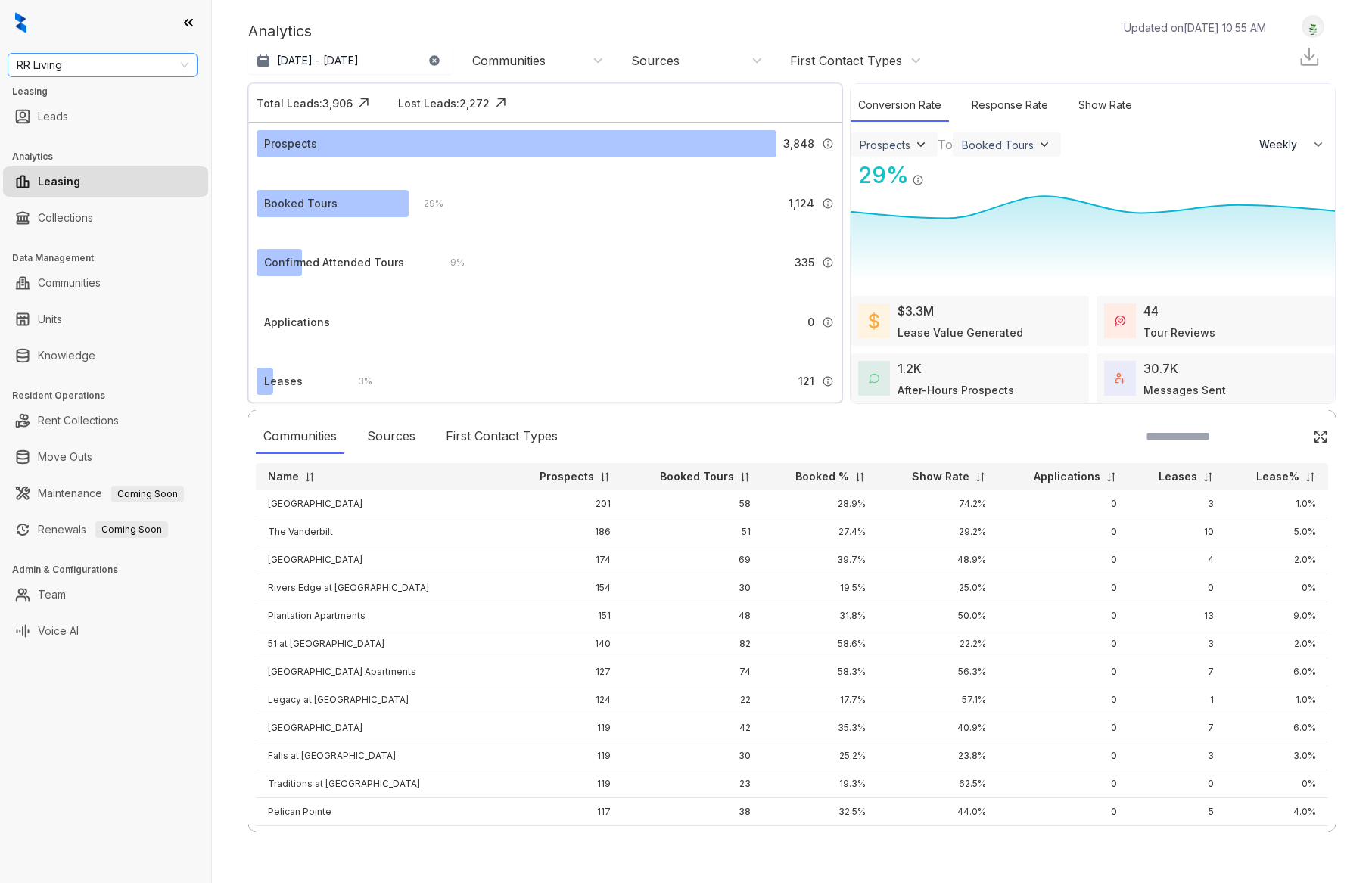
click at [183, 66] on span "RR Living" at bounding box center [103, 64] width 172 height 23
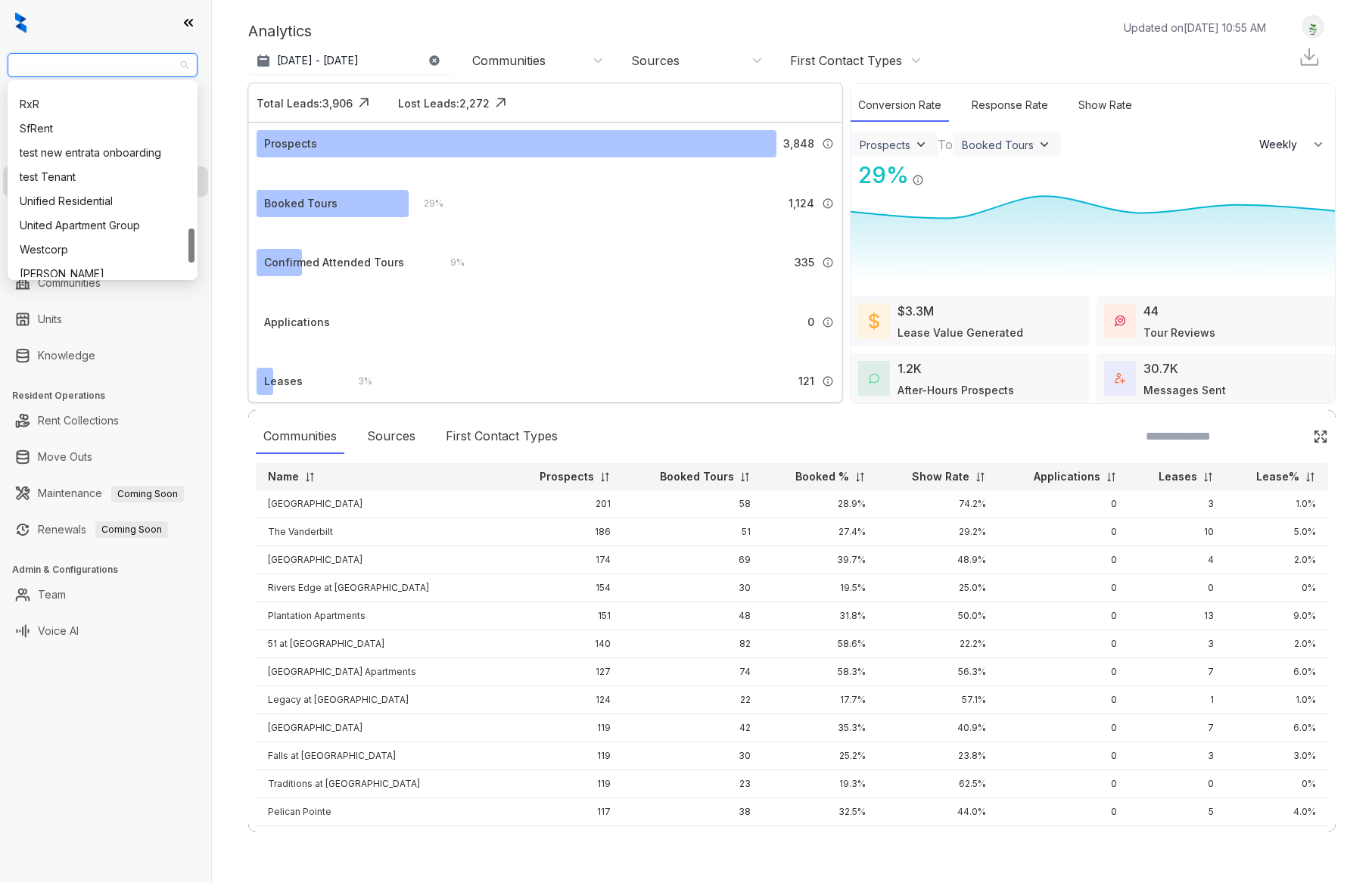
scroll to position [856, 0]
click at [77, 157] on div "United Apartment Group" at bounding box center [102, 159] width 165 height 17
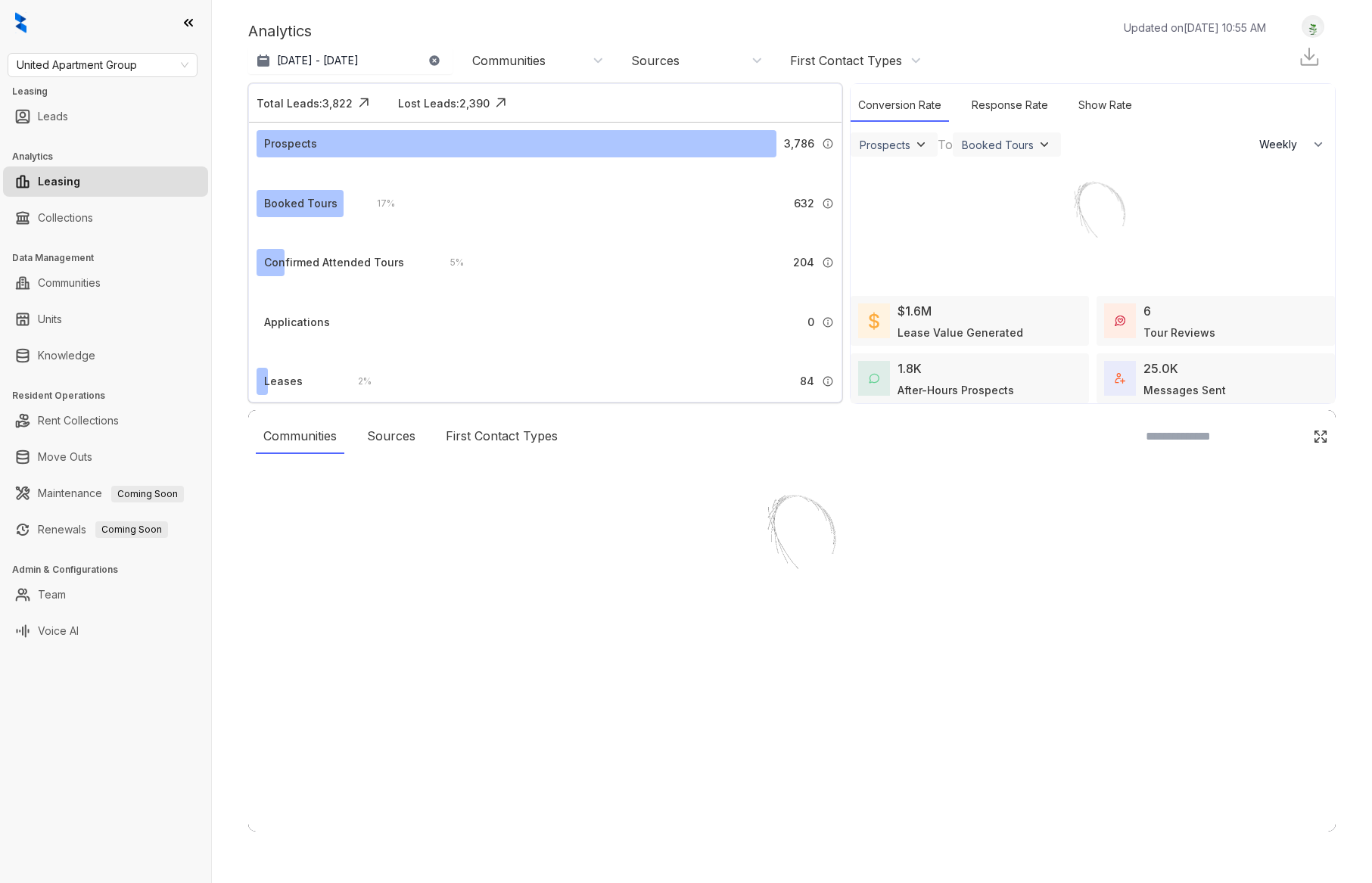
select select "******"
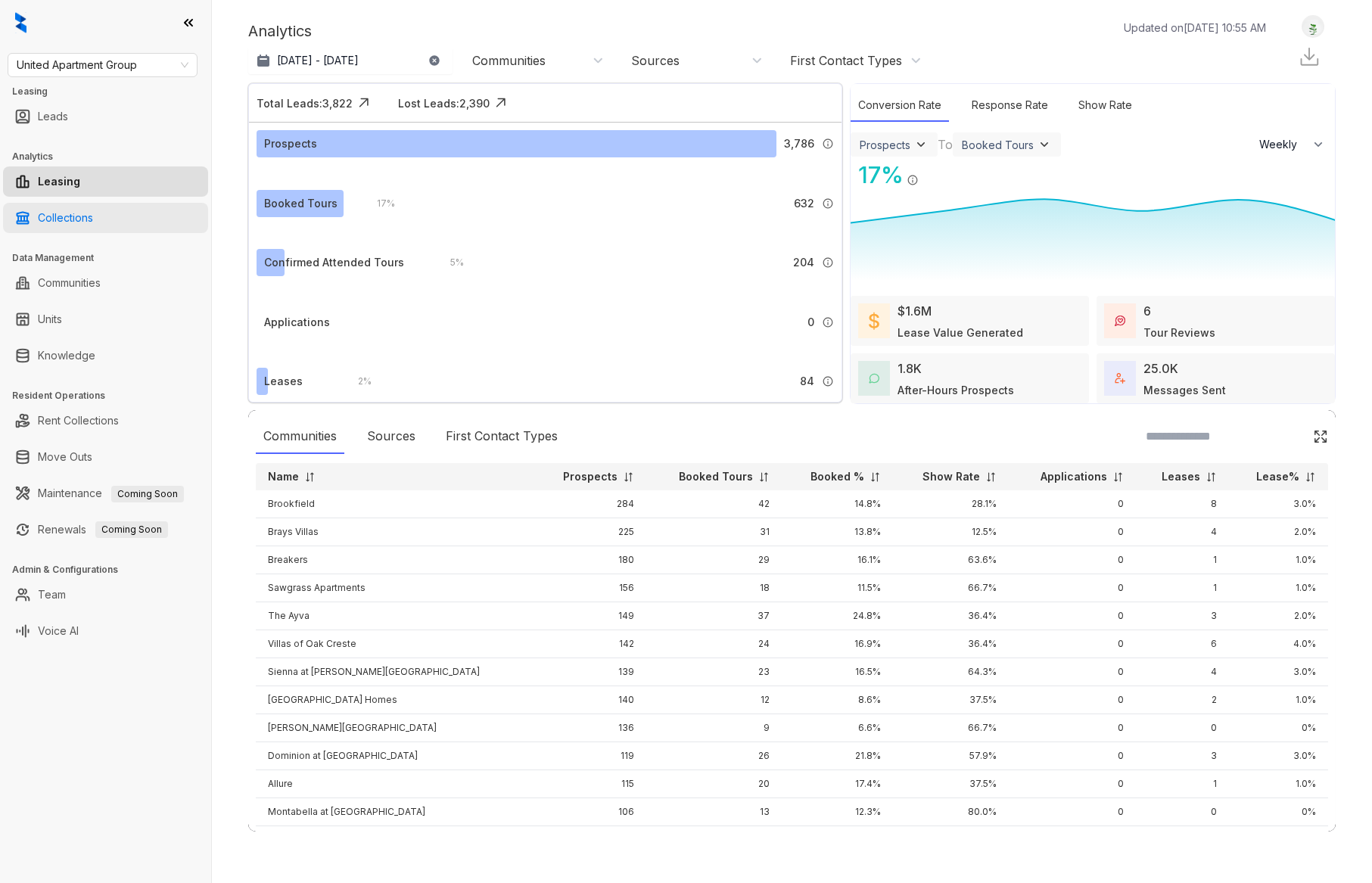
click at [76, 217] on link "Collections" at bounding box center [65, 218] width 55 height 31
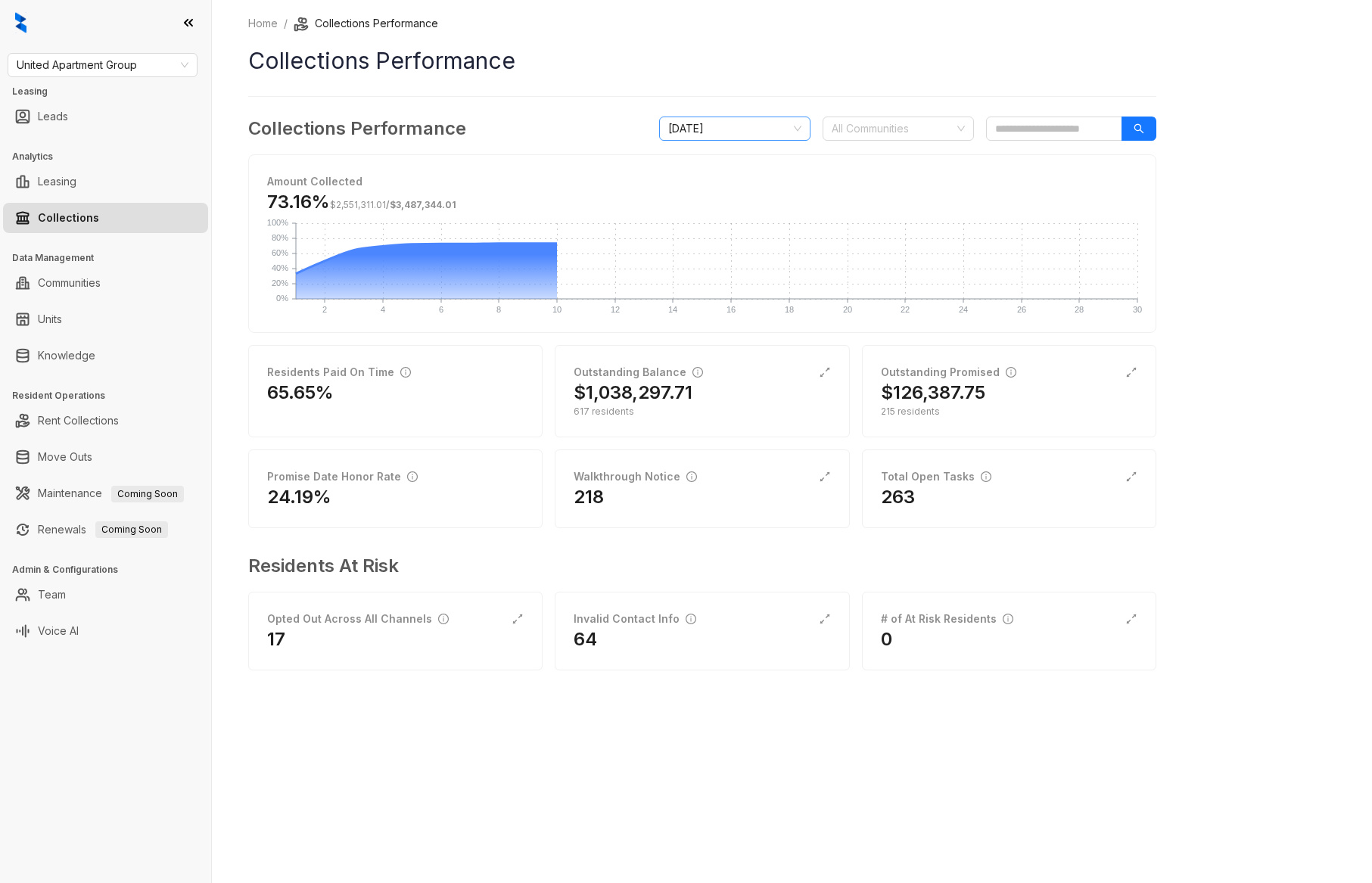
click at [711, 130] on span "[DATE]" at bounding box center [734, 128] width 133 height 23
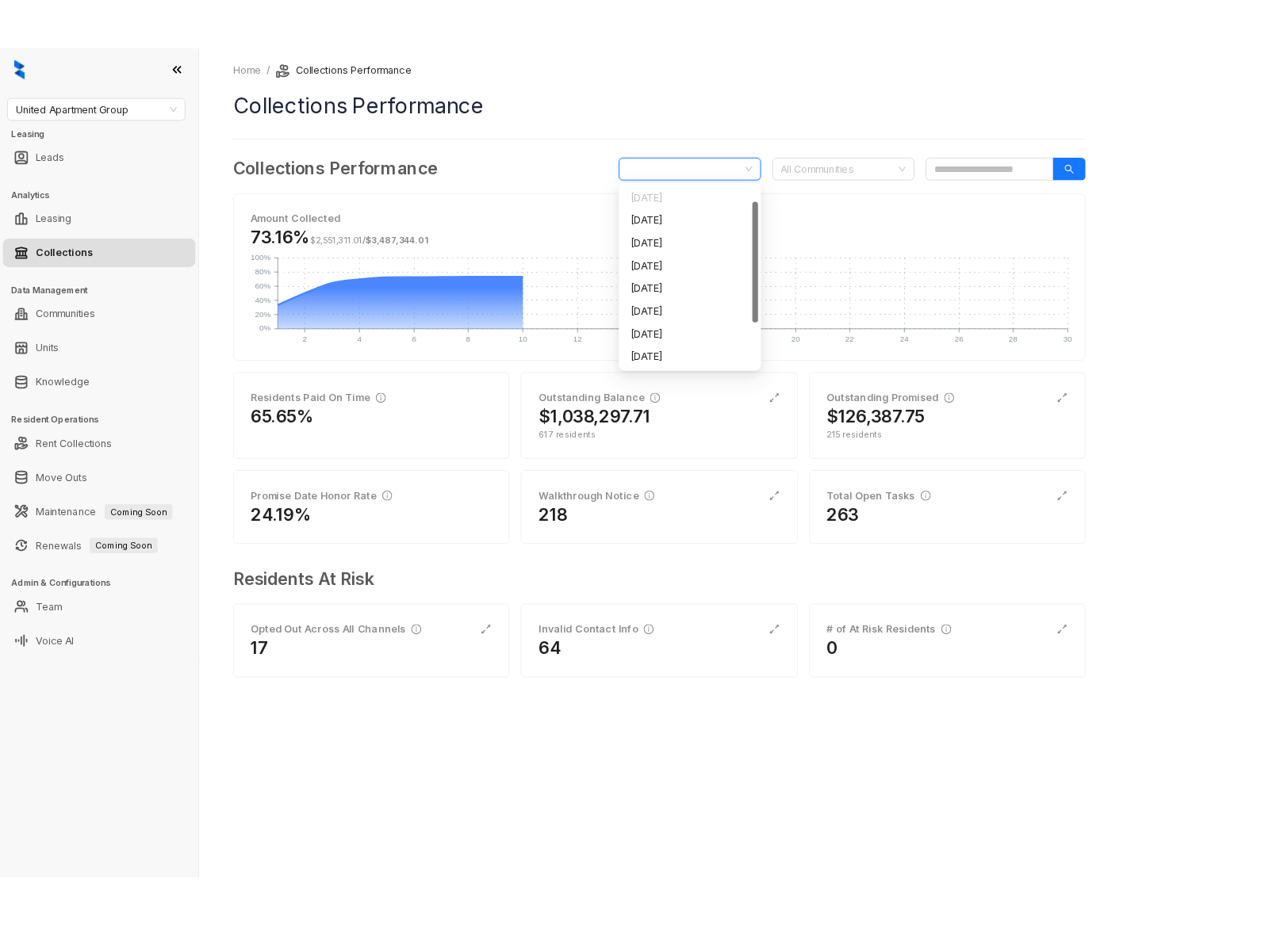
scroll to position [26, 0]
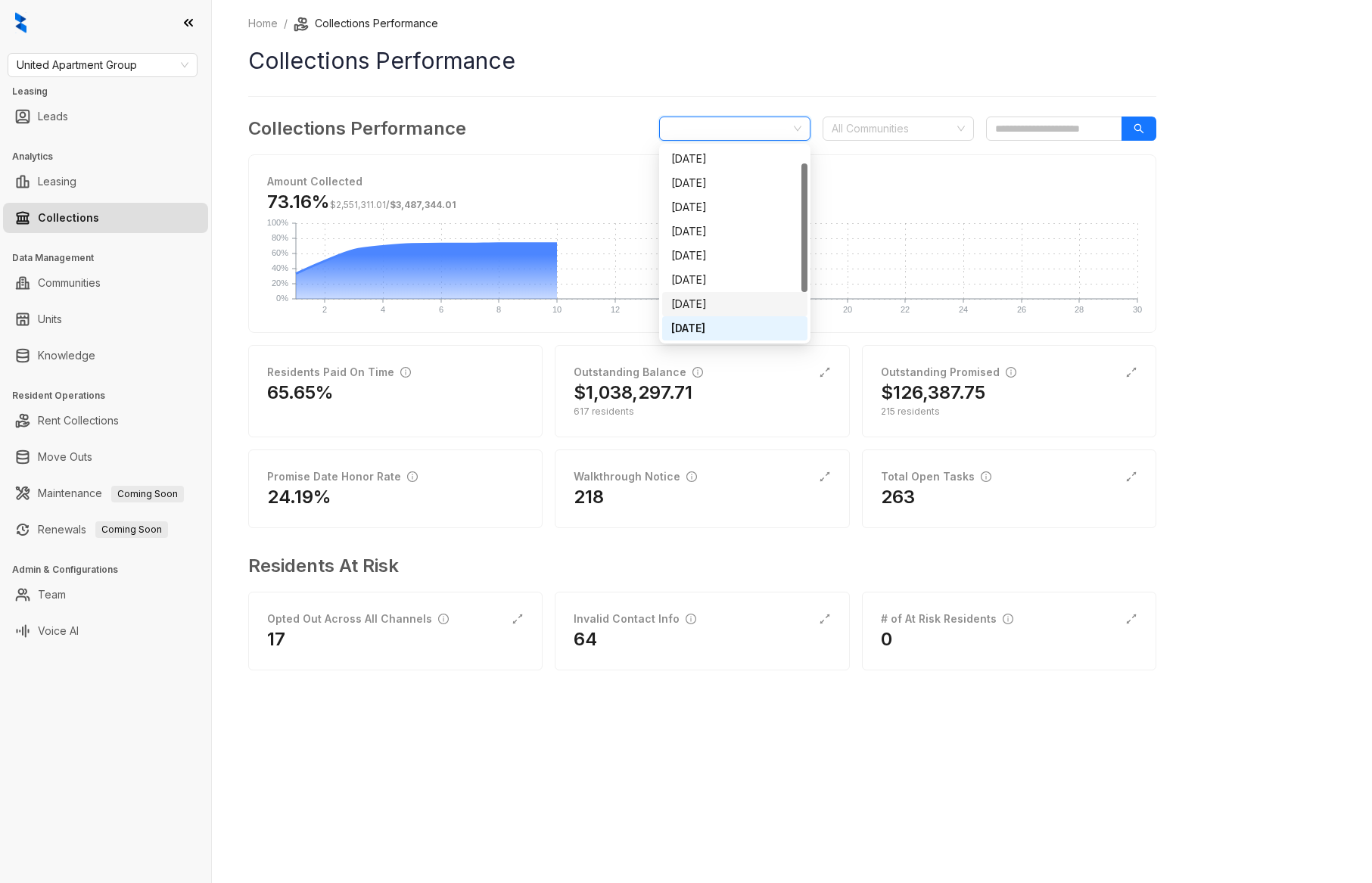
click at [731, 302] on div "[DATE]" at bounding box center [735, 305] width 127 height 17
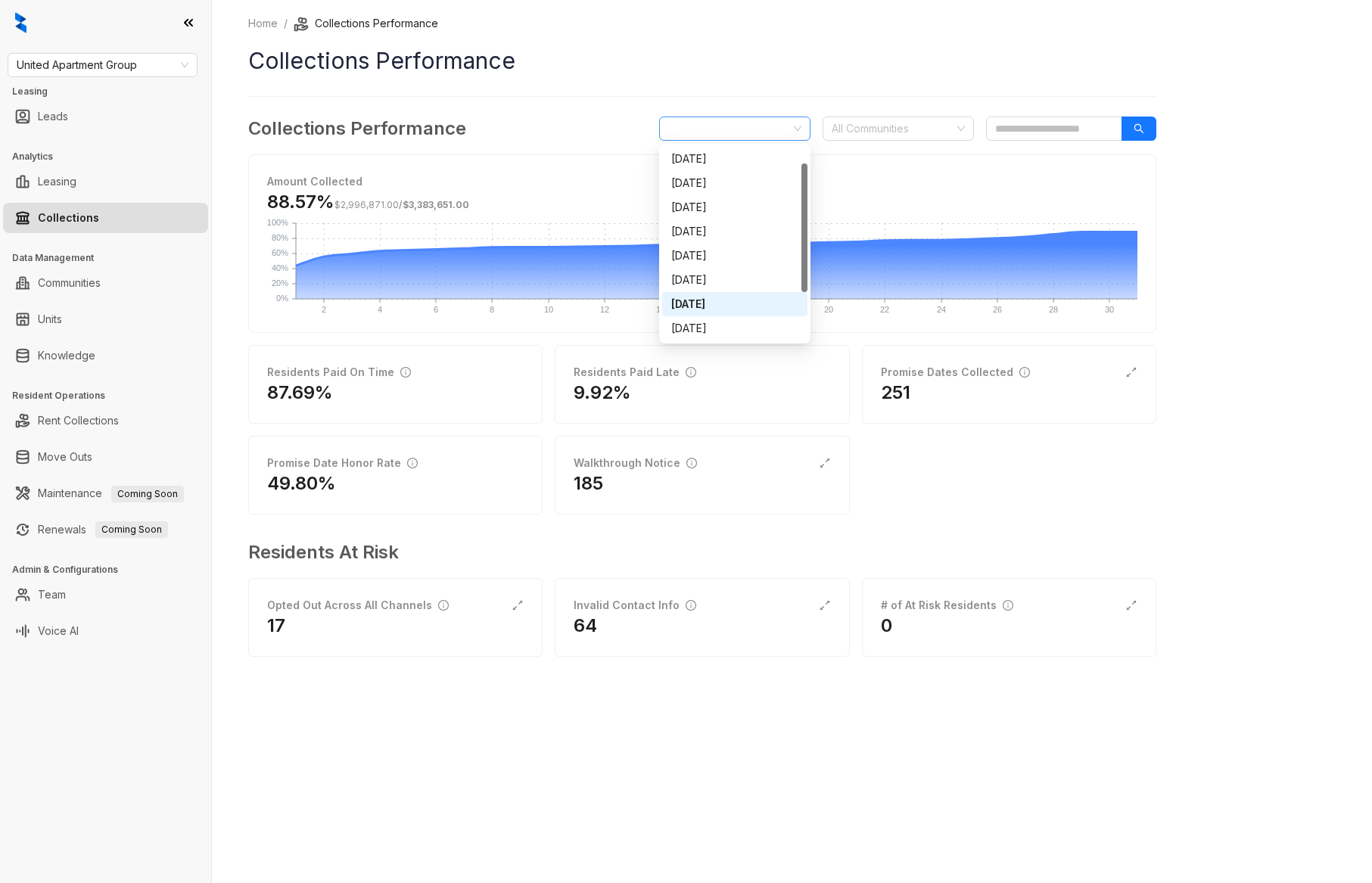
click at [760, 129] on span "[DATE]" at bounding box center [734, 128] width 133 height 23
click at [733, 328] on div "[DATE]" at bounding box center [735, 329] width 127 height 17
